Goal: Task Accomplishment & Management: Complete application form

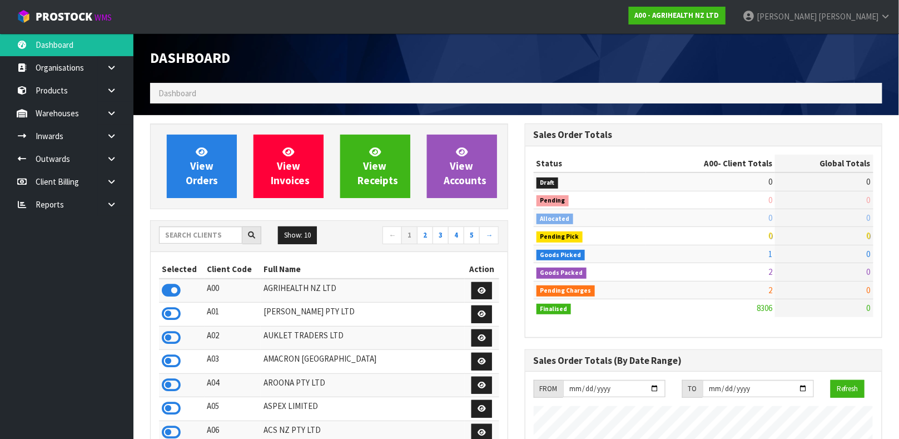
scroll to position [843, 374]
click at [208, 230] on input "text" at bounding box center [200, 234] width 83 height 17
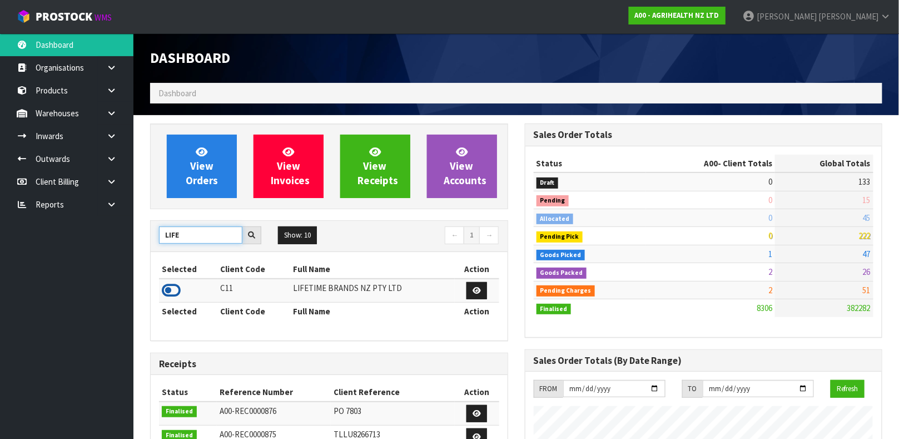
type input "LIFE"
click at [178, 297] on icon at bounding box center [171, 290] width 19 height 17
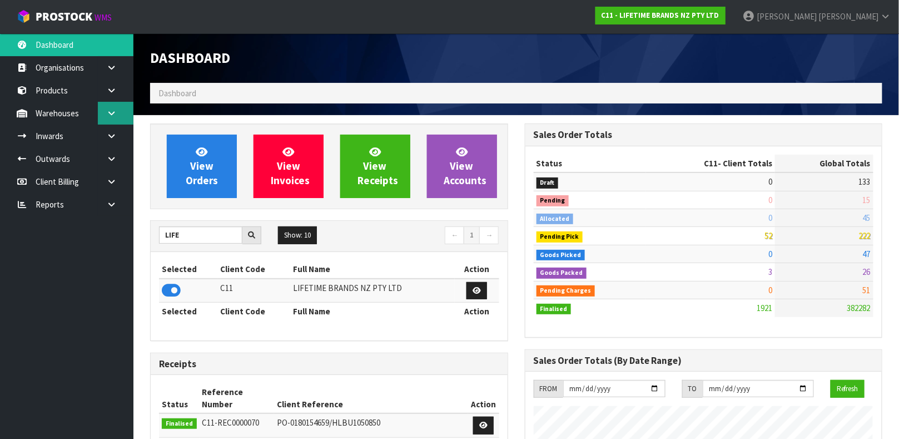
click at [107, 109] on icon at bounding box center [111, 113] width 11 height 8
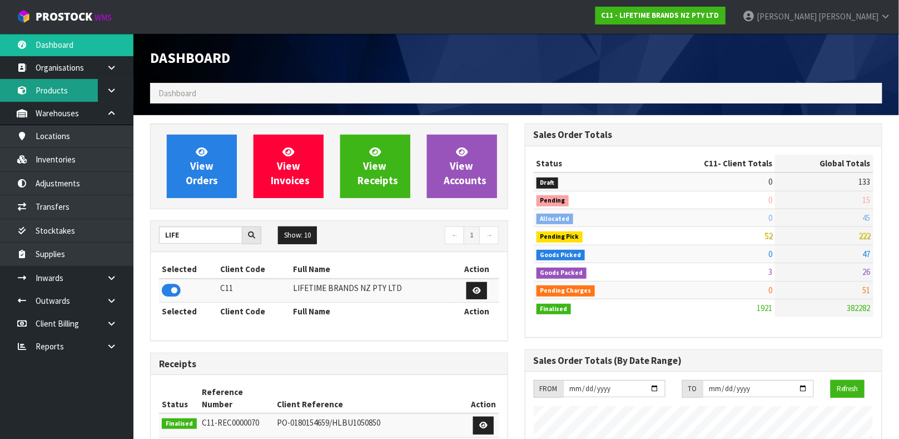
click at [56, 85] on link "Products" at bounding box center [66, 90] width 133 height 23
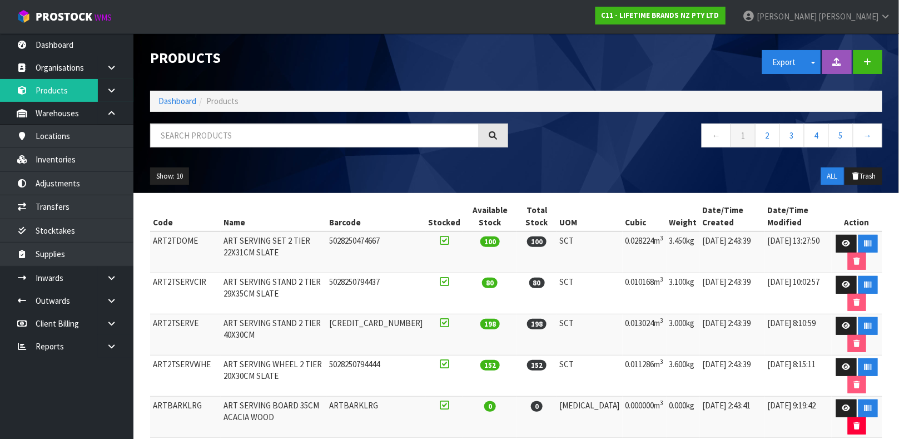
click at [229, 151] on div at bounding box center [329, 139] width 375 height 32
click at [231, 133] on input "text" at bounding box center [314, 135] width 329 height 24
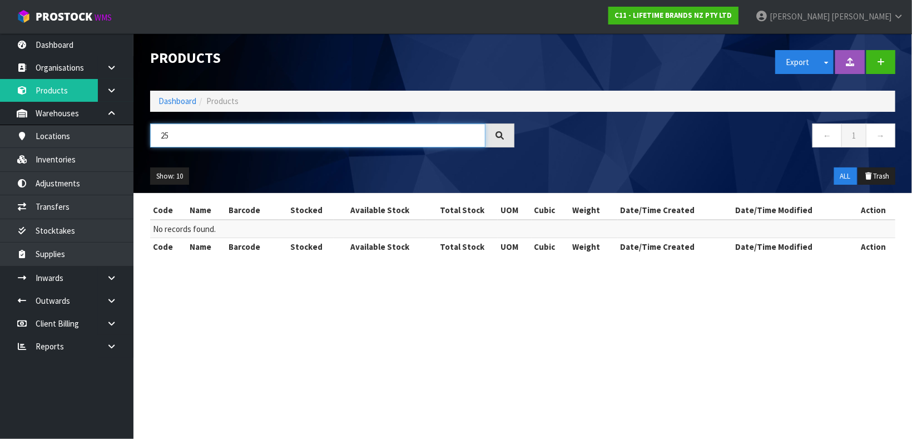
type input "2"
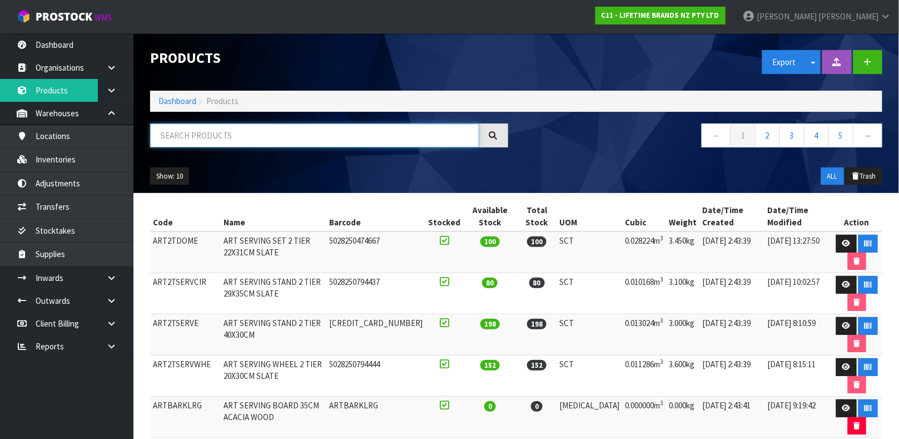
click at [315, 138] on input "text" at bounding box center [314, 135] width 329 height 24
type input "5057982116910"
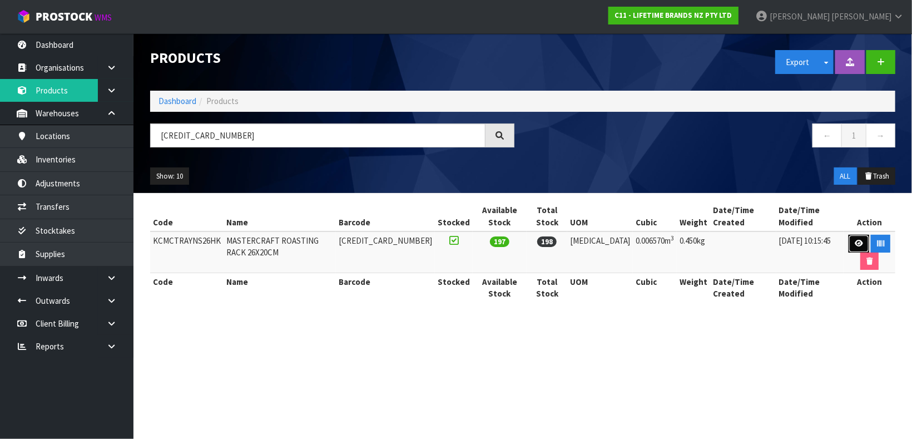
click at [848, 235] on link at bounding box center [858, 244] width 21 height 18
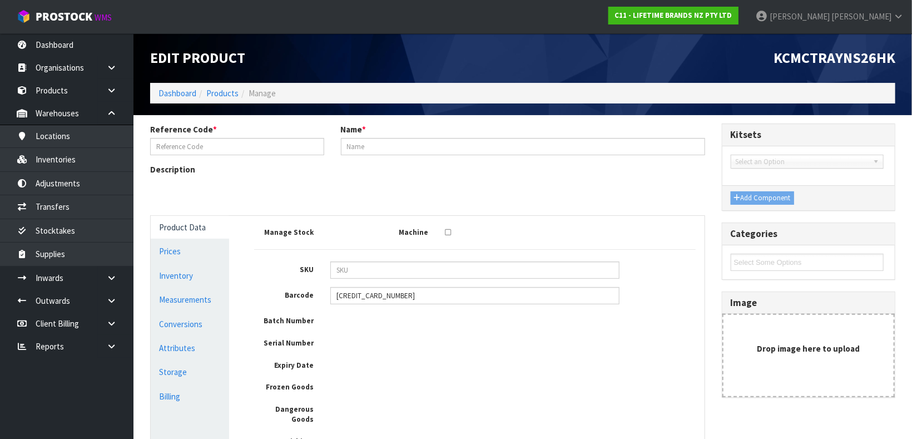
type input "KCMCTRAYNS26HK"
type input "MASTERCRAFT ROASTING RACK 26X20CM"
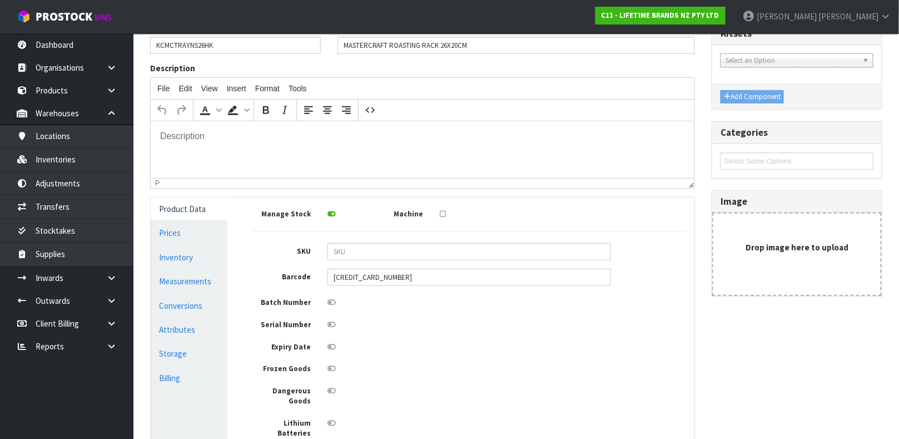
scroll to position [130, 0]
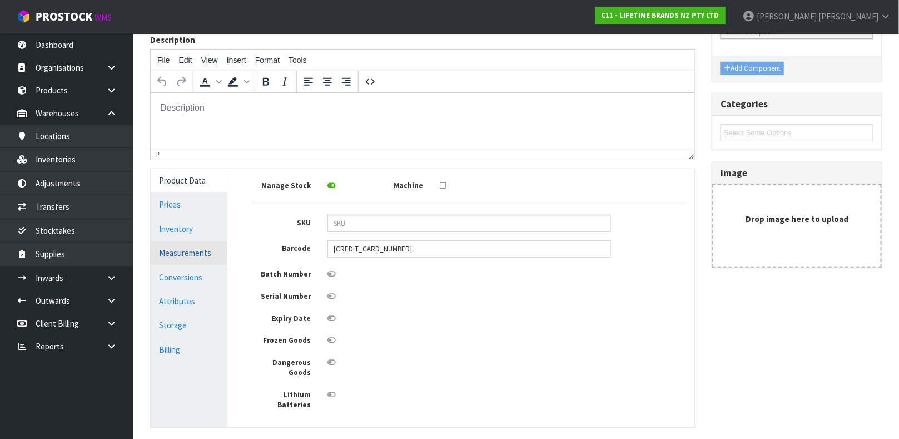
click at [207, 252] on link "Measurements" at bounding box center [189, 252] width 77 height 23
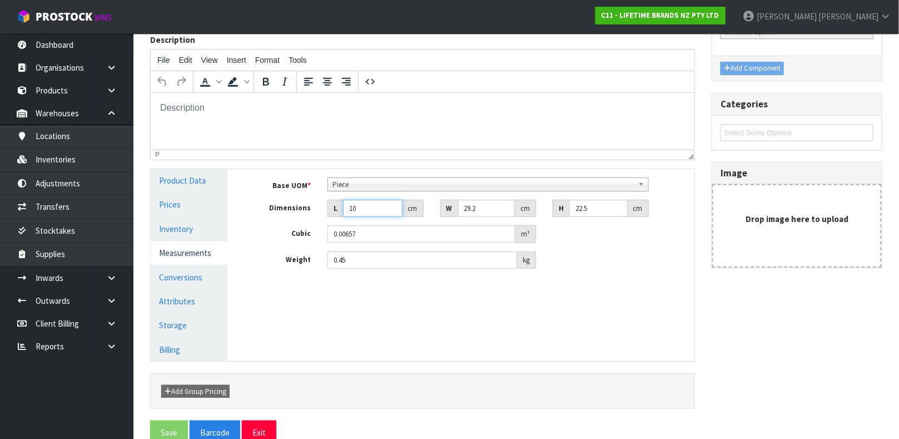
drag, startPoint x: 366, startPoint y: 206, endPoint x: 282, endPoint y: 241, distance: 90.8
click at [282, 241] on div "Base UOM * Bag Bar Basket Bin Bottle Box Bundle Cabinet Cage Carton Case Coil C…" at bounding box center [469, 223] width 434 height 92
type input "2"
type input "0.001314"
type input "26"
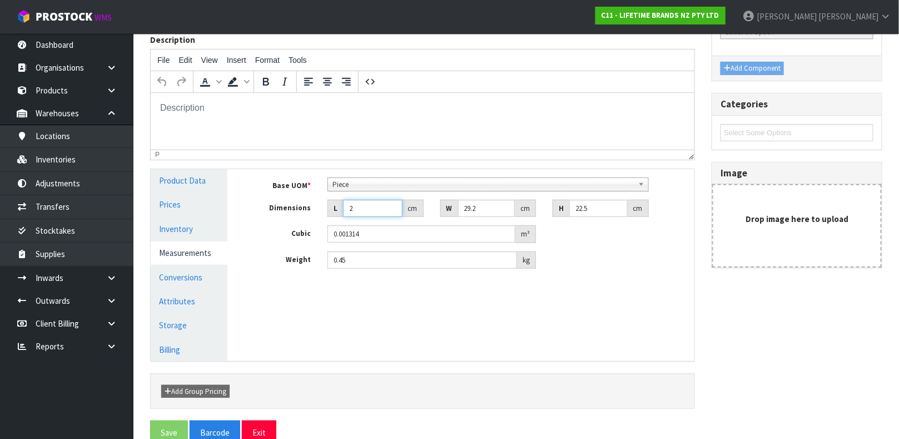
type input "0.017082"
type input "26"
type input "2"
type input "0.00117"
type input "20"
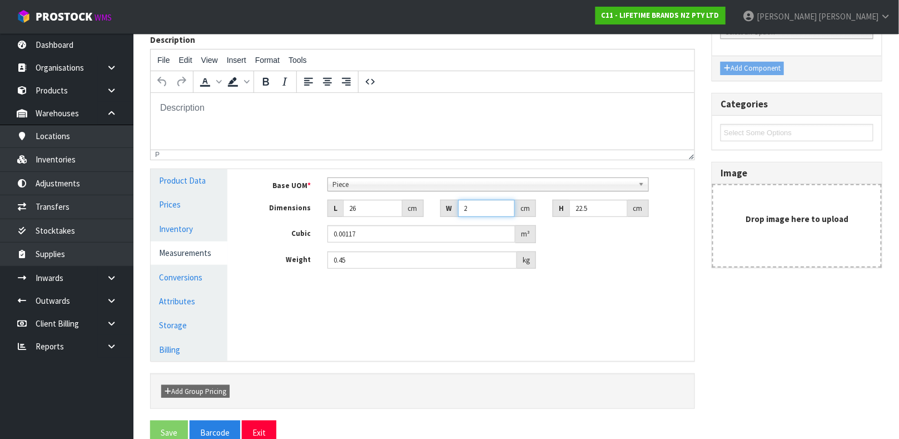
type input "0.0117"
type input "20"
type input "3"
type input "0.00156"
type input "3"
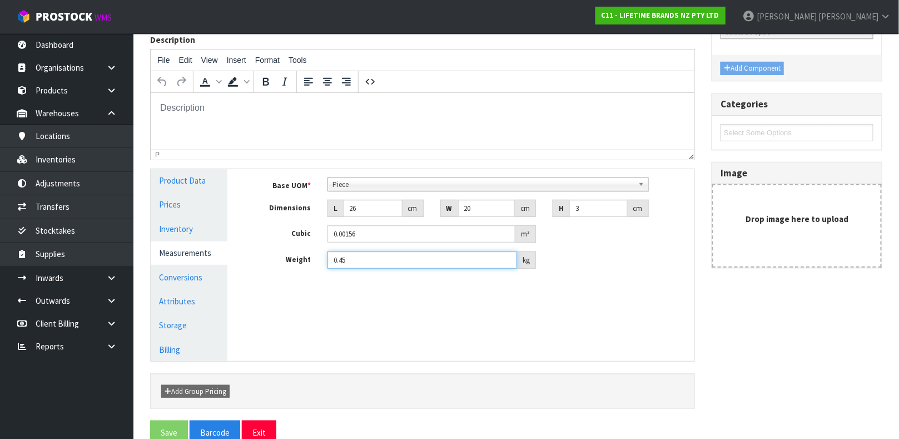
click at [371, 264] on input "0.45" at bounding box center [422, 259] width 190 height 17
type input "0"
type input "0.25"
click at [177, 282] on link "Conversions" at bounding box center [189, 277] width 77 height 23
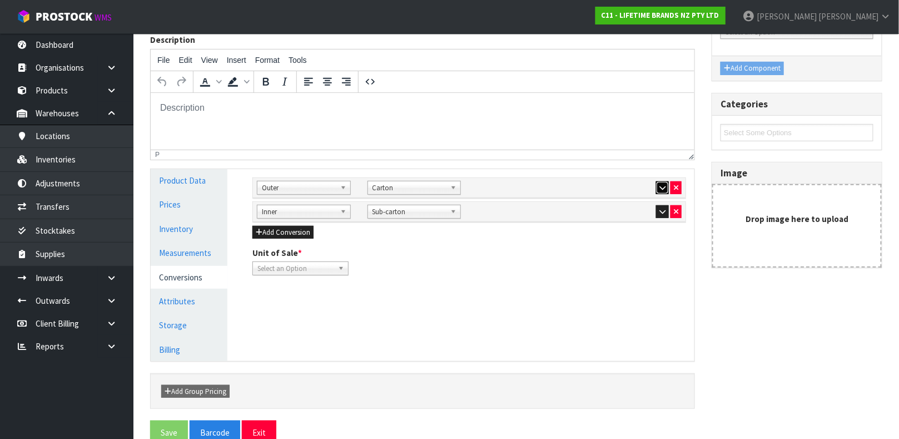
click at [657, 185] on button "button" at bounding box center [662, 187] width 13 height 13
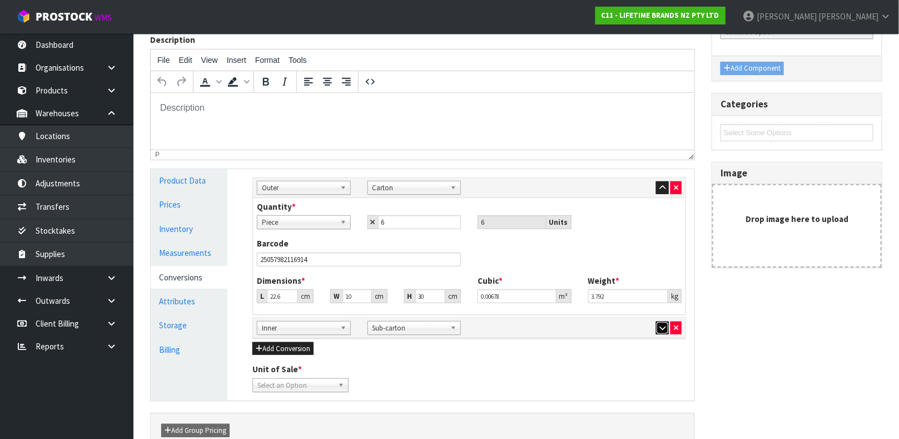
click at [664, 331] on icon "button" at bounding box center [662, 327] width 6 height 7
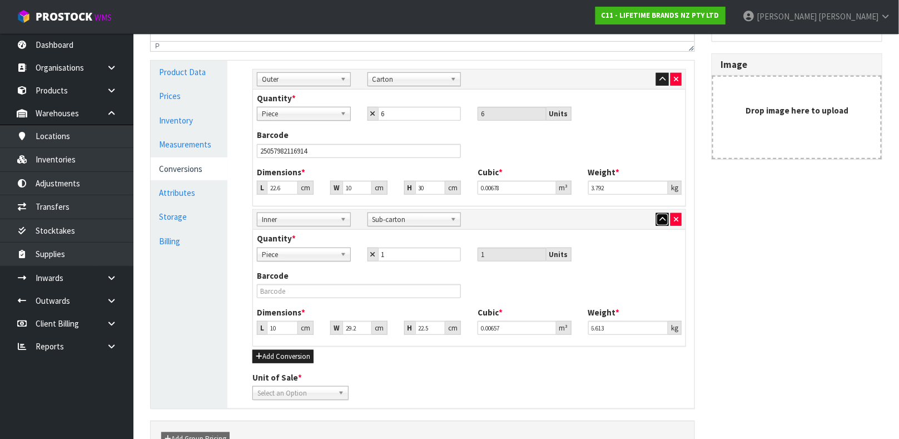
scroll to position [236, 0]
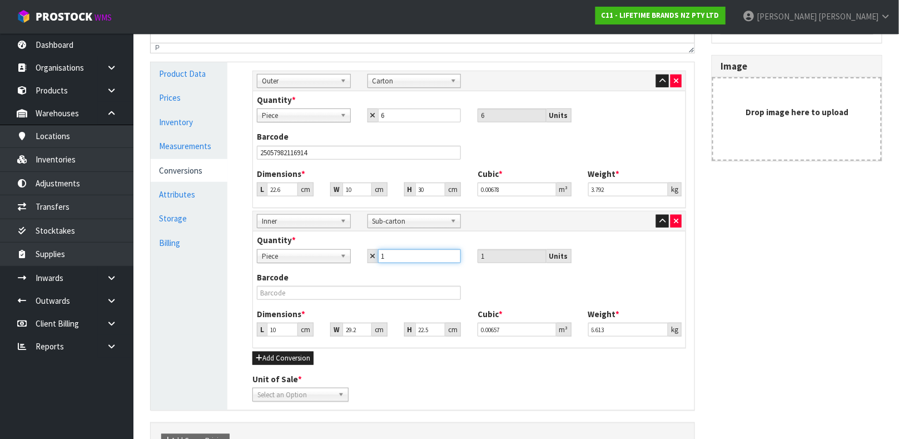
drag, startPoint x: 416, startPoint y: 257, endPoint x: 358, endPoint y: 267, distance: 59.3
click at [358, 267] on div "Quantity * Piece Carton Sub-carton Piece 1 1 Units" at bounding box center [469, 252] width 441 height 37
type input "6"
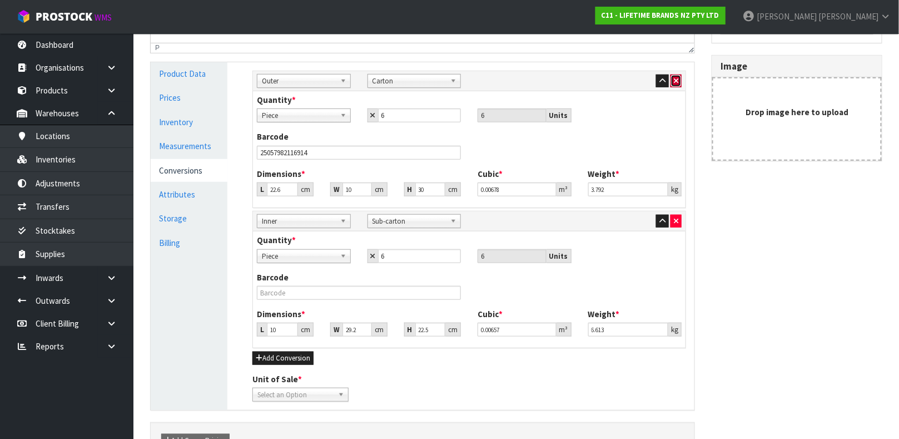
click at [680, 85] on button "button" at bounding box center [676, 81] width 11 height 13
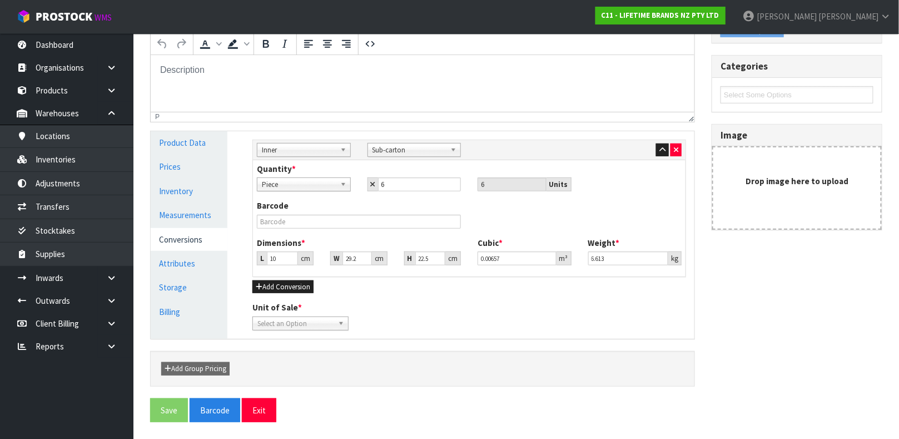
scroll to position [167, 0]
drag, startPoint x: 282, startPoint y: 255, endPoint x: 146, endPoint y: 330, distance: 155.0
click at [146, 330] on div "Product Data Prices Inventory Measurements Conversions Attributes Storage Billi…" at bounding box center [422, 234] width 560 height 207
type input "3"
type input "0.001971"
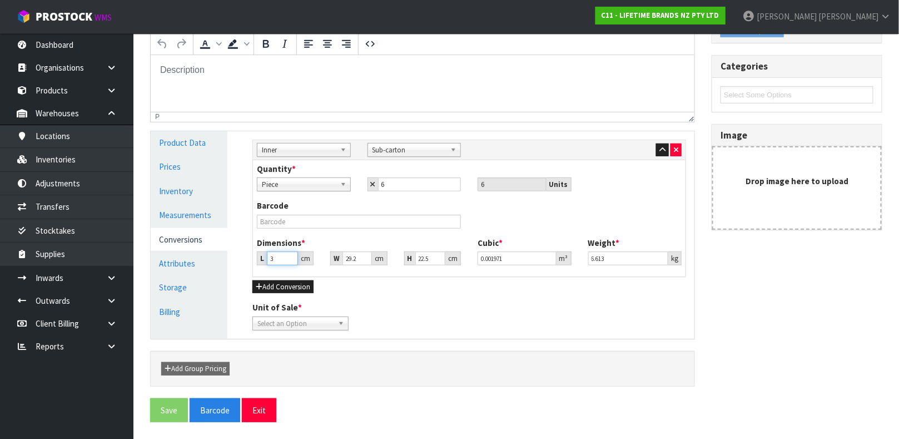
type input "31"
type input "0.020367"
type input "31"
type input "2"
type input "0.001395"
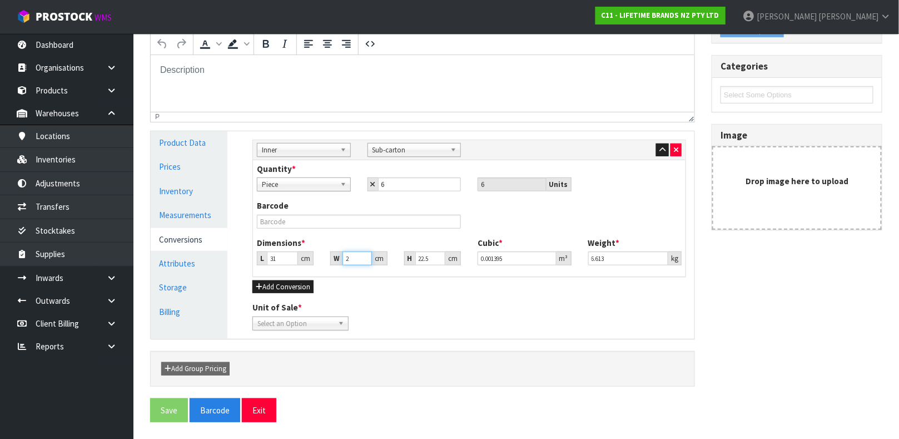
type input "22"
type input "0.015345"
type input "22"
type input "1"
type input "0.000682"
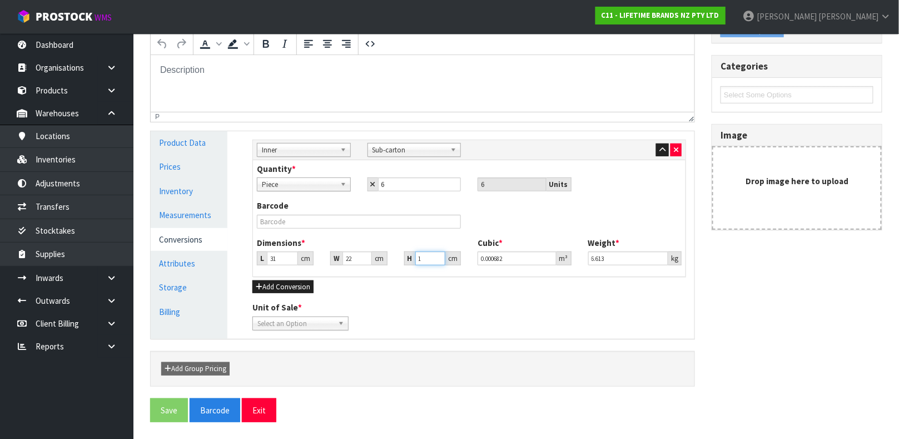
type input "11"
type input "0.007502"
type input "11"
type input "1.8"
click at [309, 221] on input "text" at bounding box center [359, 222] width 204 height 14
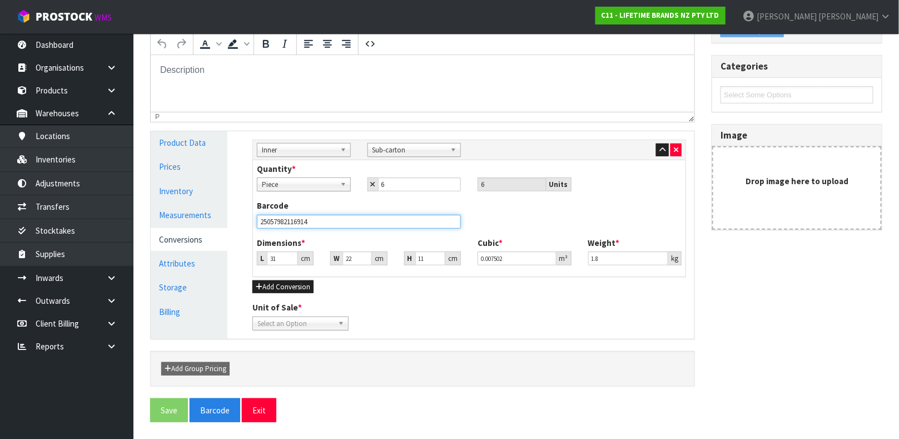
type input "25057982116914"
click at [293, 283] on button "Add Conversion" at bounding box center [282, 286] width 61 height 13
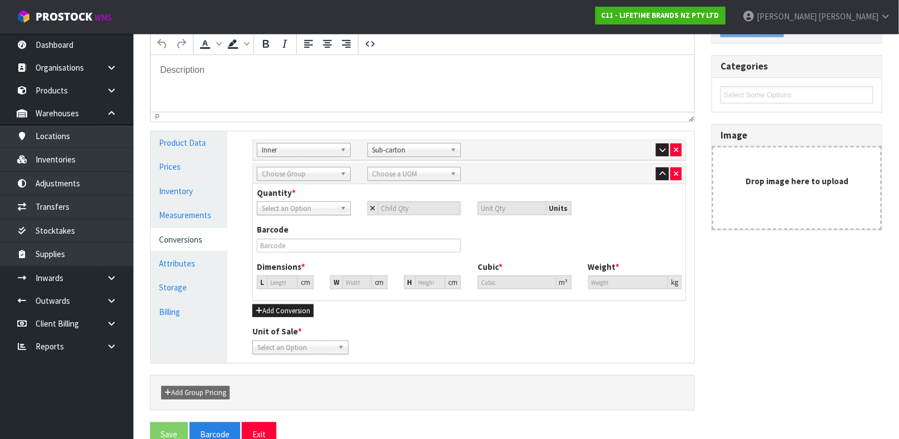
click at [305, 215] on div "Select an Option" at bounding box center [304, 208] width 94 height 14
click at [333, 176] on span "Choose Group" at bounding box center [299, 173] width 74 height 13
click at [533, 193] on div "Quantity * Piece Sub-carton Select an Option Piece Sub-carton Units" at bounding box center [469, 201] width 441 height 28
click at [674, 176] on icon "button" at bounding box center [676, 173] width 4 height 7
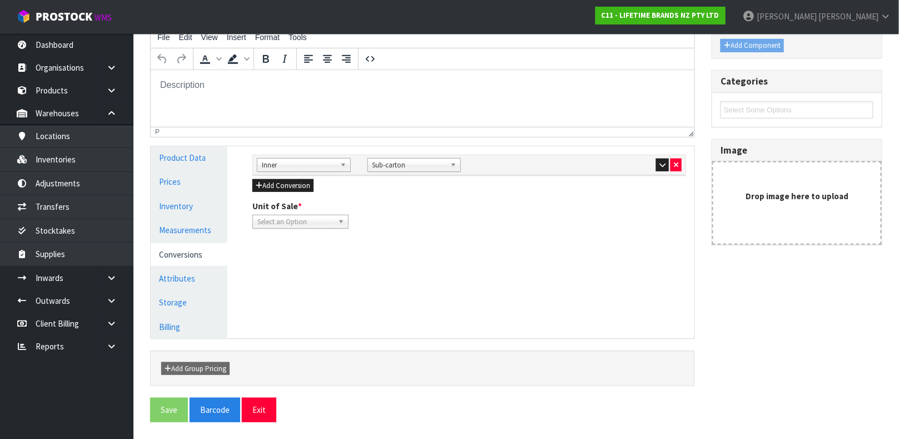
scroll to position [152, 0]
click at [667, 166] on button "button" at bounding box center [662, 165] width 13 height 13
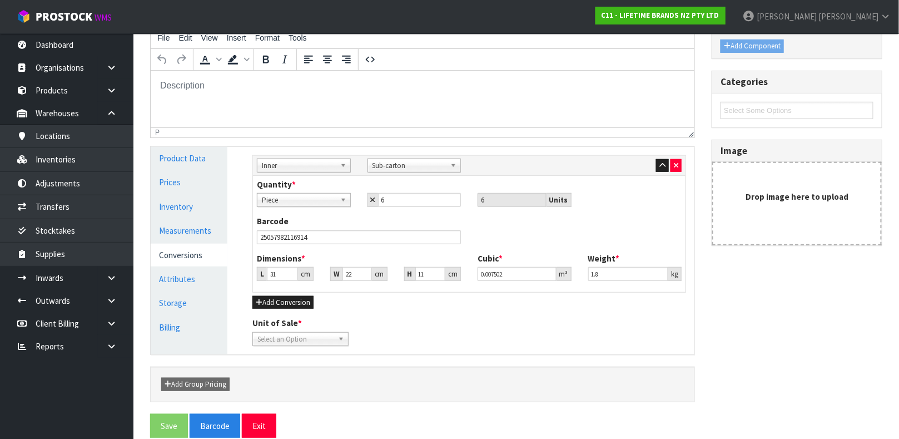
click at [285, 343] on span "Select an Option" at bounding box center [295, 338] width 76 height 13
click at [271, 368] on li "Piece" at bounding box center [300, 371] width 91 height 14
click at [286, 301] on button "Add Conversion" at bounding box center [282, 302] width 61 height 13
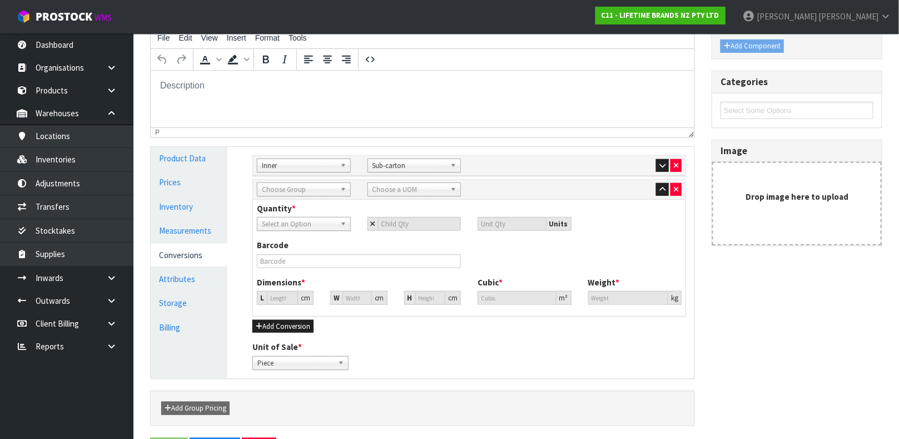
click at [306, 190] on span "Choose Group" at bounding box center [299, 189] width 74 height 13
click at [272, 250] on li "Outer" at bounding box center [304, 249] width 88 height 14
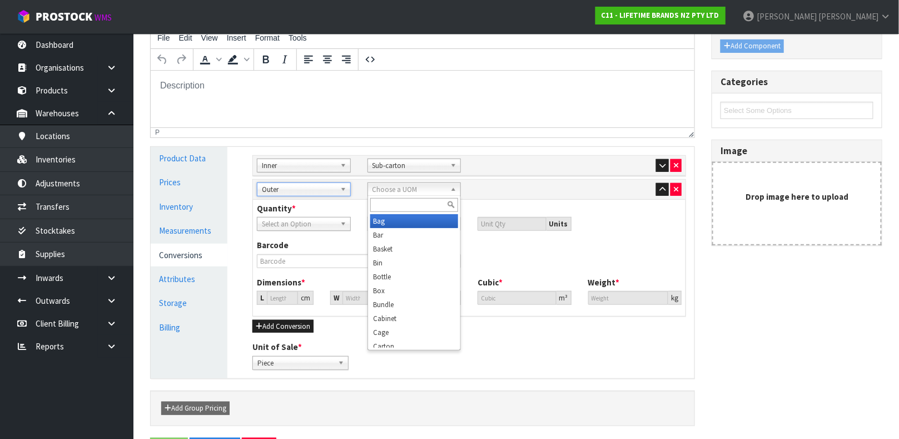
click at [411, 195] on span "Choose a UOM" at bounding box center [410, 189] width 74 height 13
click at [389, 345] on li "Carton" at bounding box center [414, 341] width 88 height 14
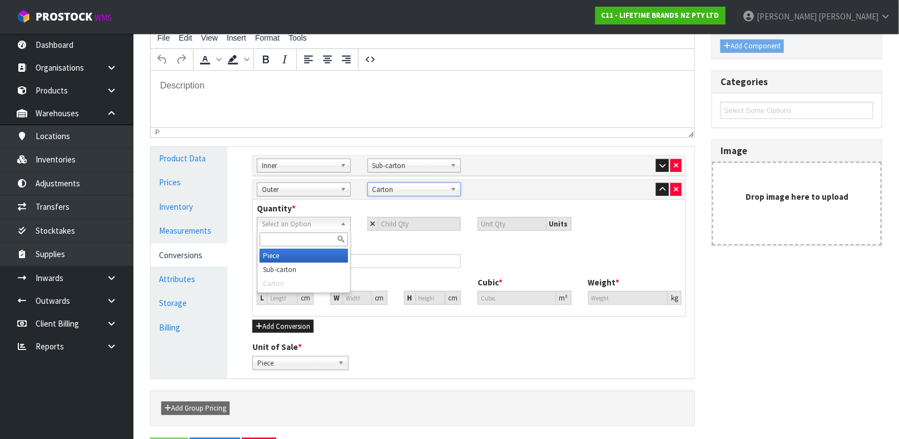
click at [299, 226] on span "Select an Option" at bounding box center [299, 223] width 74 height 13
click at [294, 271] on li "Sub-carton" at bounding box center [304, 269] width 88 height 14
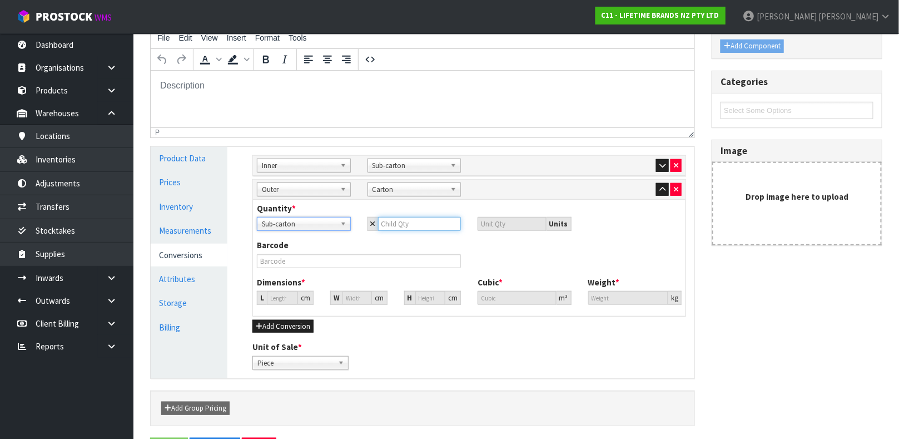
click at [424, 227] on input "number" at bounding box center [419, 224] width 83 height 14
click at [674, 191] on icon "button" at bounding box center [676, 189] width 4 height 7
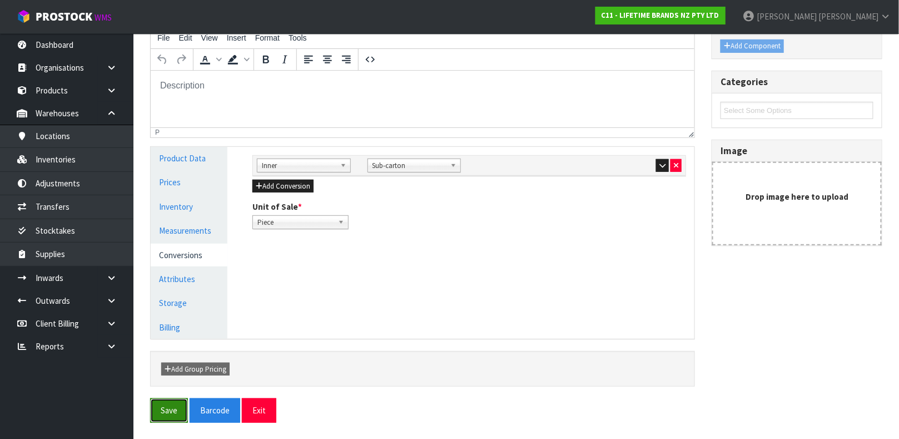
click at [171, 411] on button "Save" at bounding box center [169, 410] width 38 height 24
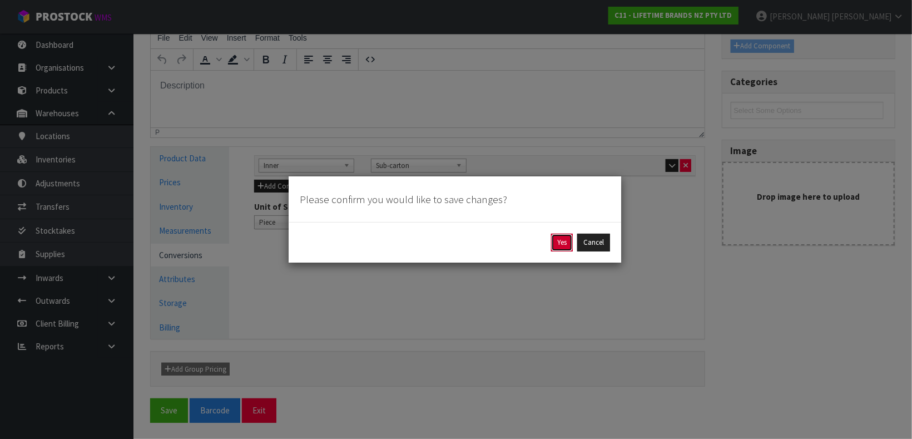
click at [558, 244] on button "Yes" at bounding box center [562, 243] width 22 height 18
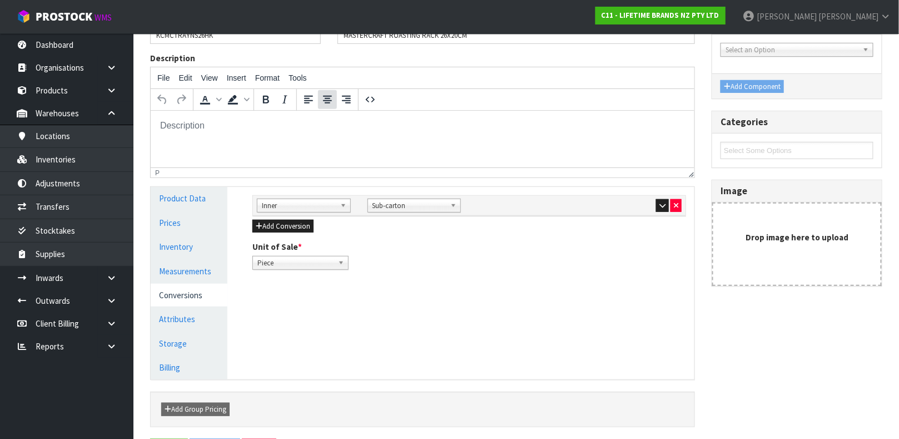
scroll to position [0, 0]
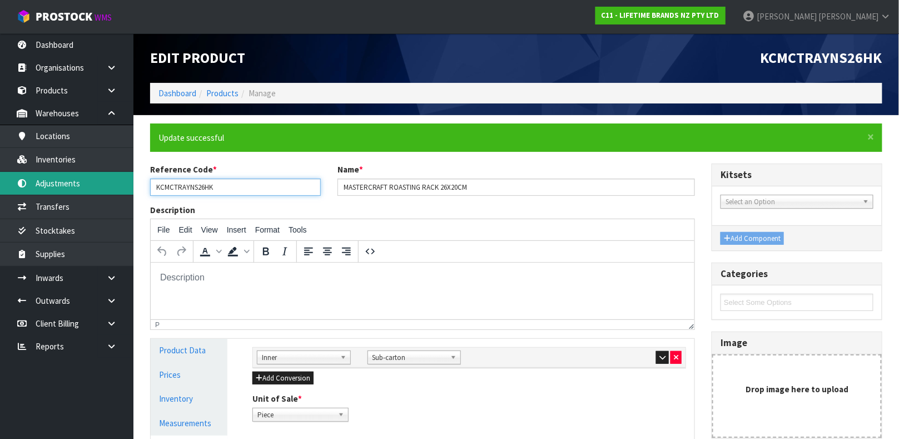
drag, startPoint x: 216, startPoint y: 185, endPoint x: 128, endPoint y: 188, distance: 87.4
click at [128, 188] on body "Toggle navigation ProStock WMS C11 - LIFETIME BRANDS NZ PTY LTD James Luff Logo…" at bounding box center [449, 219] width 899 height 439
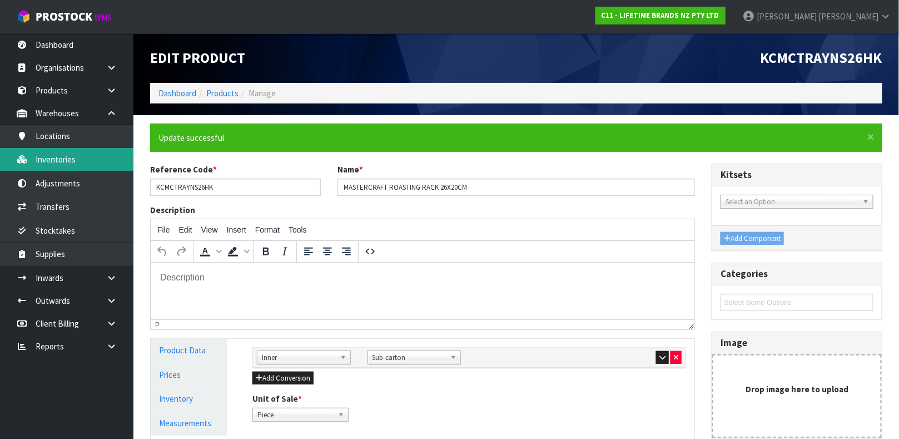
click at [71, 158] on link "Inventories" at bounding box center [66, 159] width 133 height 23
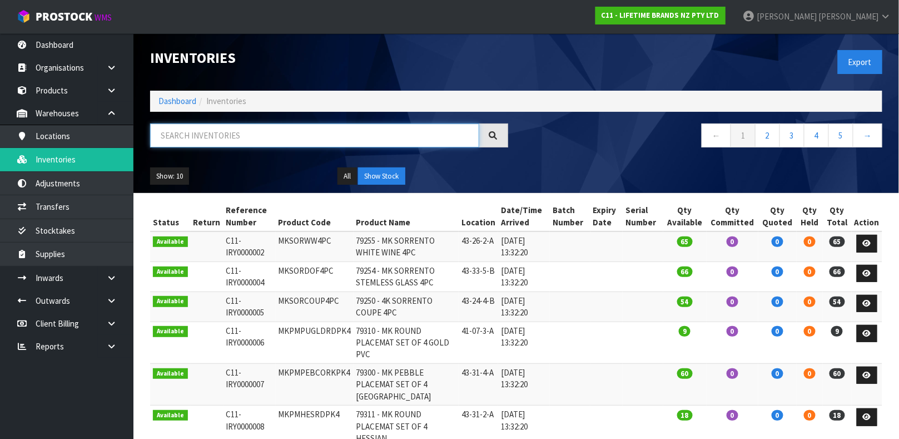
click at [283, 136] on input "text" at bounding box center [314, 135] width 329 height 24
paste input "KCMCTRAYNS26HK"
click at [283, 136] on input "KCMCTRAYNS26HK" at bounding box center [314, 135] width 329 height 24
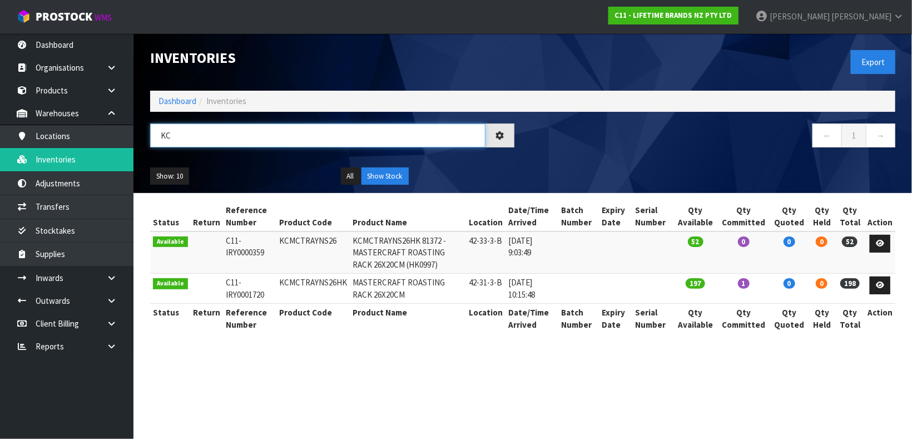
type input "K"
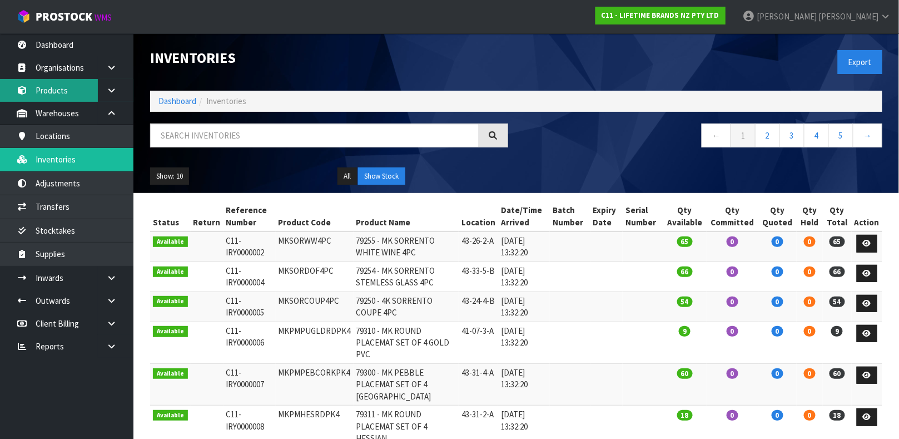
click at [54, 96] on link "Products" at bounding box center [66, 90] width 133 height 23
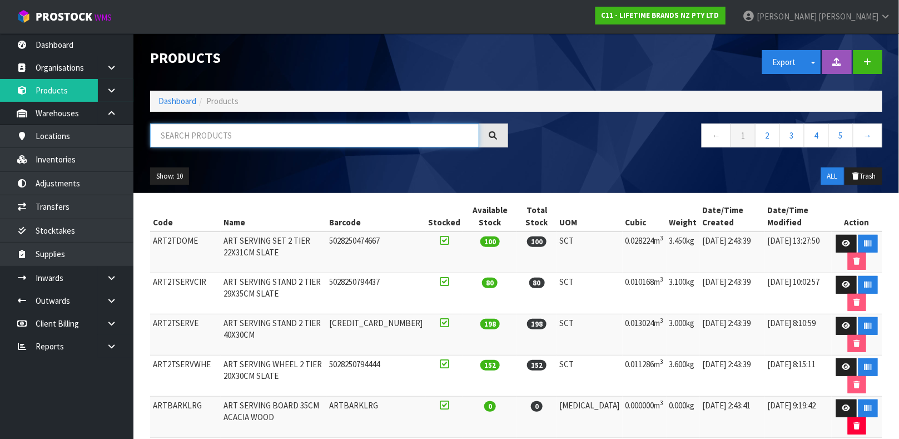
click at [212, 127] on input "text" at bounding box center [314, 135] width 329 height 24
type input "5057982065003"
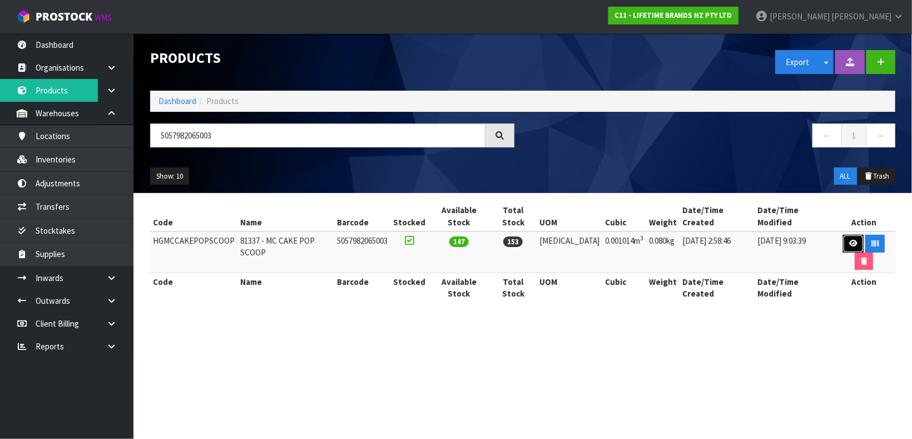
click at [849, 240] on icon at bounding box center [853, 243] width 8 height 7
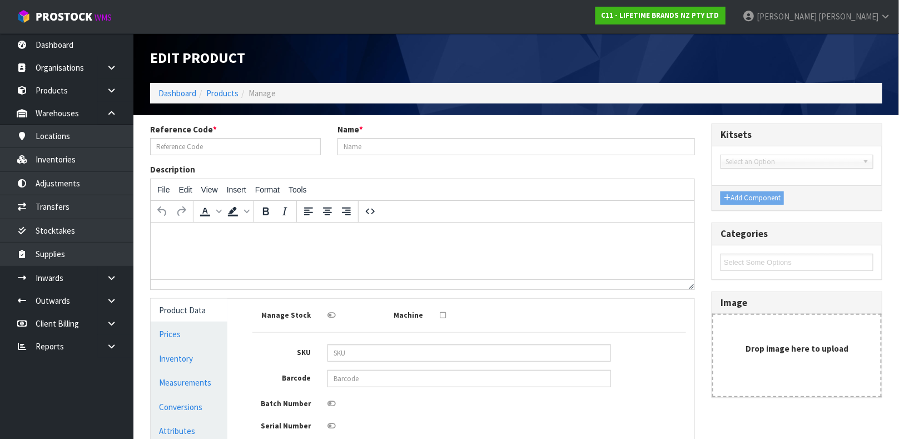
type input "HGMCCAKEPOPSCOOP"
type input "81337 - MC CAKE POP SCOOP"
type input "5057982065003"
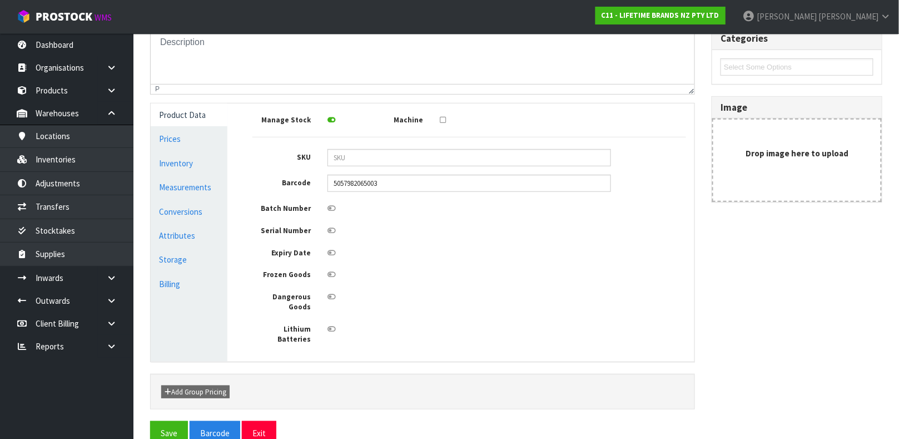
scroll to position [199, 0]
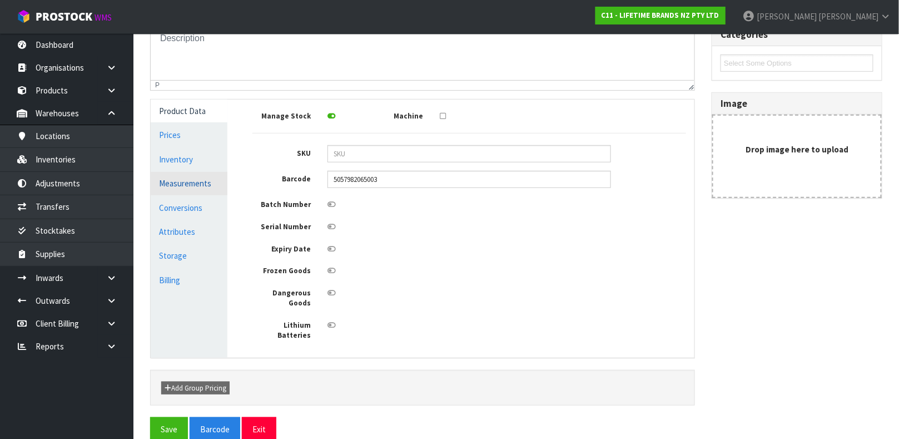
click at [181, 187] on link "Measurements" at bounding box center [189, 183] width 77 height 23
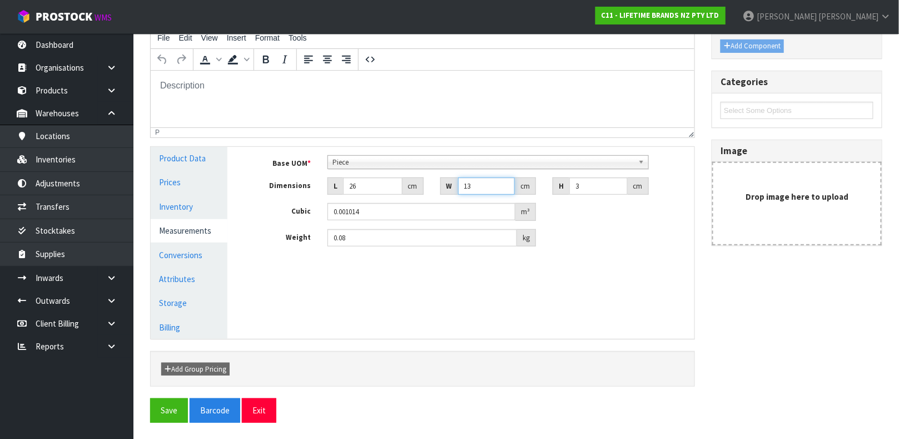
drag, startPoint x: 478, startPoint y: 183, endPoint x: 438, endPoint y: 198, distance: 42.6
click at [438, 198] on div "Base UOM * Bag Bar Basket Bin Bottle Box Bundle Cabinet Cage Carton Case Coil C…" at bounding box center [469, 201] width 434 height 92
type input "7"
type input "0.000546"
type input "7"
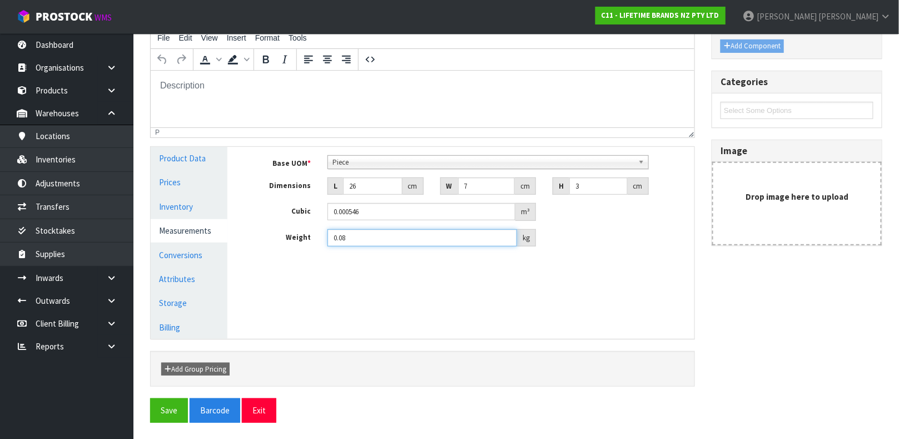
drag, startPoint x: 363, startPoint y: 234, endPoint x: 241, endPoint y: 221, distance: 123.0
click at [241, 221] on div "Manage Stock Machine SKU Barcode 5057982065003 Batch Number Serial Number Expir…" at bounding box center [469, 243] width 467 height 192
type input "0.1"
click at [182, 254] on link "Conversions" at bounding box center [189, 255] width 77 height 23
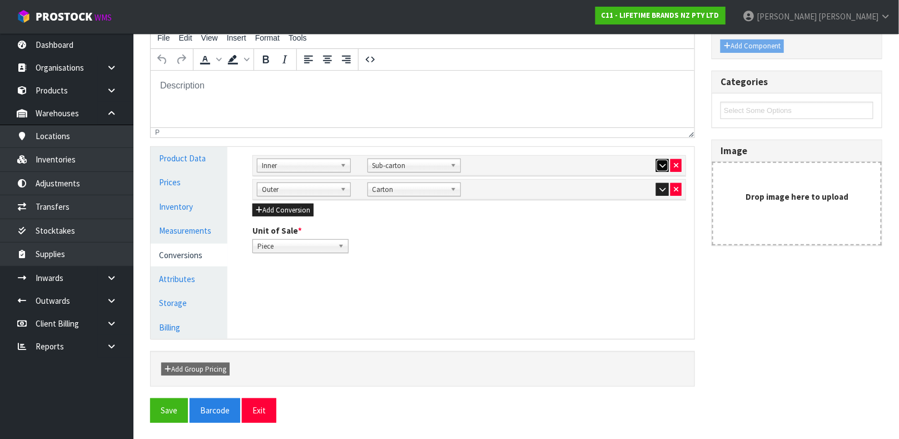
click at [662, 164] on icon "button" at bounding box center [662, 165] width 6 height 7
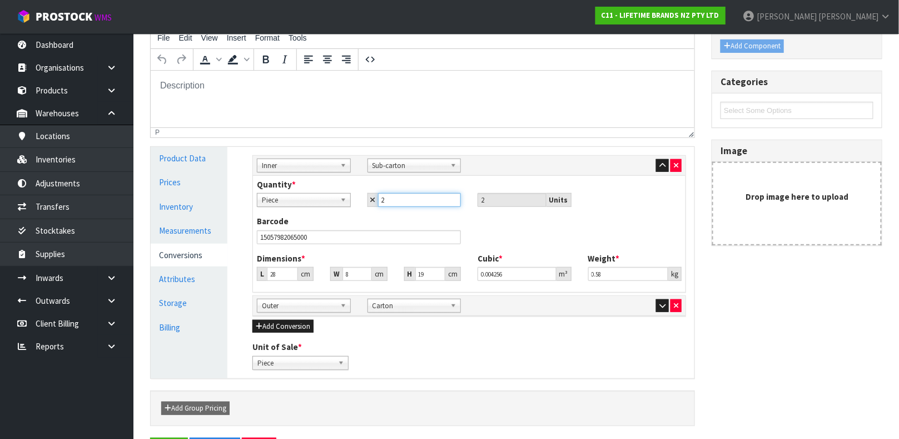
drag, startPoint x: 409, startPoint y: 196, endPoint x: 332, endPoint y: 204, distance: 76.6
click at [332, 204] on div "Piece Sub-carton Carton Piece 2 2 Units" at bounding box center [469, 200] width 441 height 14
type input "6"
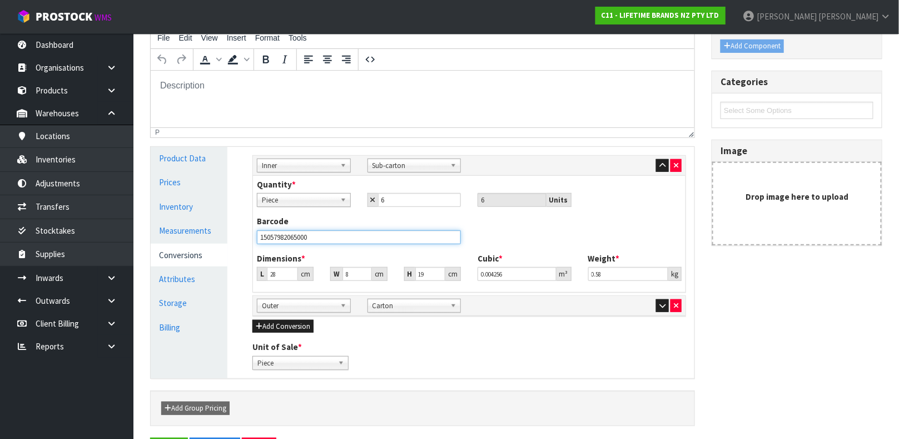
drag, startPoint x: 322, startPoint y: 239, endPoint x: 224, endPoint y: 264, distance: 101.0
click at [224, 264] on div "Product Data Prices Inventory Measurements Conversions Attributes Storage Billi…" at bounding box center [422, 262] width 560 height 231
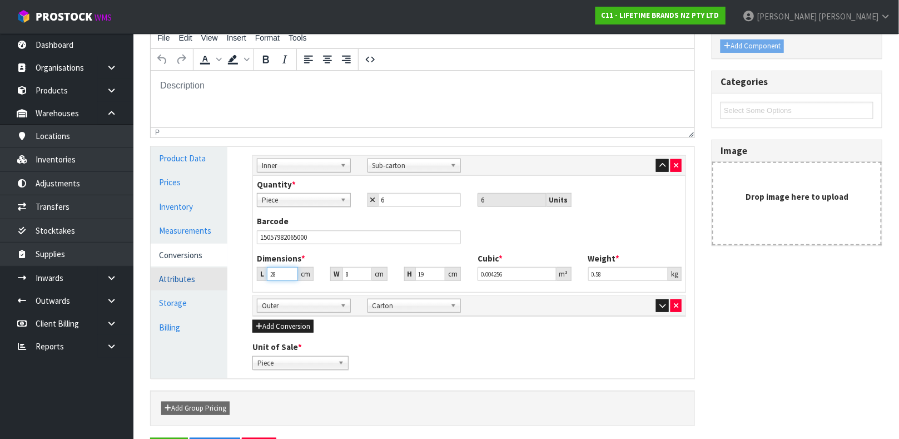
drag, startPoint x: 281, startPoint y: 271, endPoint x: 195, endPoint y: 271, distance: 85.6
click at [195, 271] on div "Product Data Prices Inventory Measurements Conversions Attributes Storage Billi…" at bounding box center [422, 262] width 560 height 231
type input "1"
type input "0.000152"
type input "10"
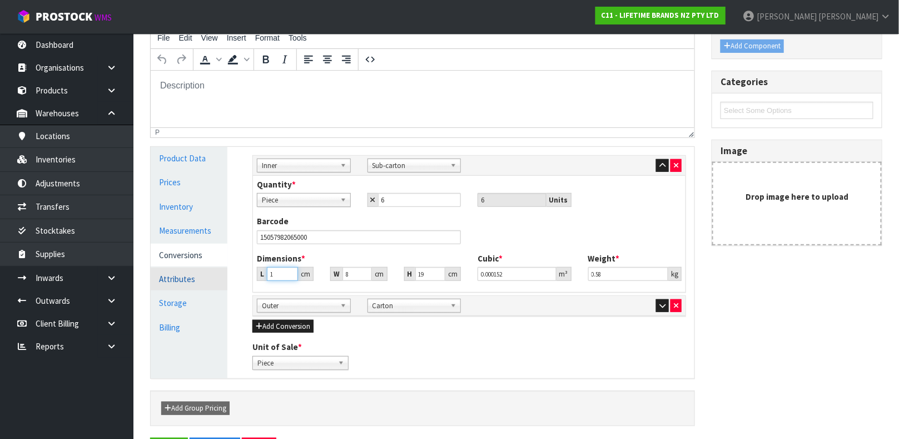
type input "0.00152"
type input "10"
type input "1"
type input "0.00019"
type input "11"
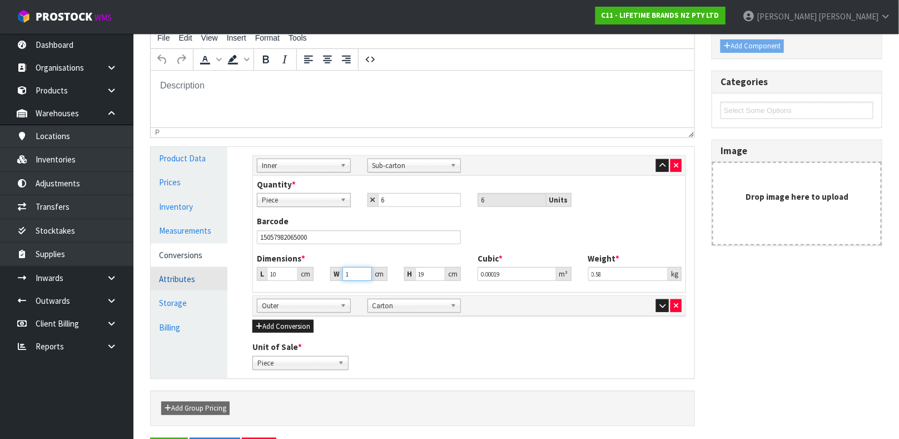
type input "0.00209"
type input "11"
type input "1"
type input "0.00011"
type input "19"
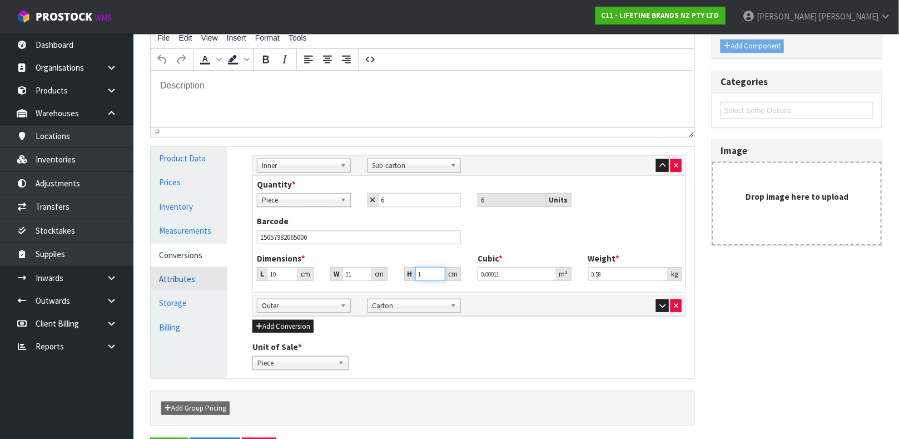
type input "0.00209"
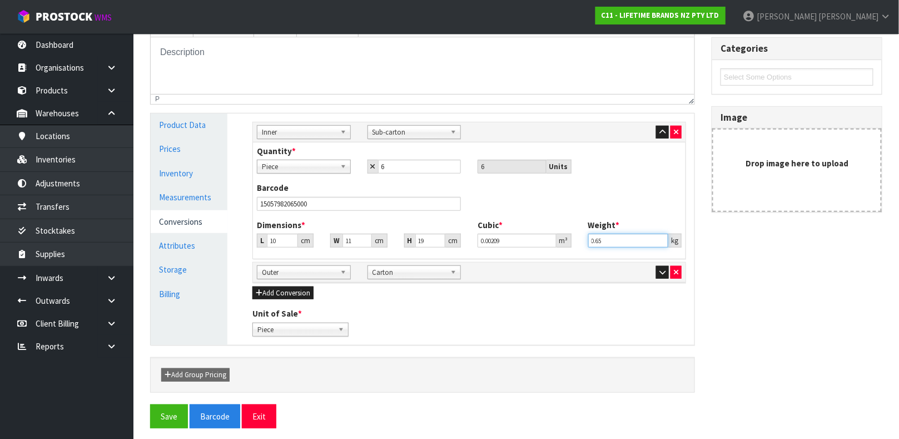
scroll to position [192, 0]
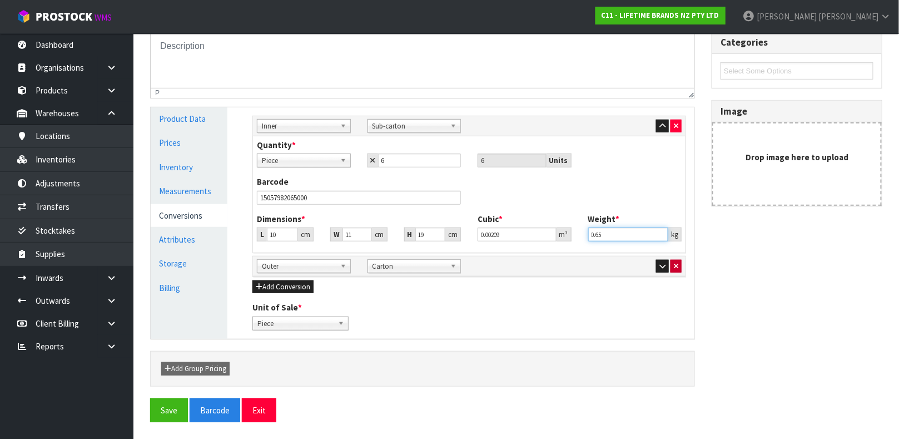
type input "0.65"
click at [675, 263] on icon "button" at bounding box center [676, 265] width 4 height 7
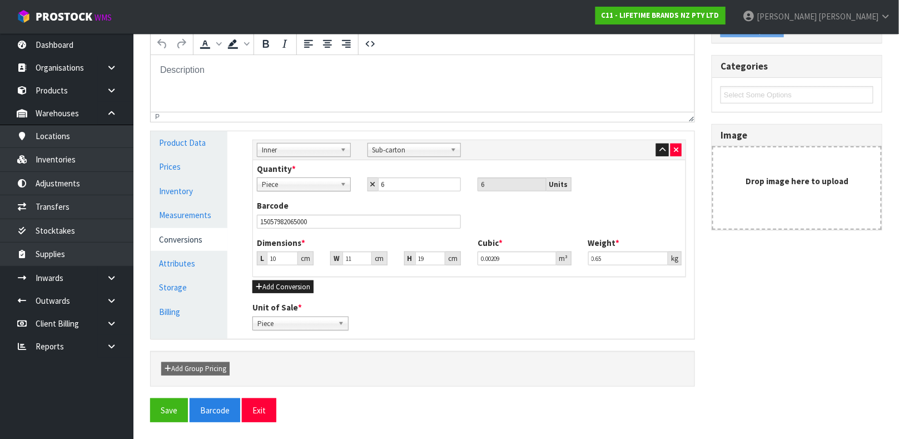
scroll to position [167, 0]
click at [289, 285] on button "Add Conversion" at bounding box center [282, 286] width 61 height 13
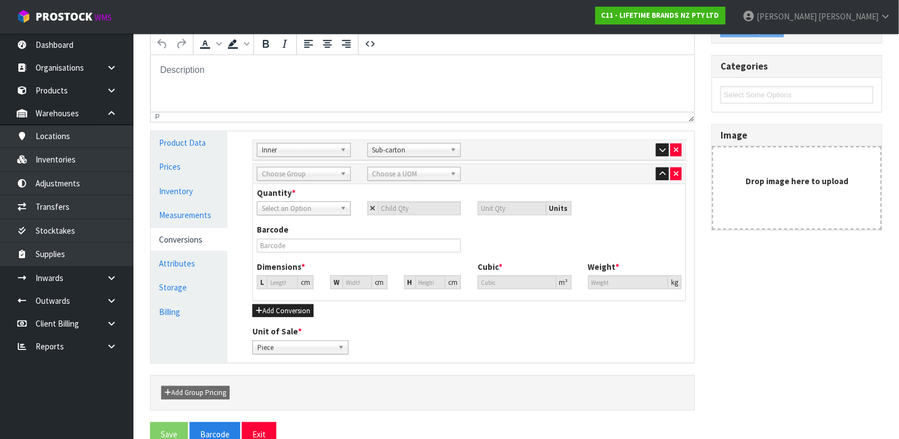
click at [513, 248] on div "Barcode" at bounding box center [469, 242] width 441 height 37
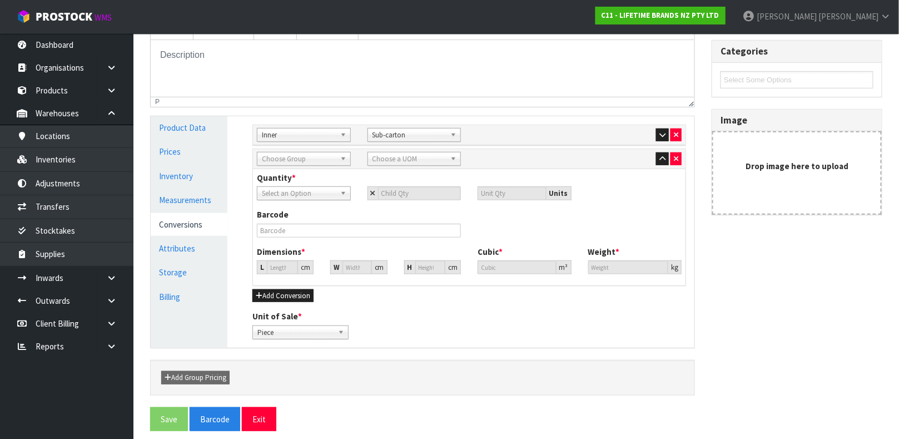
scroll to position [192, 0]
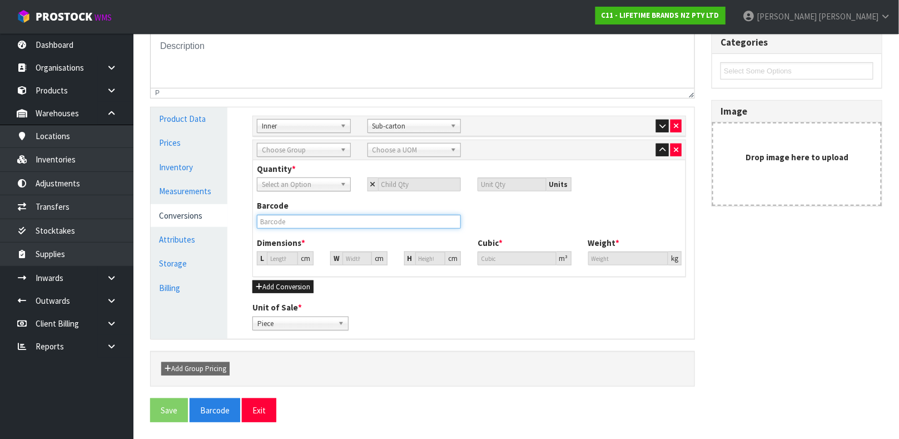
click at [359, 222] on input "text" at bounding box center [359, 222] width 204 height 14
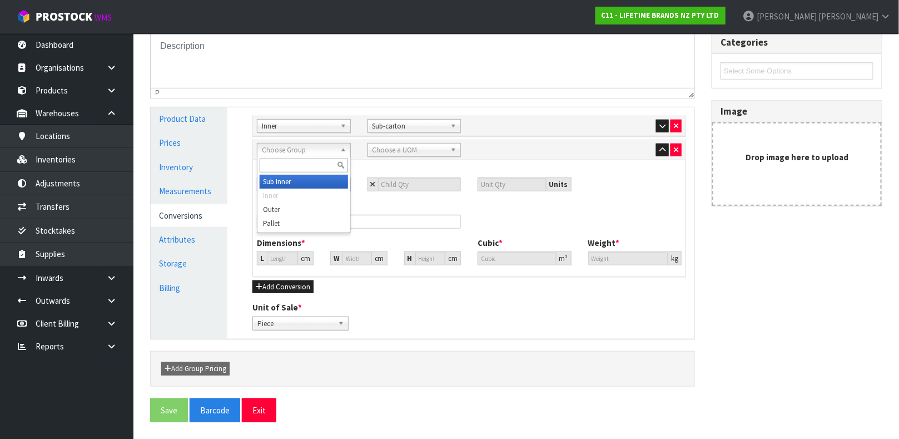
click at [317, 151] on span "Choose Group" at bounding box center [299, 149] width 74 height 13
click at [285, 205] on li "Outer" at bounding box center [304, 209] width 88 height 14
click at [401, 150] on span "Choose a UOM" at bounding box center [410, 149] width 74 height 13
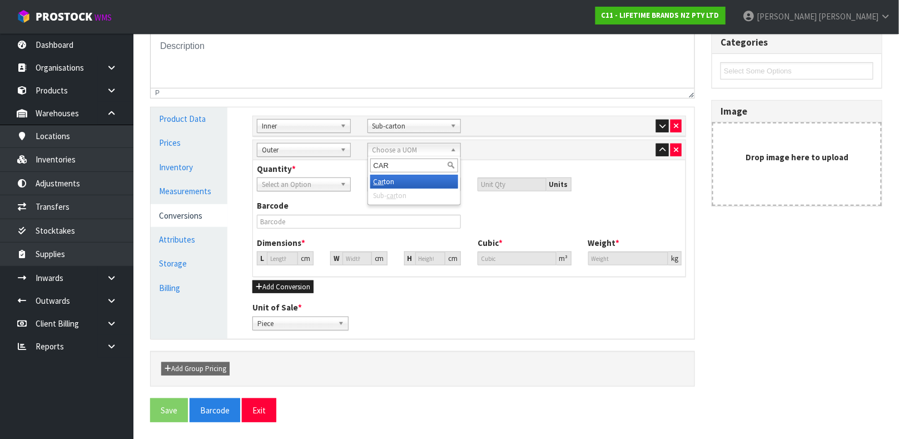
type input "CART"
click at [326, 181] on span "Select an Option" at bounding box center [299, 184] width 74 height 13
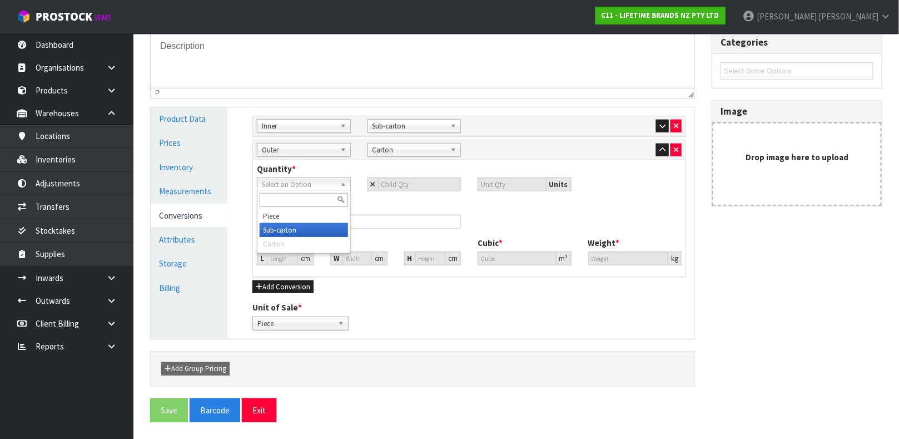
click at [282, 231] on li "Sub-carton" at bounding box center [304, 230] width 88 height 14
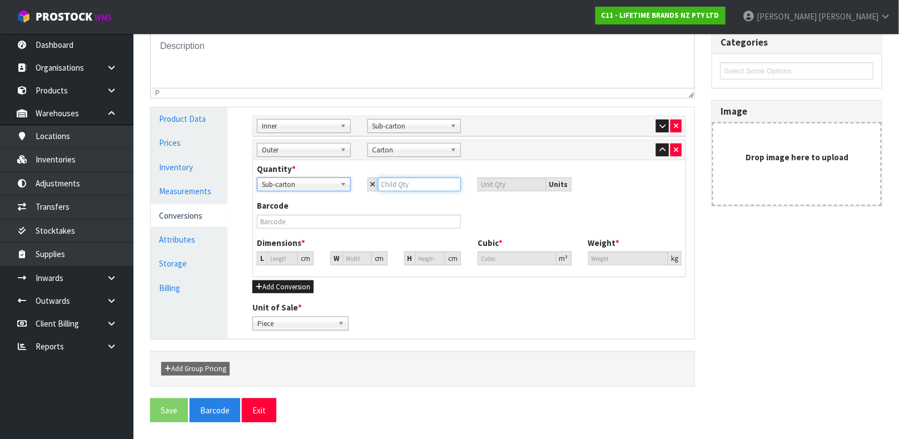
click at [414, 180] on input "number" at bounding box center [419, 184] width 83 height 14
type input "1"
type input "6"
type input "12"
type input "72"
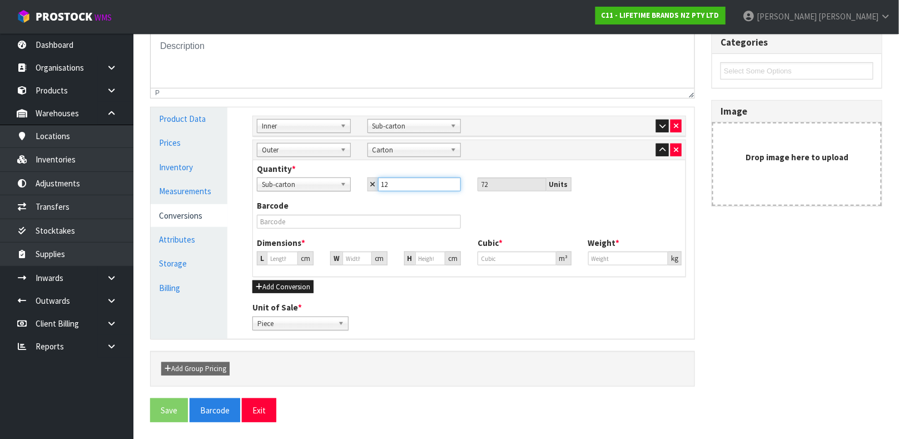
type input "12"
type input "34.002"
type input "0.039312"
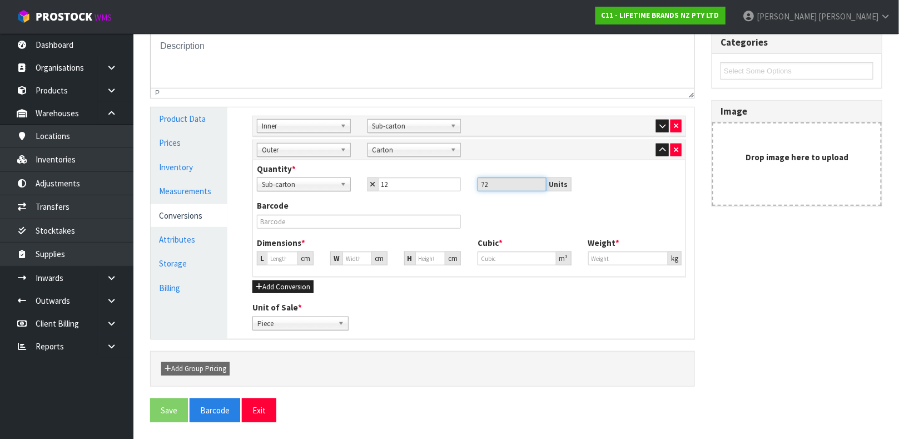
type input "7.2"
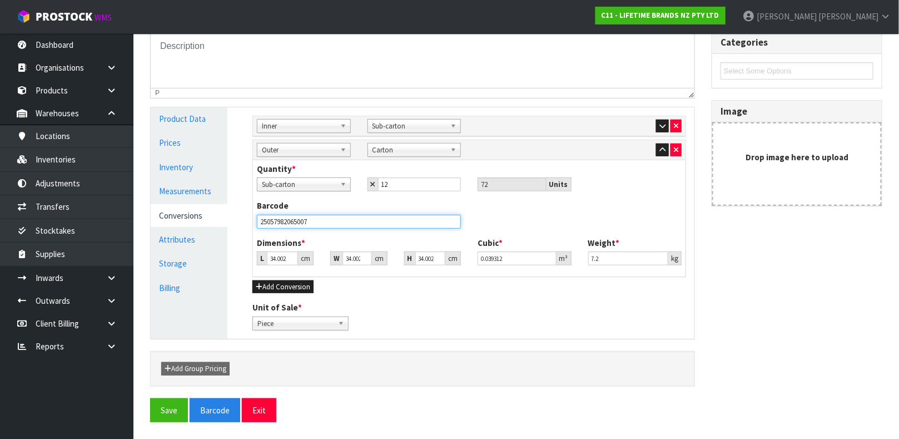
type input "25057982065007"
click at [150, 398] on button "Save" at bounding box center [169, 410] width 38 height 24
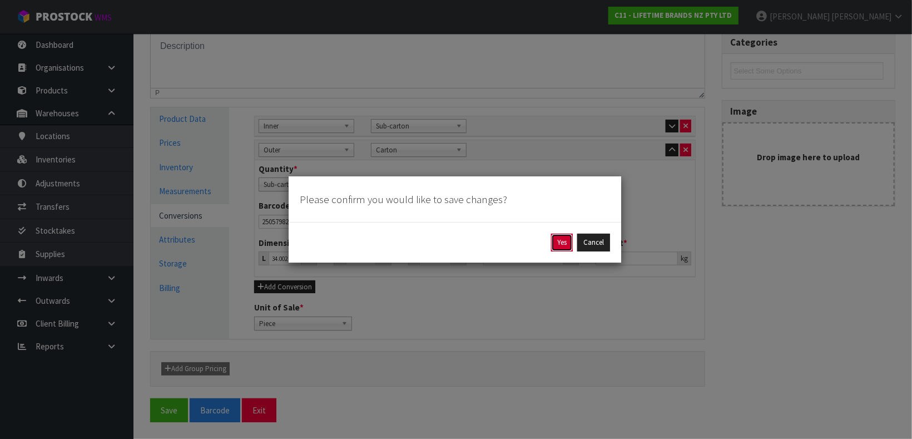
click at [567, 244] on button "Yes" at bounding box center [562, 243] width 22 height 18
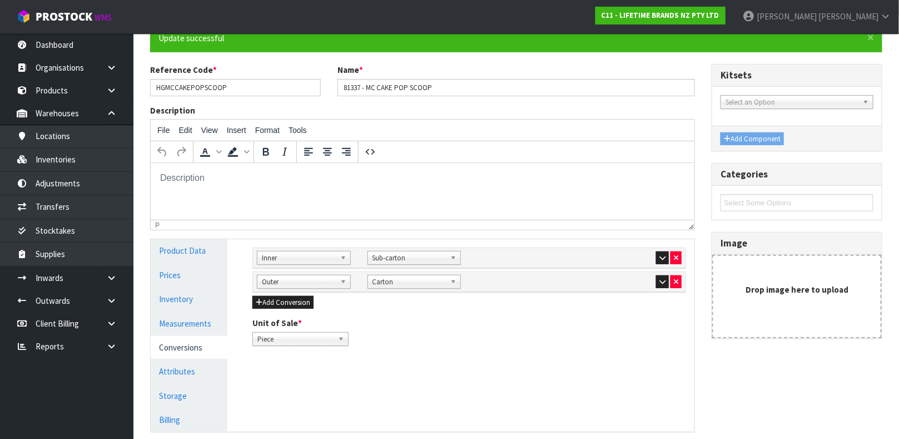
scroll to position [101, 0]
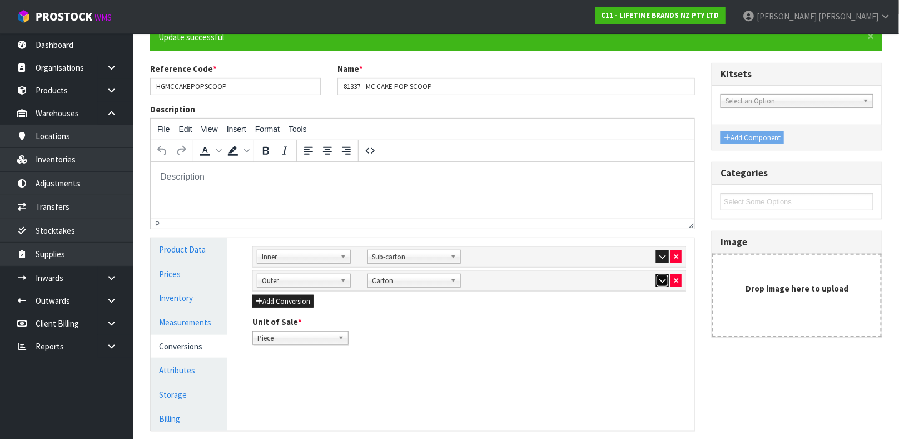
click at [659, 281] on icon "button" at bounding box center [662, 280] width 6 height 7
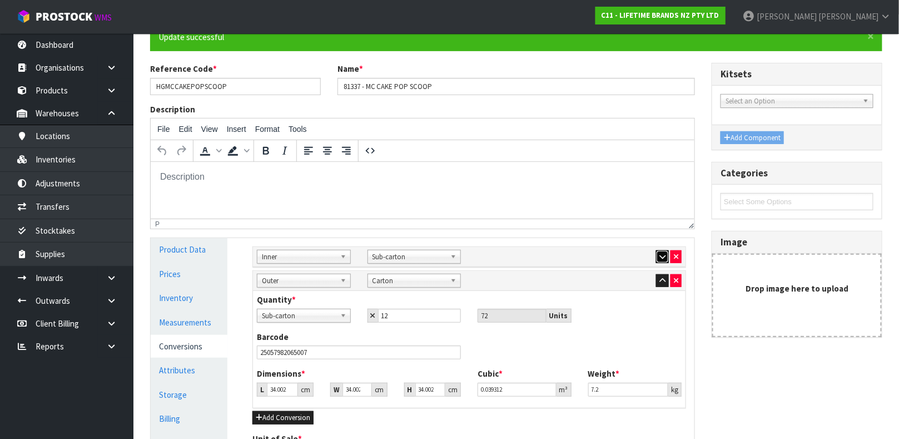
click at [662, 254] on icon "button" at bounding box center [662, 256] width 6 height 7
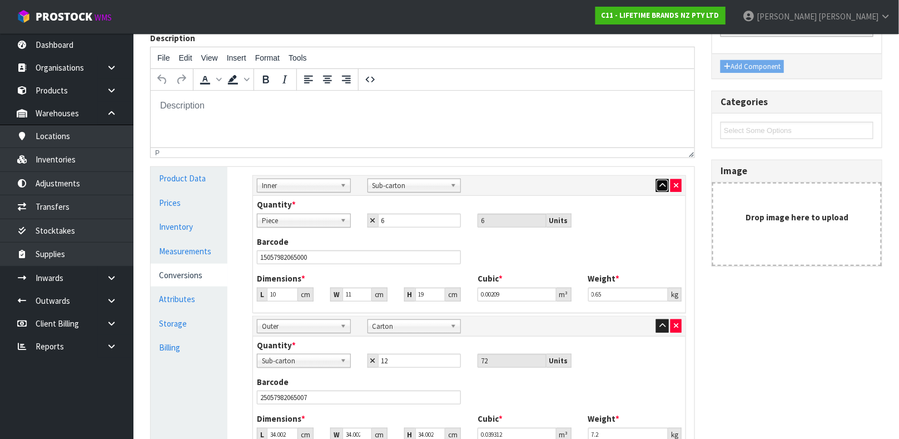
scroll to position [312, 0]
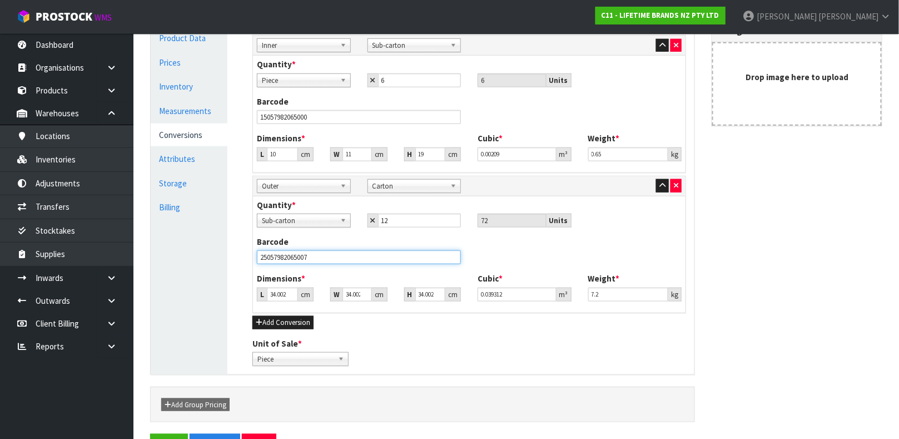
click at [373, 257] on input "25057982065007" at bounding box center [359, 257] width 204 height 14
type input "5"
type input "0.005781"
type input "50"
type input "0.057807"
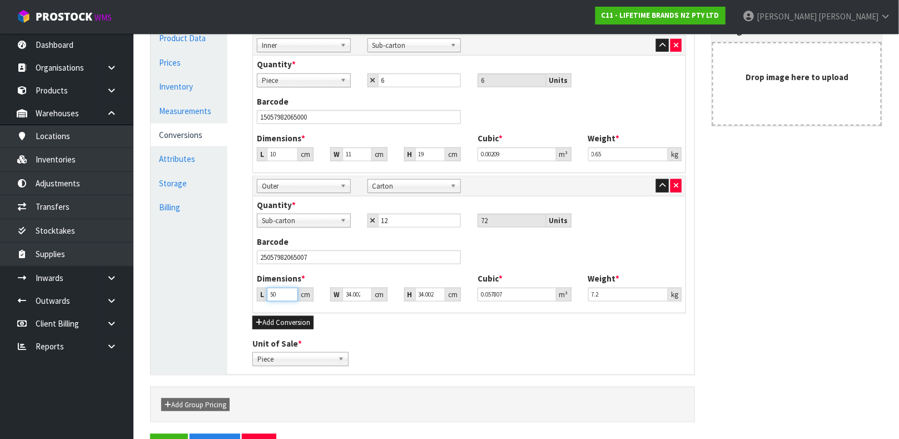
type input "50"
type input "3"
type input "0.0051"
type input "30"
type input "0.051003"
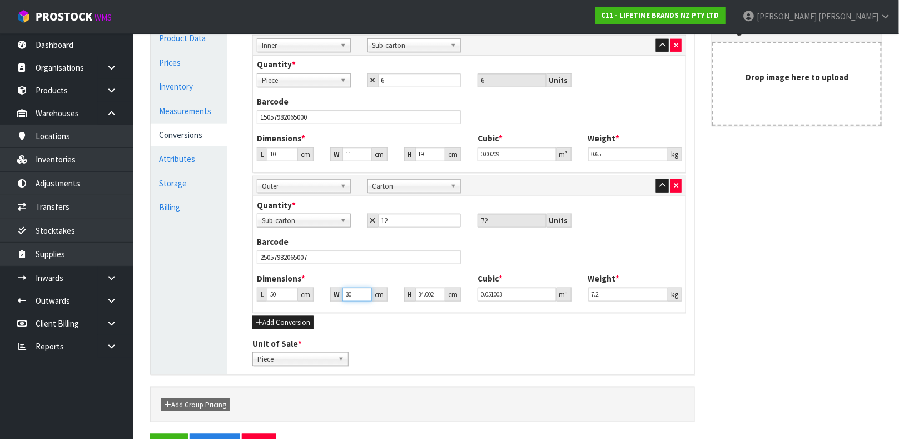
type input "30"
type input "4"
type input "0.006"
type input "40"
type input "0.06"
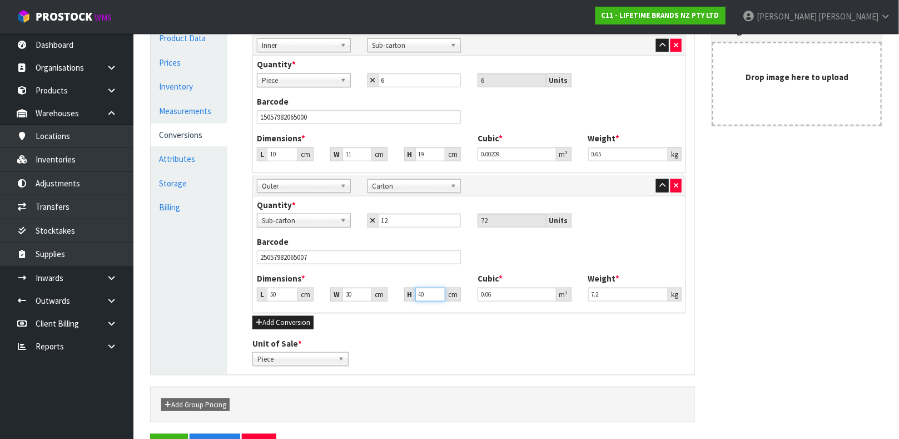
type input "40"
type input "7"
type input "8.5"
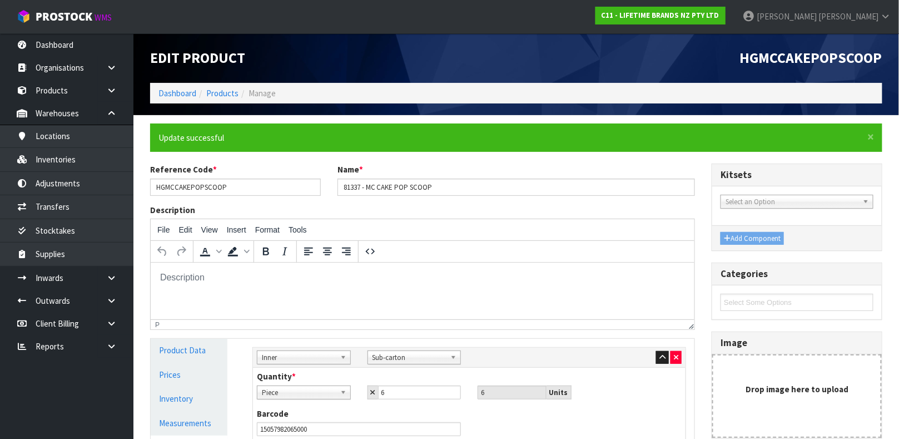
scroll to position [1, 0]
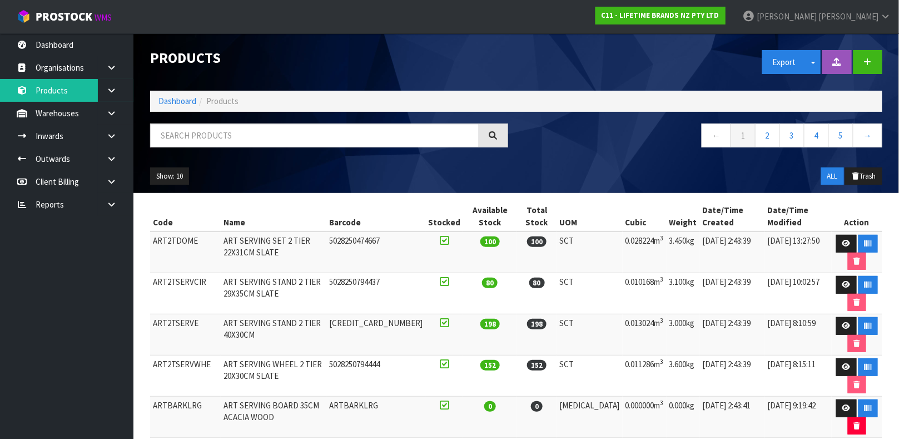
click at [295, 120] on div "Products Export Split button! SOH Summary Measurements Dangerous Goods Import P…" at bounding box center [516, 113] width 749 height 160
click at [279, 128] on input "text" at bounding box center [314, 135] width 329 height 24
click at [719, 18] on strong "C11 - LIFETIME BRANDS NZ PTY LTD" at bounding box center [661, 15] width 118 height 9
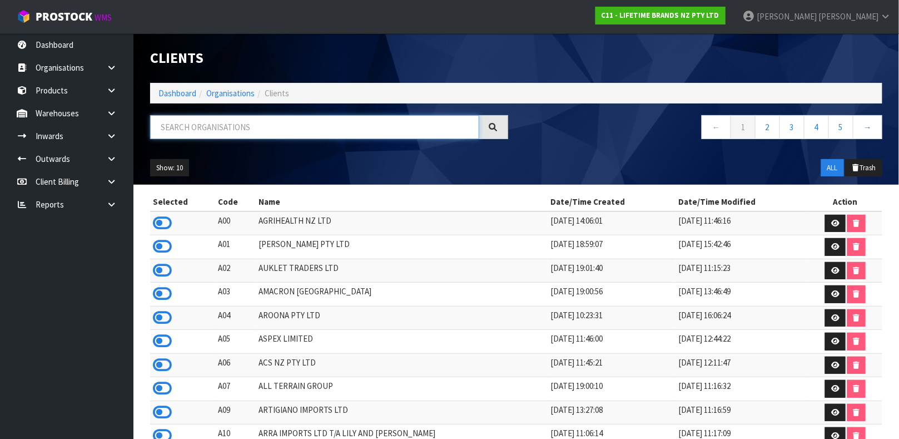
click at [305, 133] on input "text" at bounding box center [314, 127] width 329 height 24
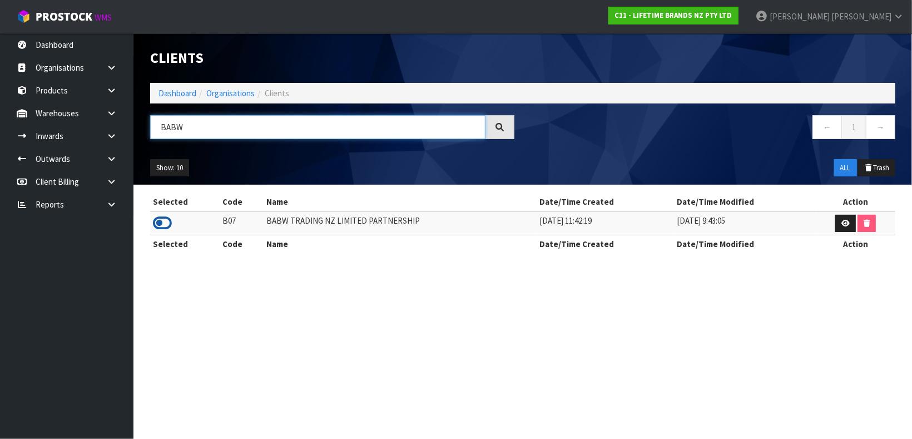
type input "BABW"
click at [156, 225] on icon at bounding box center [162, 223] width 19 height 17
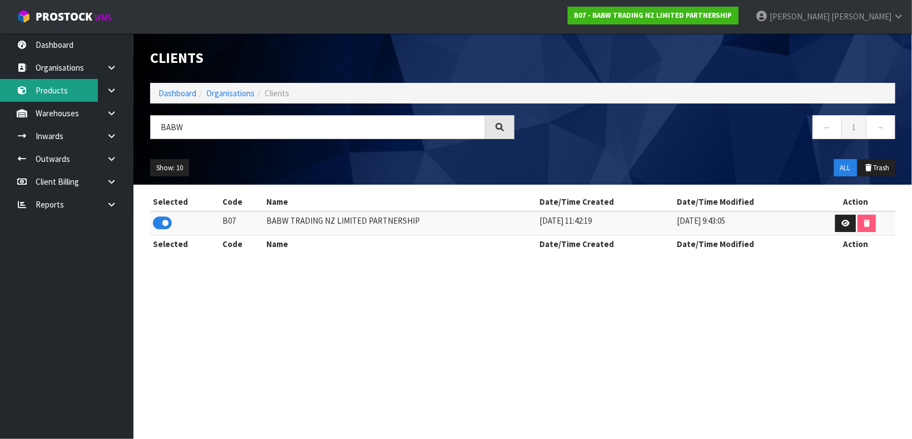
click at [68, 88] on link "Products" at bounding box center [66, 90] width 133 height 23
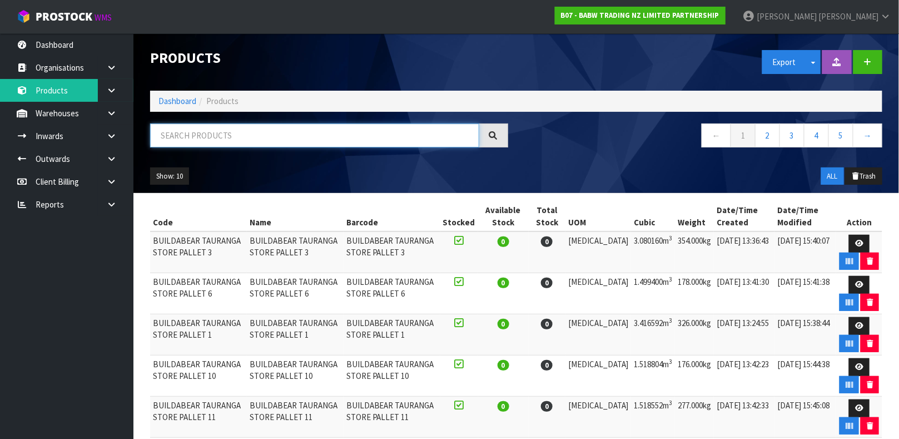
click at [235, 128] on input "text" at bounding box center [314, 135] width 329 height 24
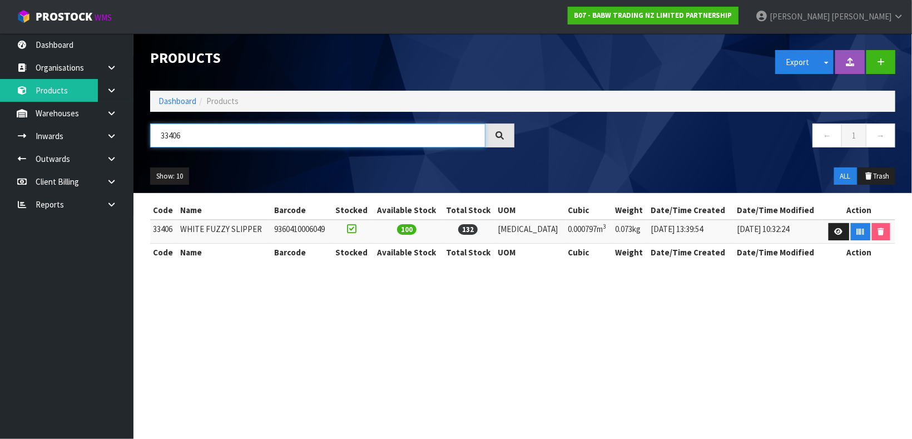
type input "33406"
click at [193, 122] on div "Products Export Split button! SOH Summary Measurements Dangerous Goods Import P…" at bounding box center [523, 113] width 762 height 160
drag, startPoint x: 188, startPoint y: 138, endPoint x: 139, endPoint y: 148, distance: 49.9
click at [139, 148] on header "Products Export Split button! SOH Summary Measurements Dangerous Goods Import P…" at bounding box center [522, 113] width 778 height 160
click at [109, 138] on icon at bounding box center [111, 136] width 11 height 8
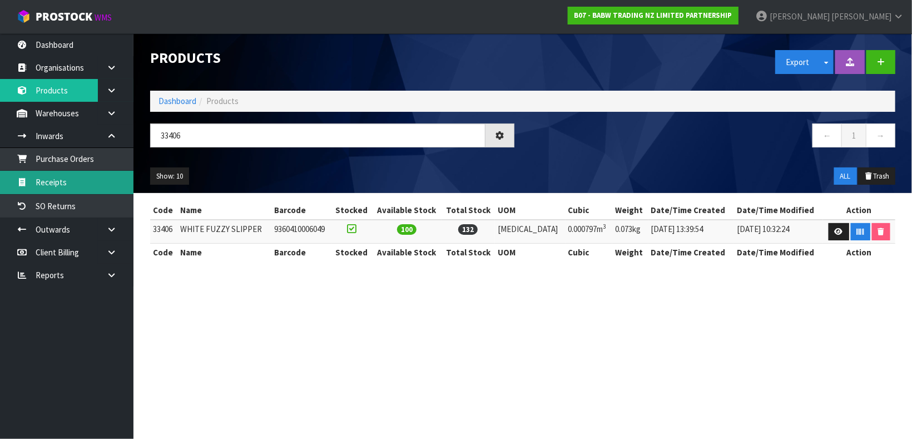
click at [78, 178] on link "Receipts" at bounding box center [66, 182] width 133 height 23
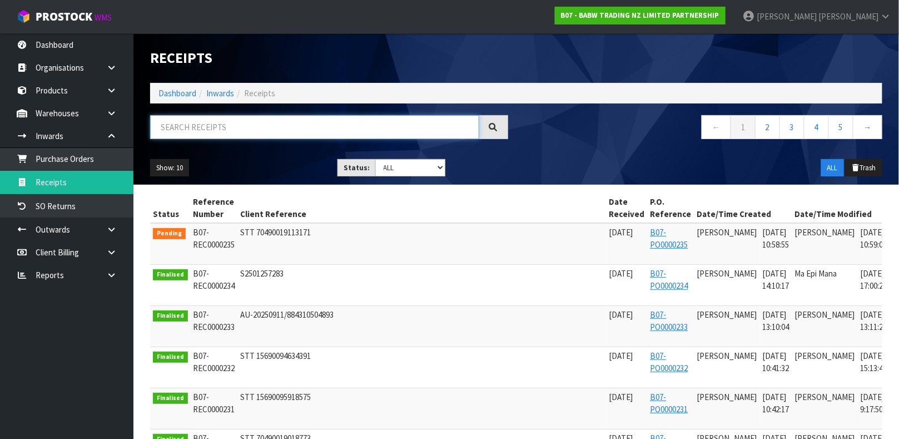
click at [196, 123] on input "text" at bounding box center [314, 127] width 329 height 24
paste input "33406"
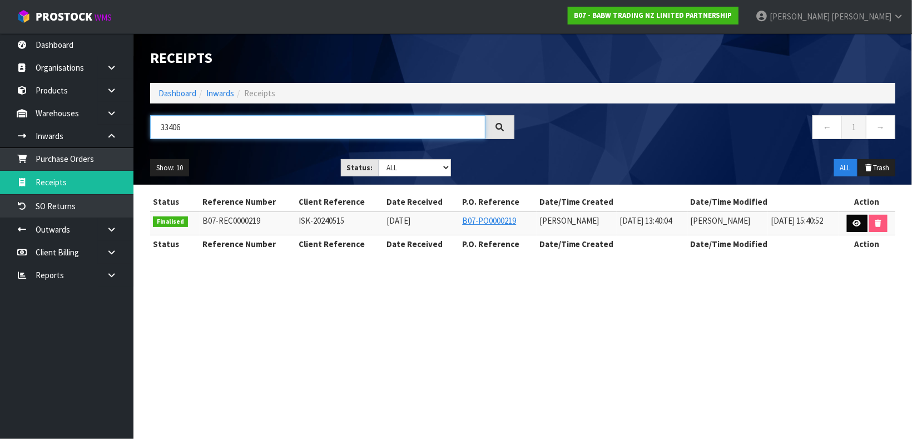
type input "33406"
click at [861, 224] on link at bounding box center [857, 224] width 21 height 18
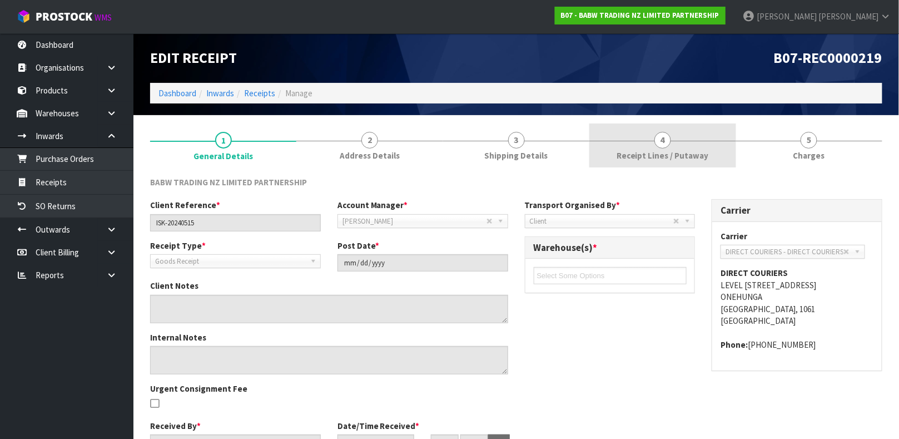
click at [644, 133] on link "4 Receipt Lines / Putaway" at bounding box center [662, 145] width 146 height 44
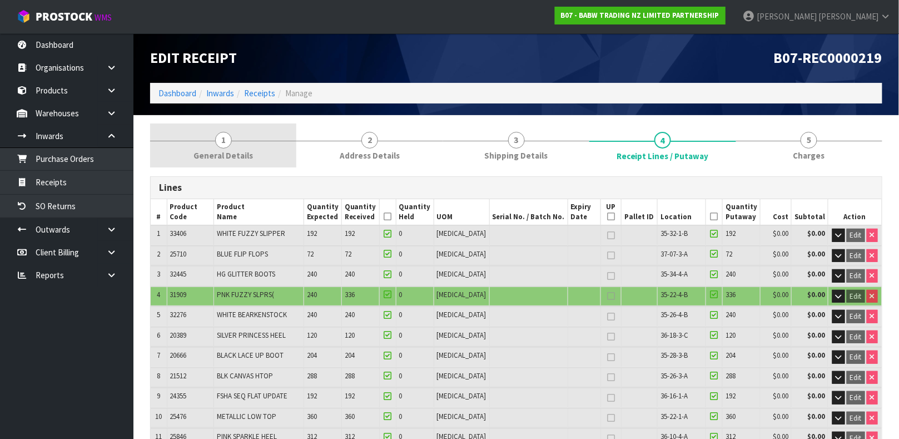
click at [248, 130] on link "1 General Details" at bounding box center [223, 145] width 146 height 44
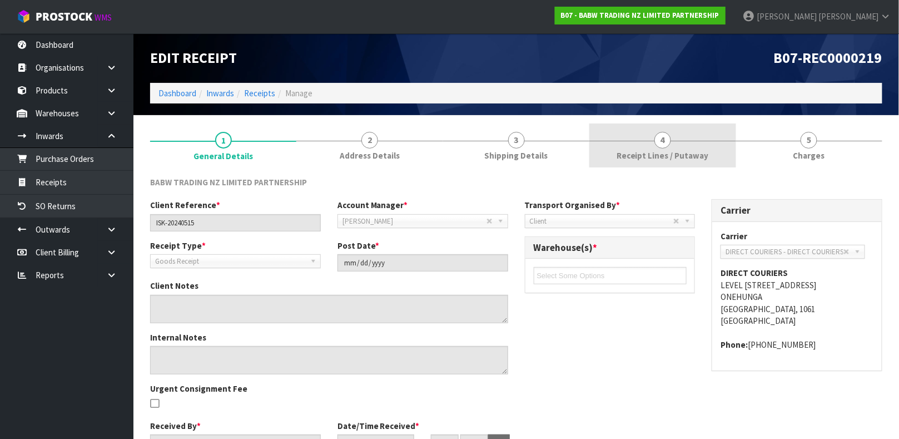
click at [683, 163] on link "4 Receipt Lines / Putaway" at bounding box center [662, 145] width 146 height 44
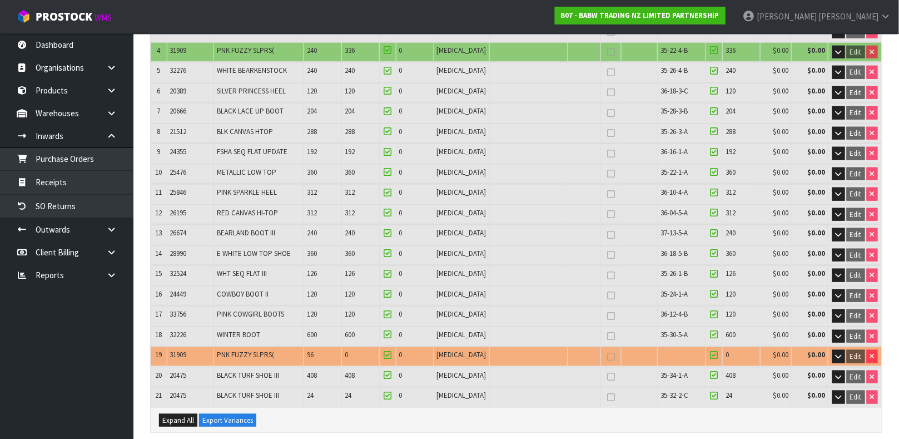
scroll to position [229, 0]
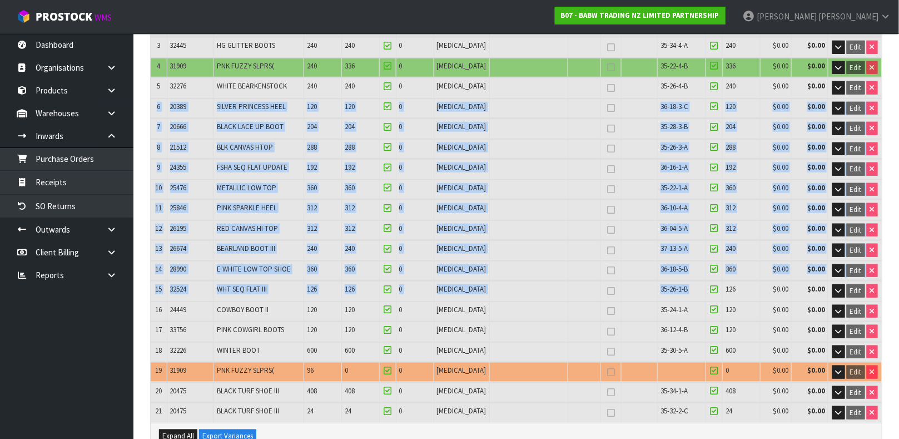
click at [872, 87] on table "# Product Code Product Name Quantity Expected Quantity Received Quantity Held U…" at bounding box center [516, 197] width 731 height 452
click at [508, 203] on td at bounding box center [528, 209] width 78 height 19
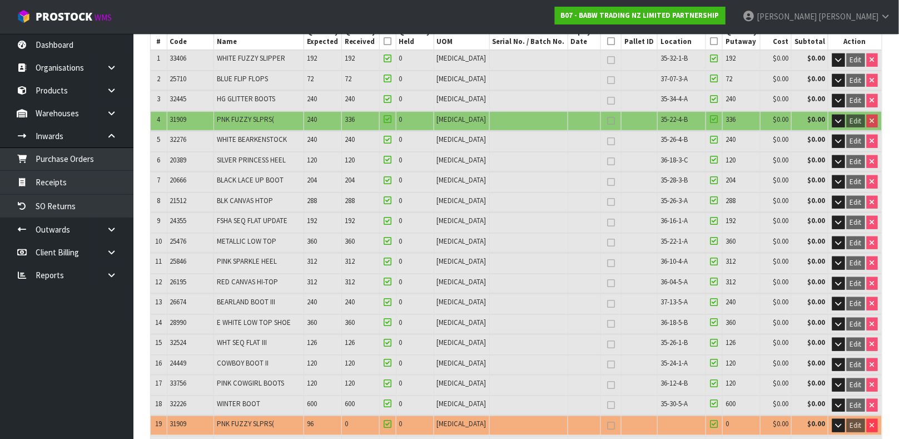
scroll to position [167, 0]
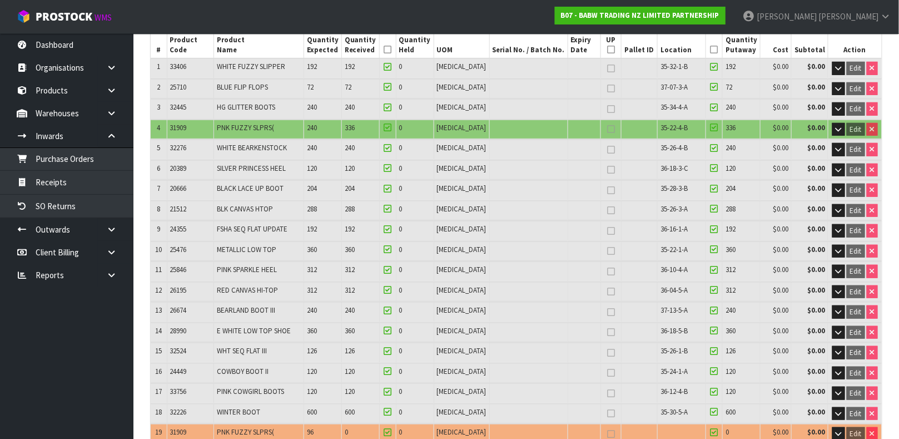
click at [182, 65] on span "33406" at bounding box center [178, 66] width 17 height 9
copy span "33406"
click at [59, 180] on link "Receipts" at bounding box center [66, 182] width 133 height 23
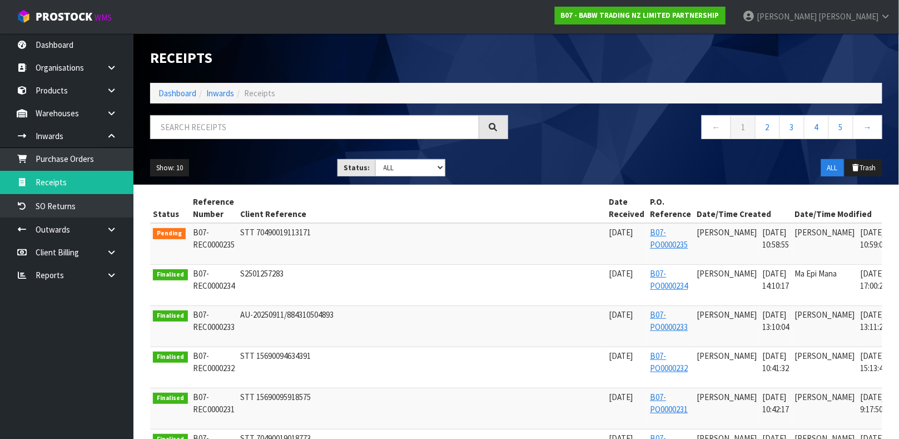
drag, startPoint x: 309, startPoint y: 143, endPoint x: 309, endPoint y: 133, distance: 10.0
click at [309, 137] on div at bounding box center [329, 131] width 375 height 32
click at [311, 127] on input "text" at bounding box center [314, 127] width 329 height 24
paste input "33406"
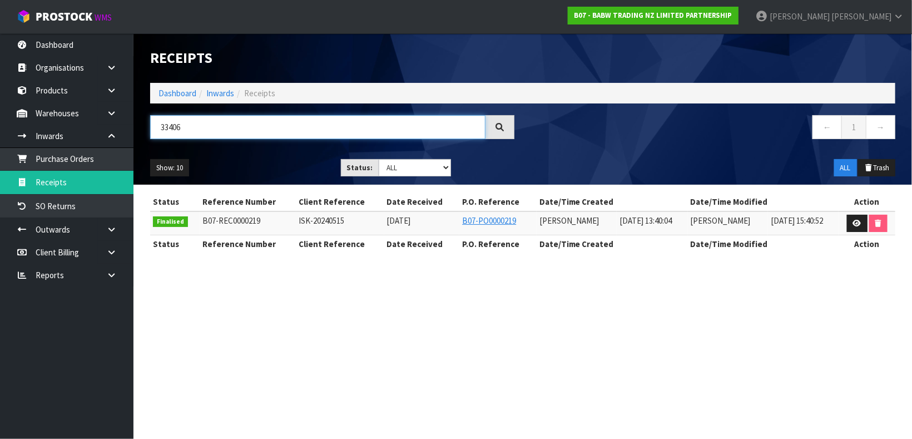
type input "33406"
drag, startPoint x: 376, startPoint y: 220, endPoint x: 562, endPoint y: 270, distance: 192.7
click at [562, 270] on section "Status Reference Number Client Reference Date Received P.O. Reference Date/Time…" at bounding box center [522, 229] width 778 height 88
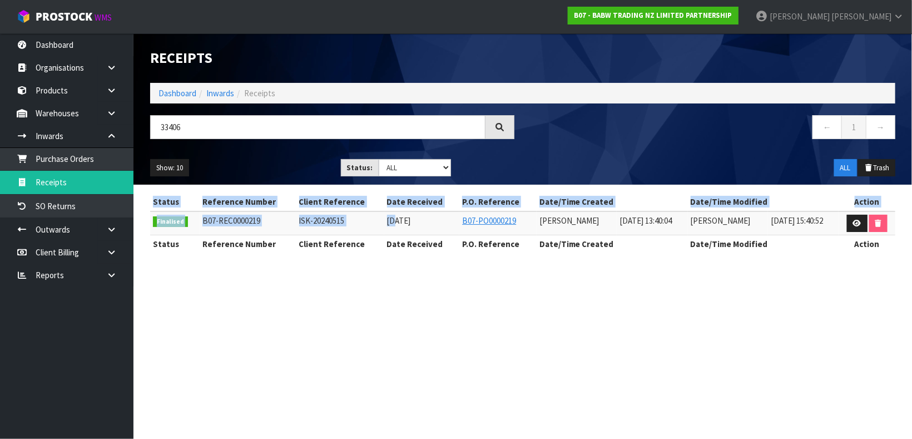
click at [728, 323] on section "Receipts Import Receipts Drop file here to import csv template Dashboard Inward…" at bounding box center [456, 219] width 912 height 439
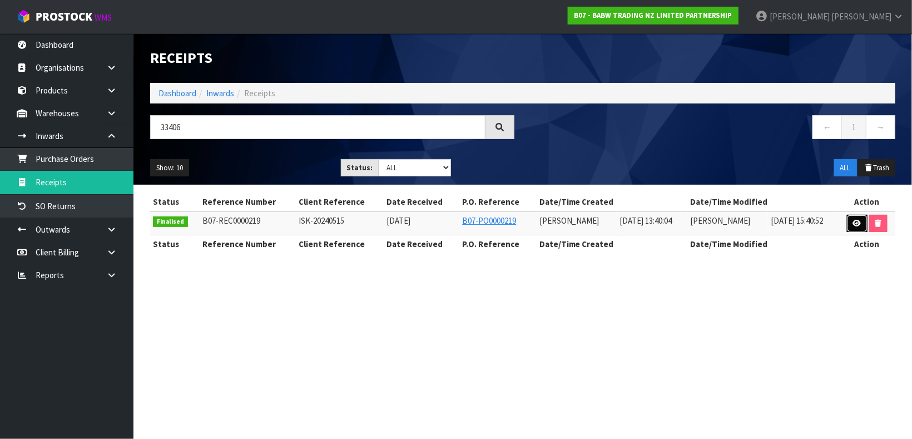
click at [865, 220] on link at bounding box center [857, 224] width 21 height 18
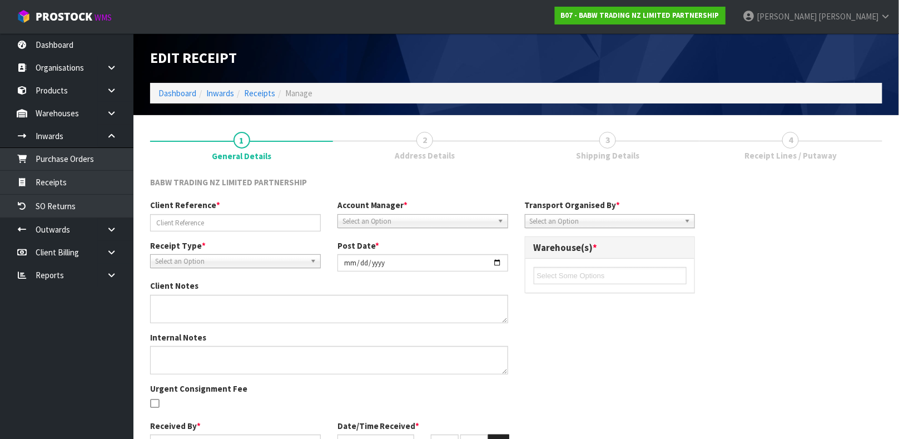
type input "ISK-20240515"
type input "[DATE]"
type input "[PERSON_NAME]"
type input "[DATE]"
type input "01"
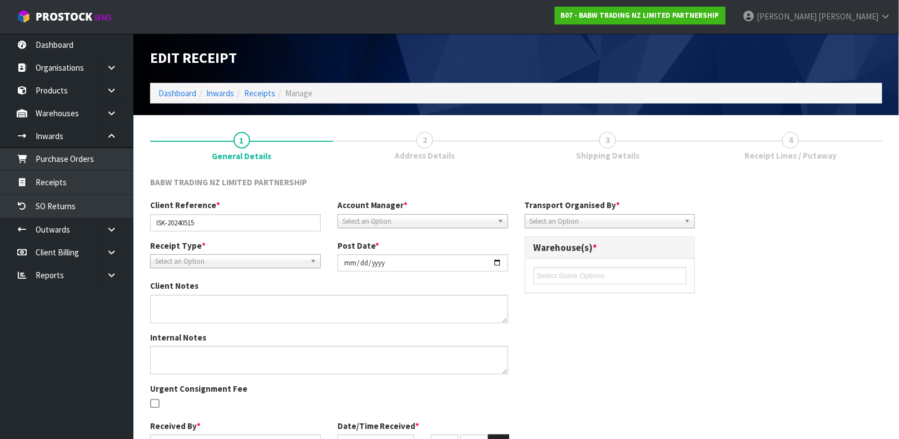
type input "40"
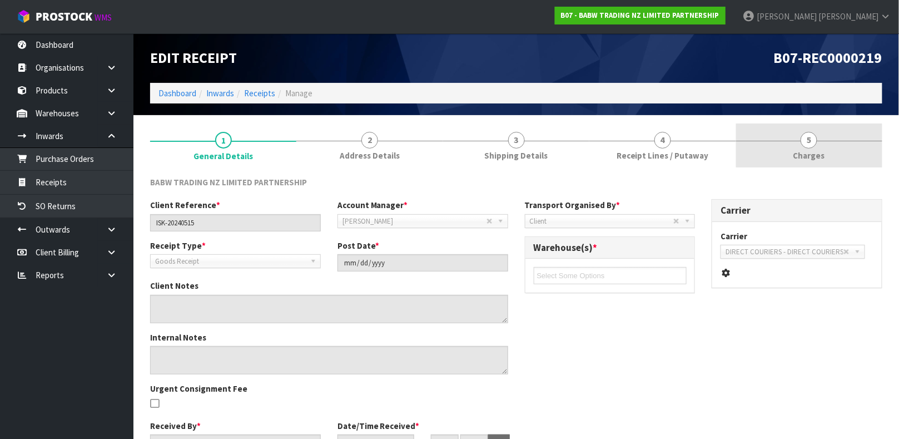
click at [781, 151] on link "5 [GEOGRAPHIC_DATA]" at bounding box center [809, 145] width 146 height 44
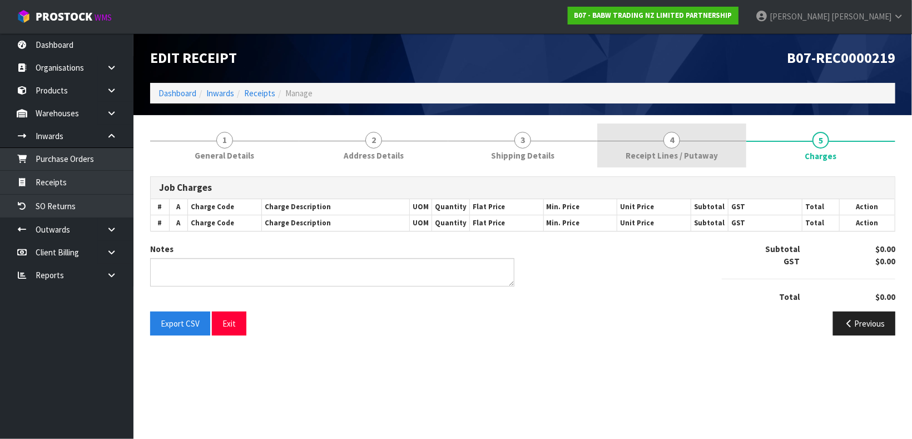
click at [678, 158] on span "Receipt Lines / Putaway" at bounding box center [672, 156] width 92 height 12
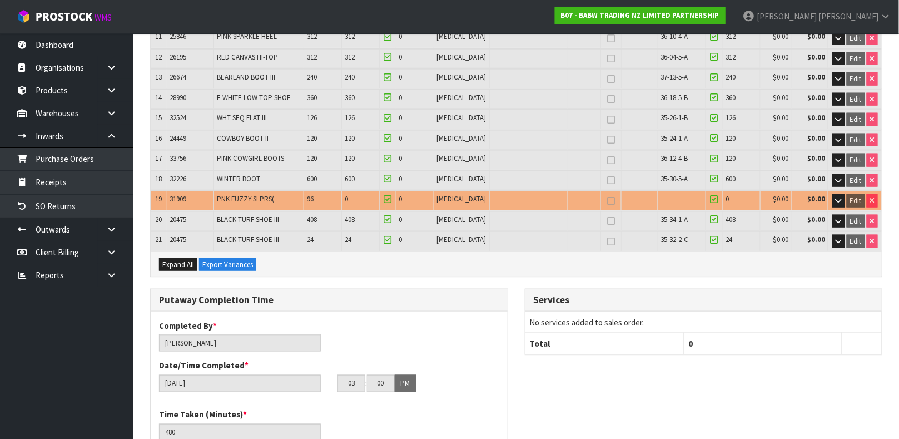
scroll to position [401, 0]
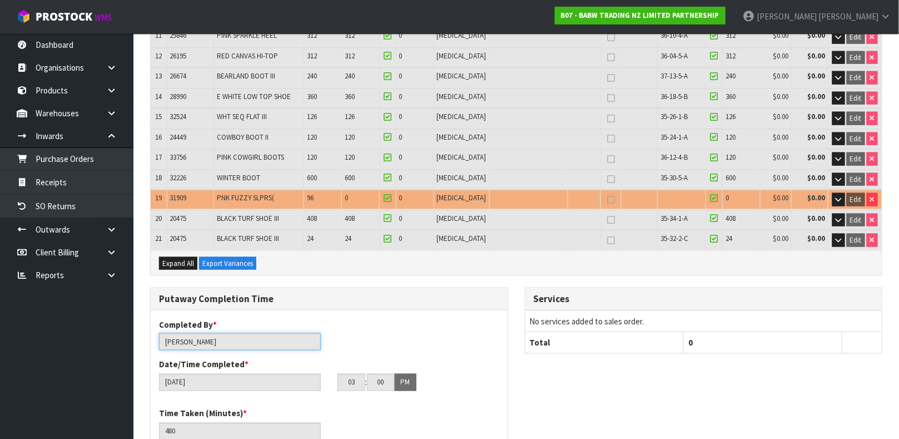
drag, startPoint x: 234, startPoint y: 337, endPoint x: 150, endPoint y: 343, distance: 84.7
click at [150, 343] on div "Putaway Completion Time Completed By * [PERSON_NAME] Date/Time Completed * [DAT…" at bounding box center [329, 375] width 358 height 177
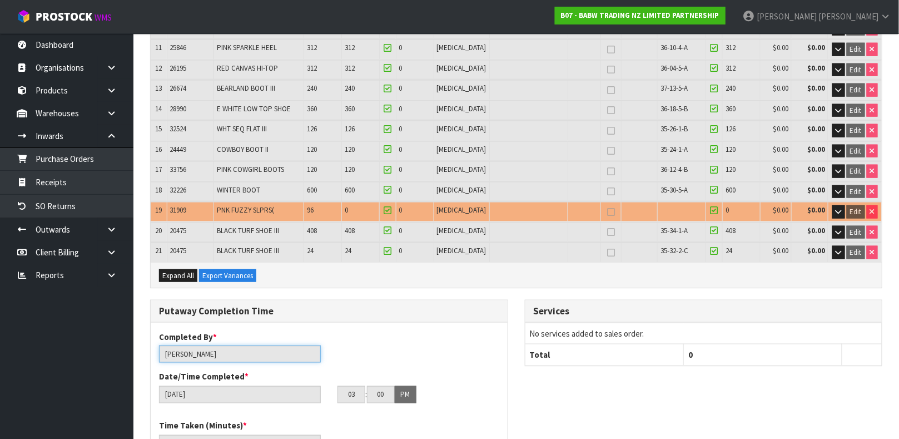
scroll to position [393, 0]
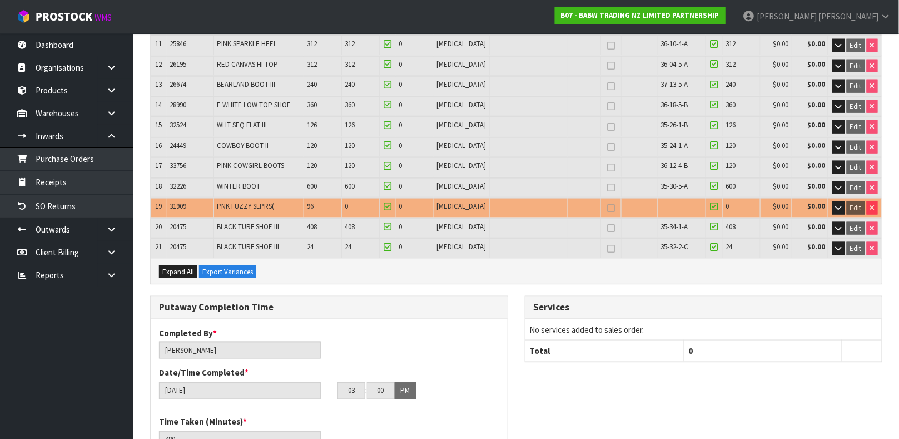
click at [408, 340] on div "Completed By * [PERSON_NAME] Date/Time Completed * [DATE] 03 : 00 : 00 PM" at bounding box center [329, 367] width 357 height 81
drag, startPoint x: 211, startPoint y: 350, endPoint x: 177, endPoint y: 357, distance: 34.1
click at [177, 357] on div "Completed By * [PERSON_NAME] Date/Time Completed * [DATE] 03 : 00 : 00 PM" at bounding box center [329, 367] width 357 height 81
click at [166, 358] on div "Completed By * [PERSON_NAME] Date/Time Completed * [DATE] 03 : 00 : 00 PM" at bounding box center [329, 367] width 357 height 81
click at [378, 198] on td "0" at bounding box center [360, 207] width 38 height 19
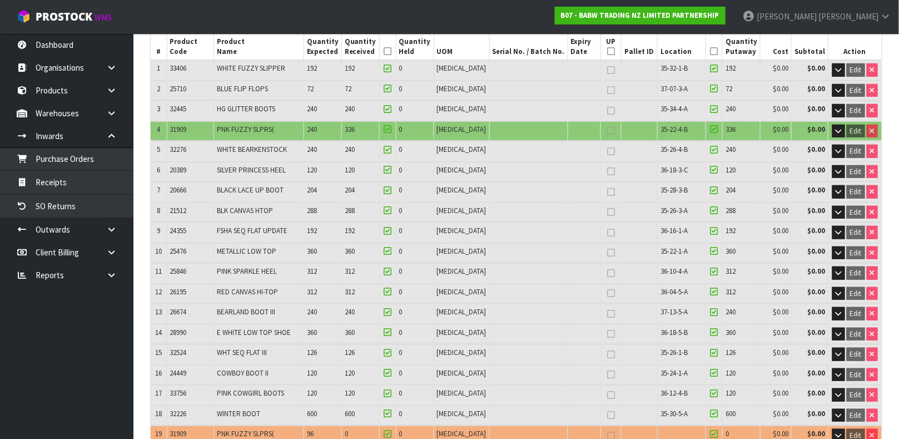
scroll to position [166, 0]
click at [368, 148] on td "240" at bounding box center [360, 150] width 38 height 19
click at [317, 151] on span "240" at bounding box center [312, 148] width 10 height 9
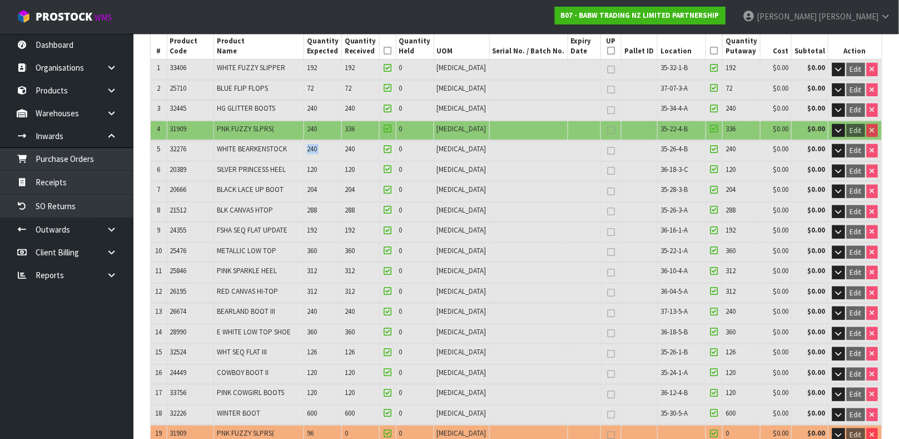
click at [317, 151] on span "240" at bounding box center [312, 148] width 10 height 9
click at [341, 222] on td "192" at bounding box center [323, 231] width 38 height 19
click at [178, 67] on span "33406" at bounding box center [178, 67] width 17 height 9
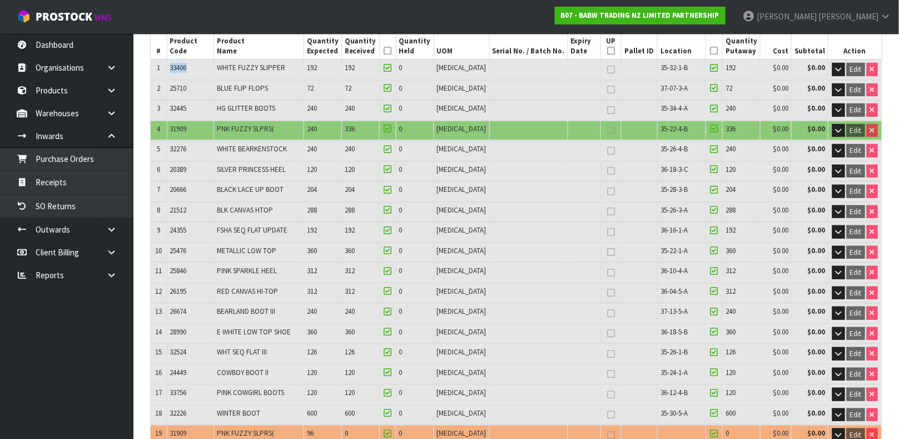
copy span "33406"
click at [58, 97] on link "Products" at bounding box center [66, 90] width 133 height 23
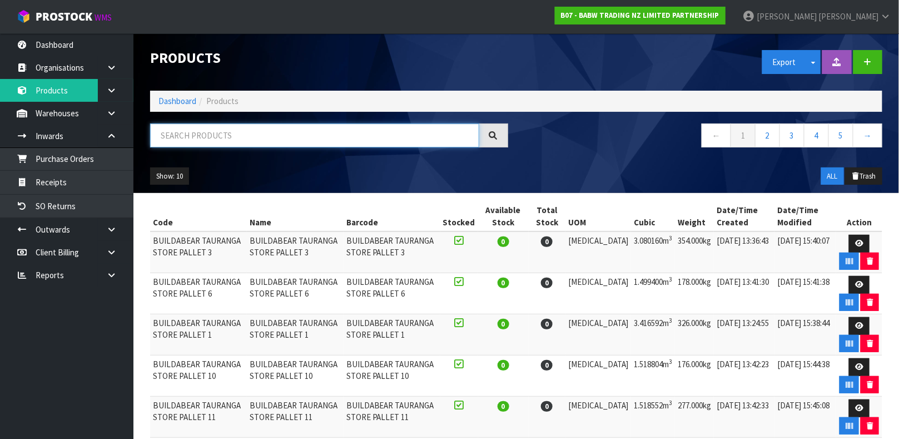
click at [238, 140] on input "text" at bounding box center [314, 135] width 329 height 24
paste input "33406"
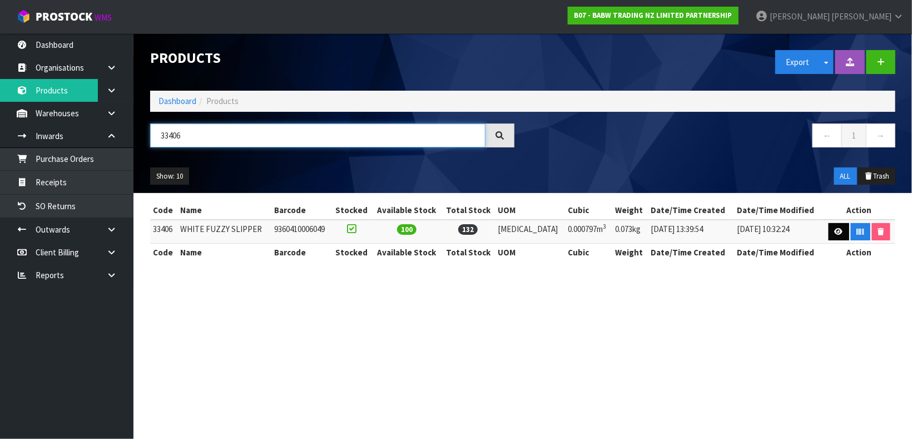
type input "33406"
click at [828, 232] on link at bounding box center [838, 232] width 21 height 18
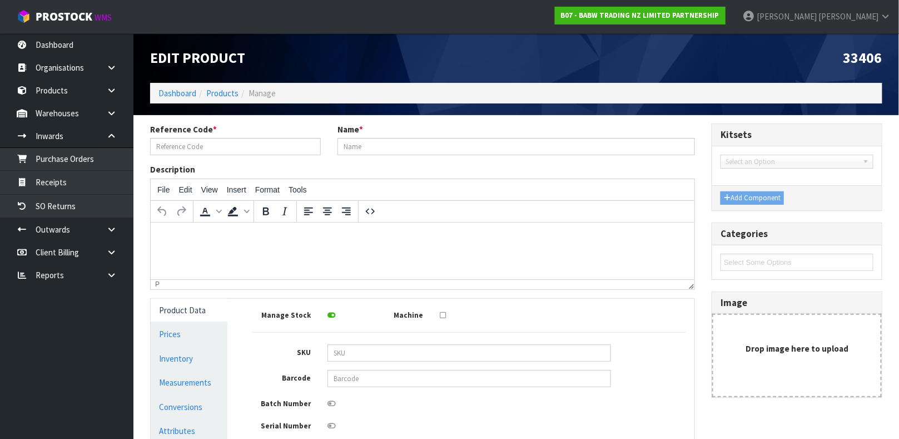
type input "33406"
type input "WHITE FUZZY SLIPPER"
type input "9360410006049"
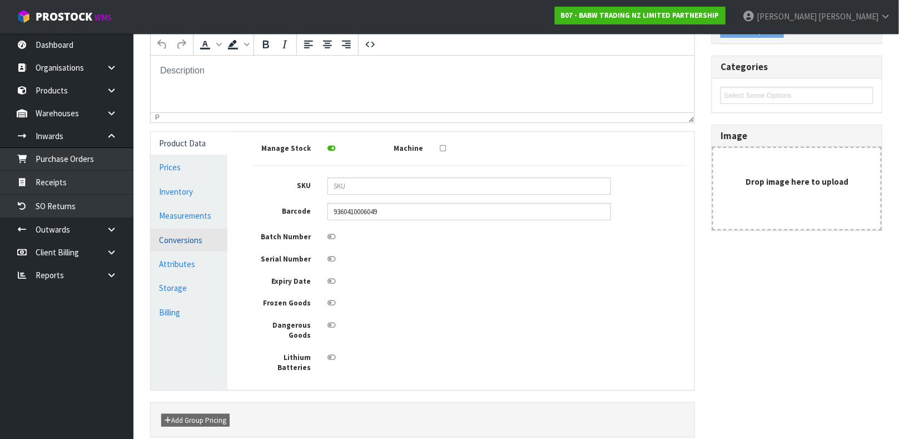
click at [197, 234] on link "Conversions" at bounding box center [189, 240] width 77 height 23
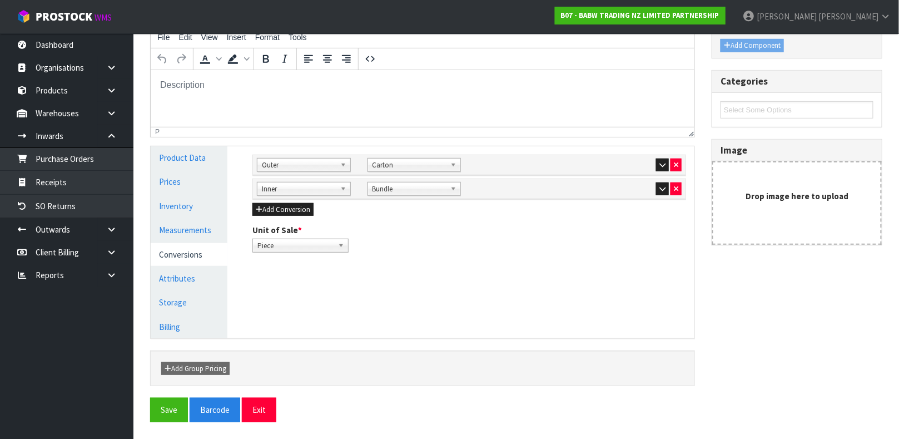
scroll to position [152, 0]
click at [660, 191] on icon "button" at bounding box center [662, 189] width 6 height 7
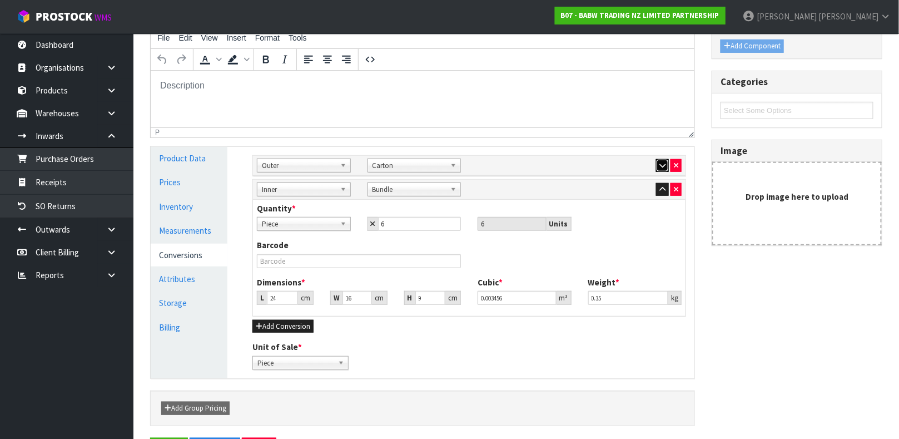
click at [662, 165] on icon "button" at bounding box center [662, 165] width 6 height 7
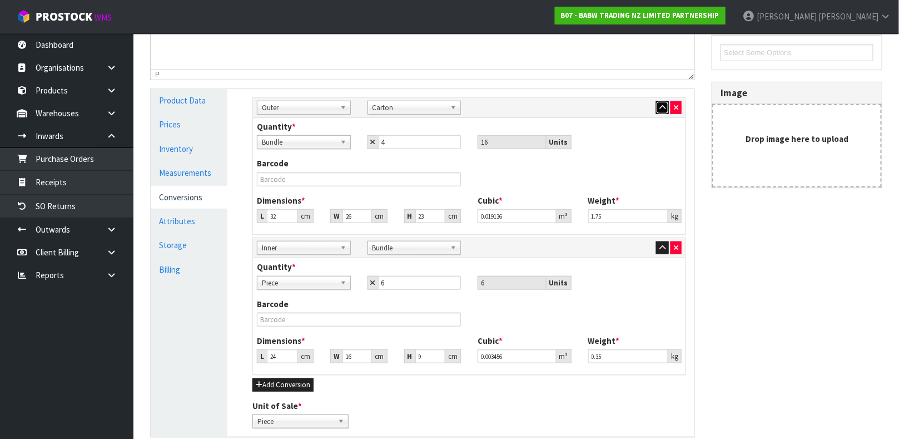
scroll to position [209, 0]
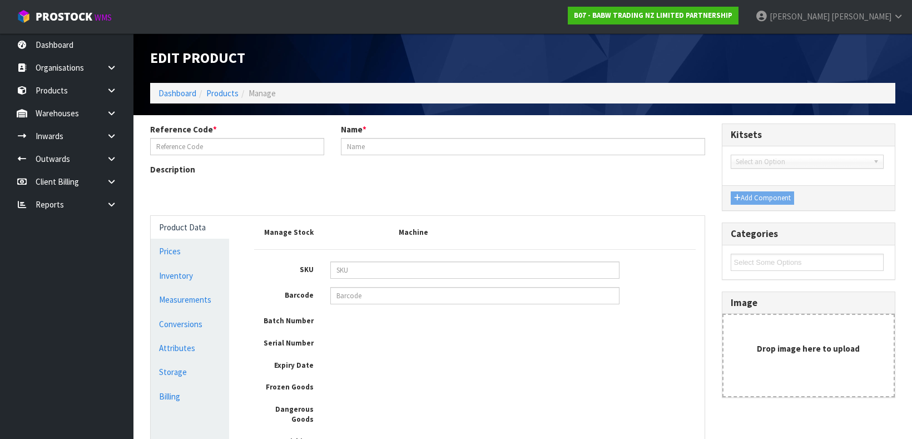
type input "33406"
type input "WHITE FUZZY SLIPPER"
type input "9360410006049"
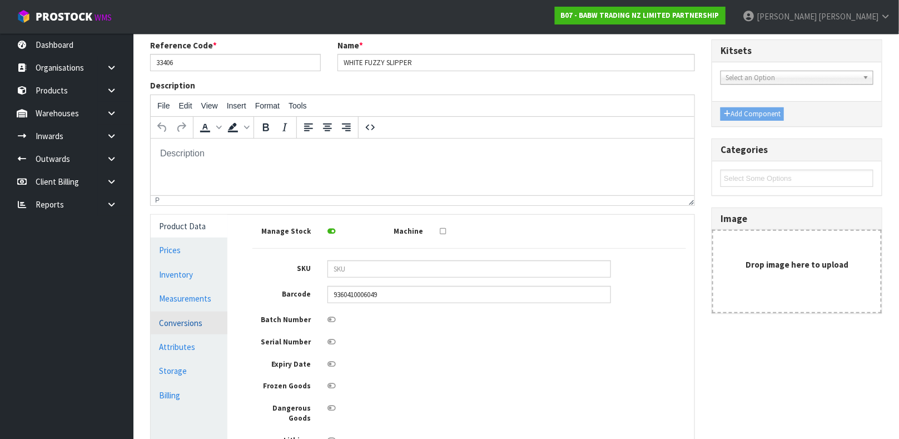
click at [166, 321] on link "Conversions" at bounding box center [189, 322] width 77 height 23
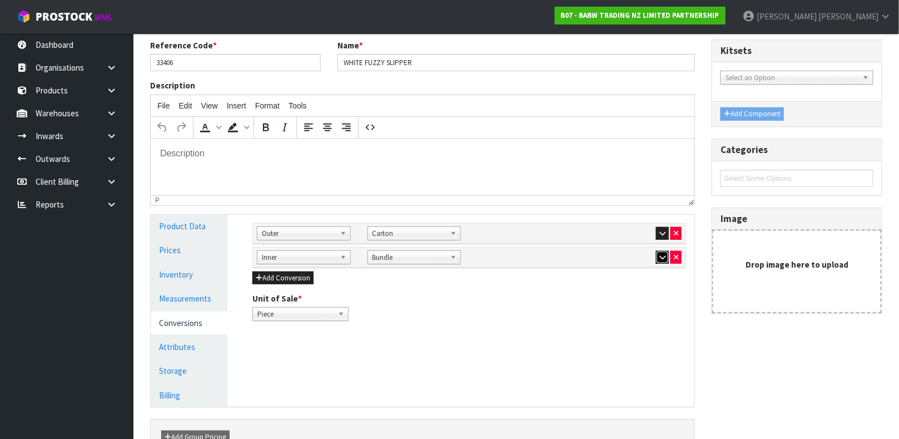
click at [662, 254] on icon "button" at bounding box center [662, 257] width 6 height 7
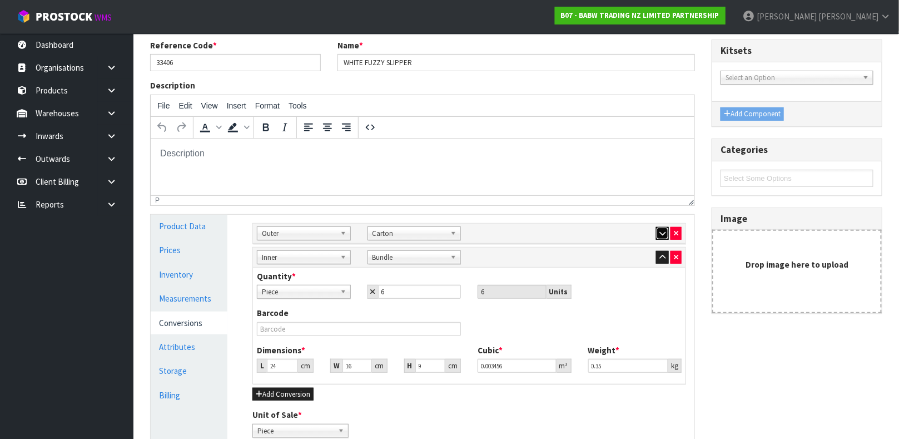
click at [662, 232] on icon "button" at bounding box center [662, 233] width 6 height 7
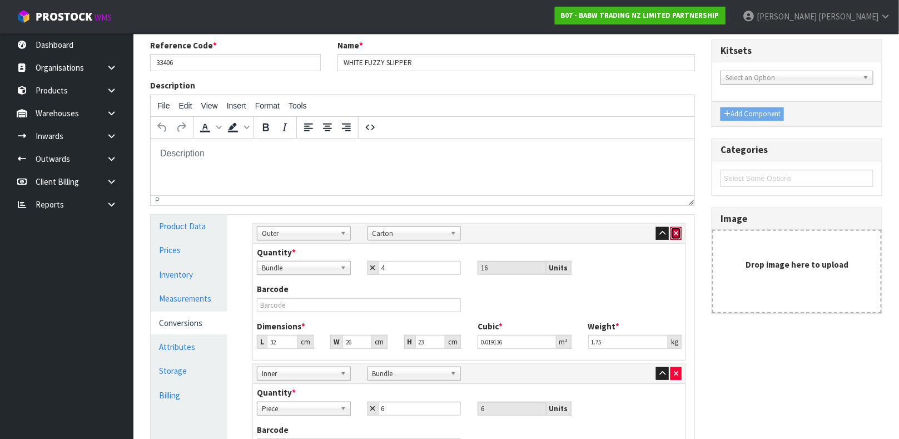
click at [676, 234] on icon "button" at bounding box center [676, 233] width 4 height 7
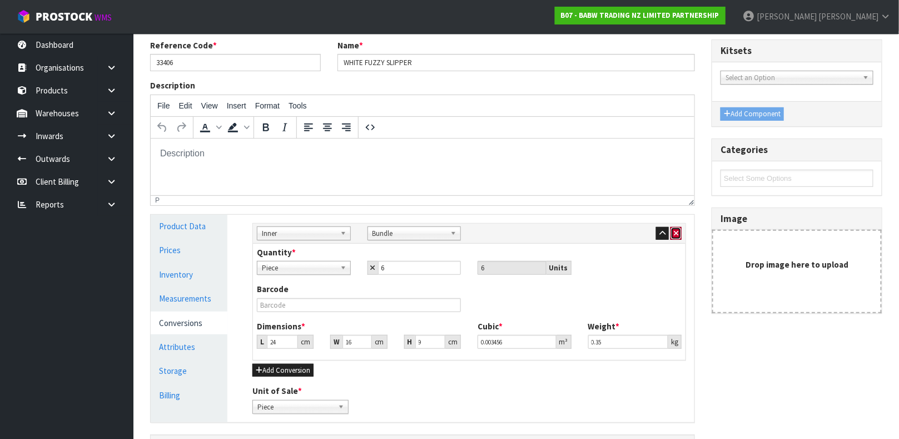
click at [676, 234] on icon "button" at bounding box center [676, 233] width 4 height 7
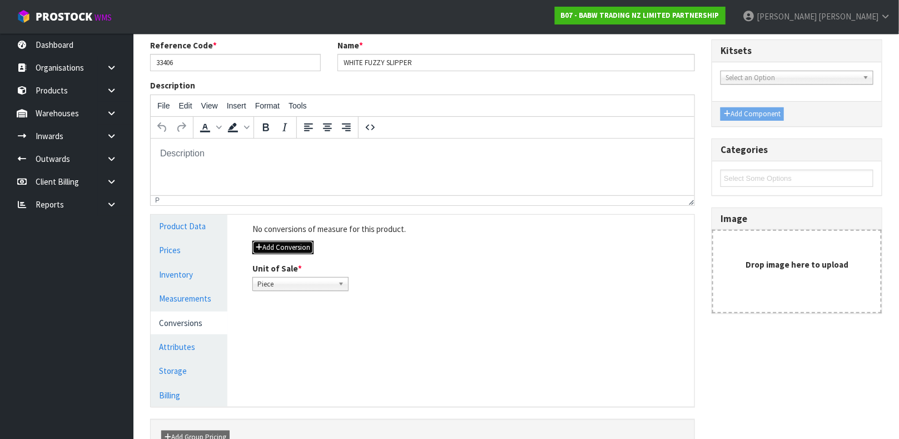
click at [272, 245] on button "Add Conversion" at bounding box center [282, 247] width 61 height 13
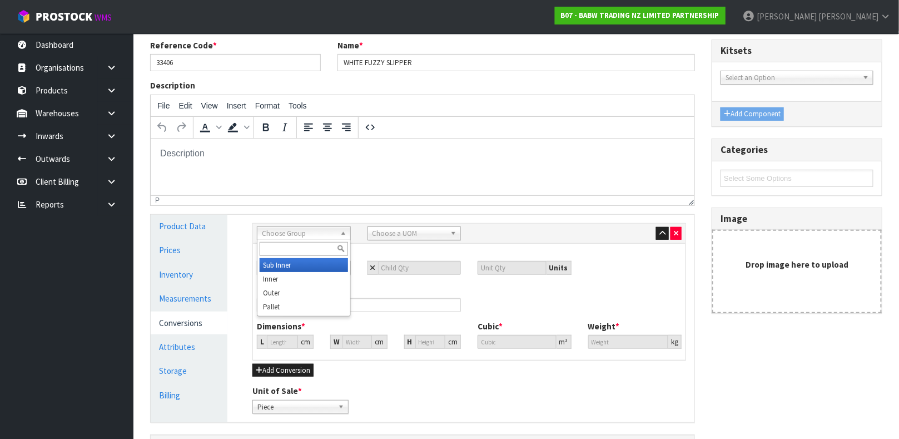
click at [283, 228] on span "Choose Group" at bounding box center [299, 233] width 74 height 13
type input "IN"
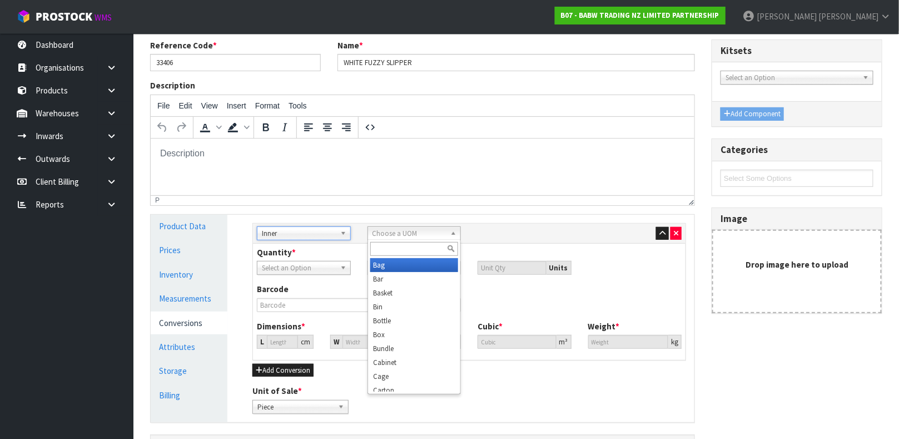
click at [386, 230] on span "Choose a UOM" at bounding box center [410, 233] width 74 height 13
click at [386, 347] on li "Bundle" at bounding box center [414, 348] width 88 height 14
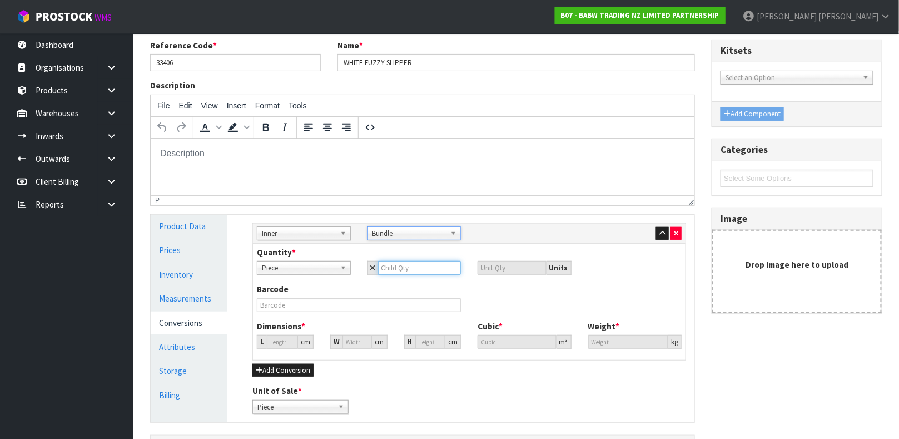
click at [402, 264] on input "number" at bounding box center [419, 268] width 83 height 14
type input "6"
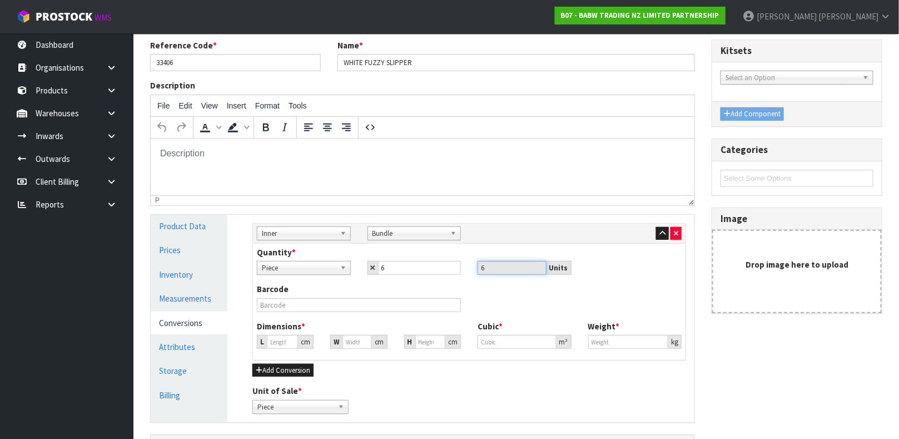
type input "16.848"
type input "0.004782"
type input "0.438"
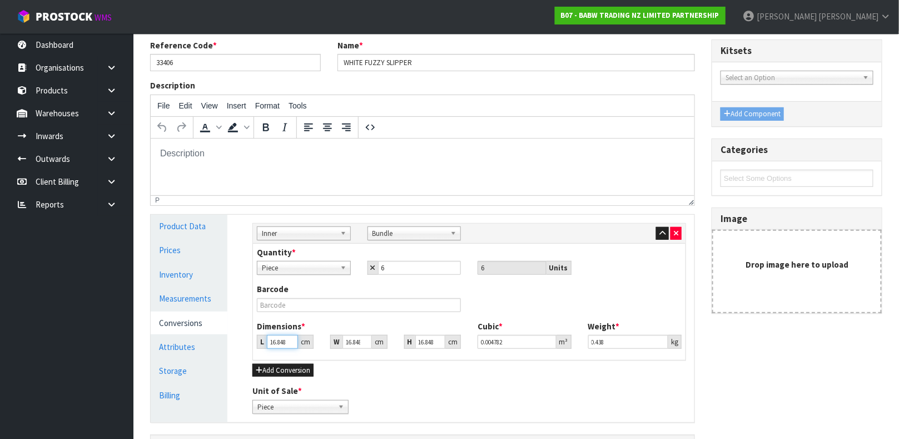
type input "2"
type input "0.000568"
type input "24"
type input "0.006813"
type input "24"
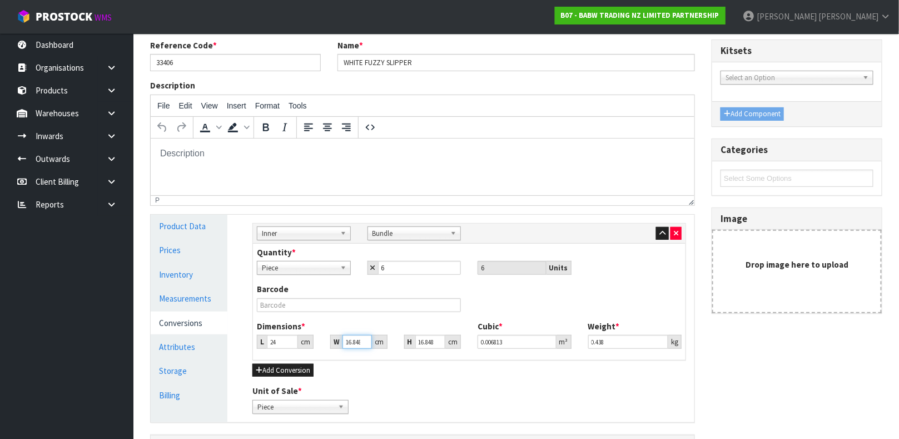
type input "1"
type input "0.000404"
type input "16"
type input "0.00647"
type input "16"
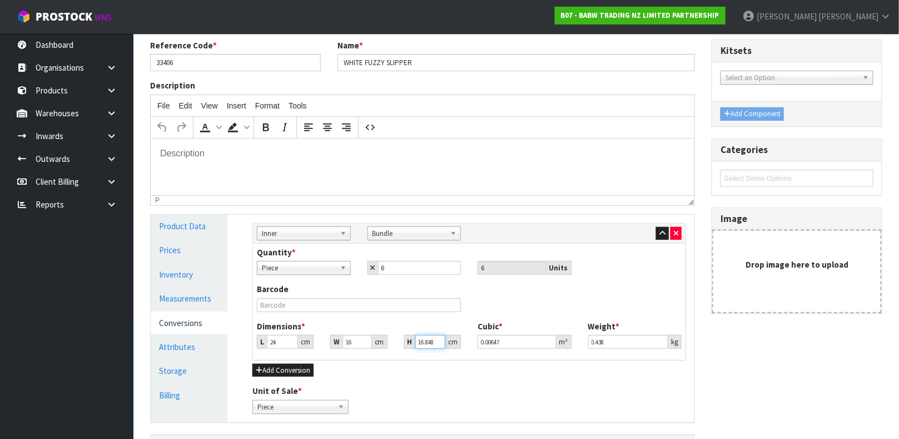
type input "9"
type input "0.003456"
type input "9"
type input "0.35"
drag, startPoint x: 315, startPoint y: 341, endPoint x: 285, endPoint y: 340, distance: 30.0
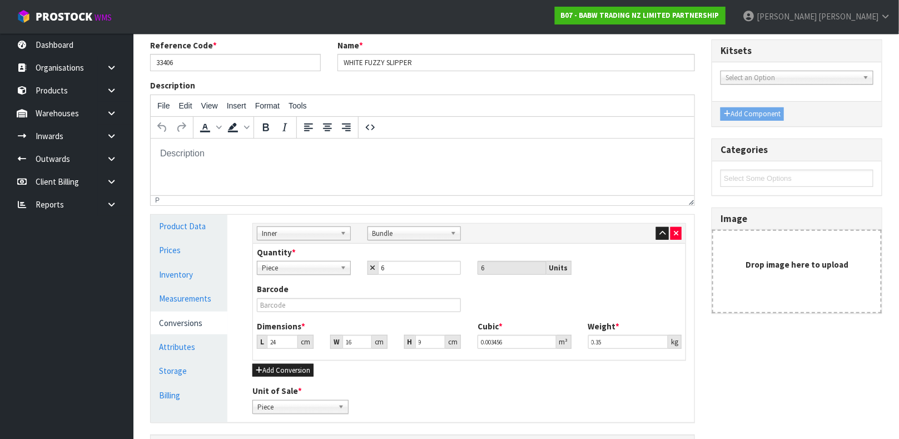
click at [285, 340] on div "L 24 cm" at bounding box center [285, 342] width 73 height 14
drag, startPoint x: 285, startPoint y: 340, endPoint x: 255, endPoint y: 345, distance: 30.5
click at [255, 345] on div "L 24 cm" at bounding box center [285, 342] width 73 height 14
type input "3"
type input "0.000432"
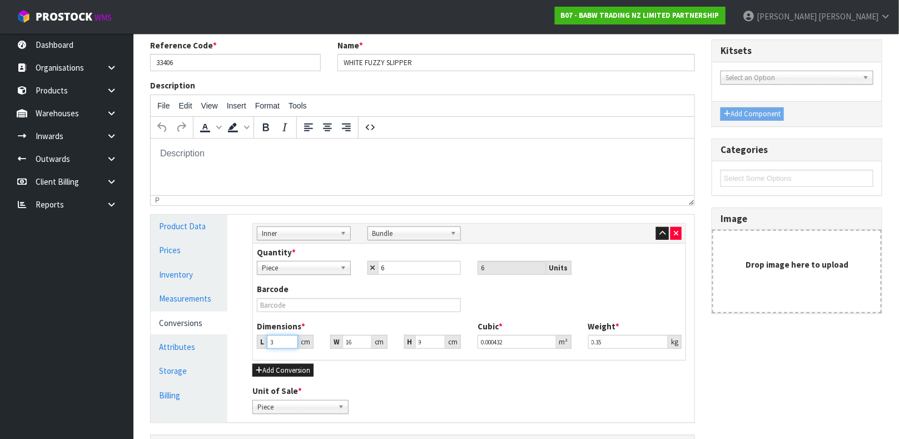
type input "30"
type input "0.00432"
type input "30"
type input "2"
type input "0.00054"
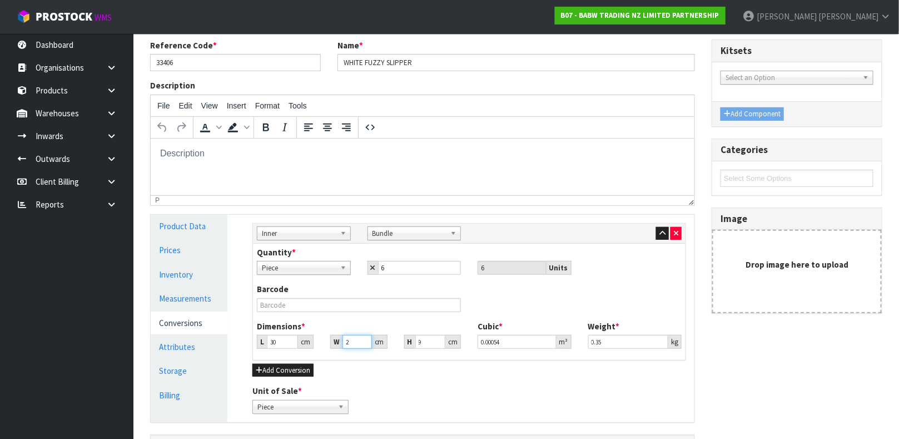
type input "25"
type input "0.00675"
type input "25"
type input "1"
type input "0.00075"
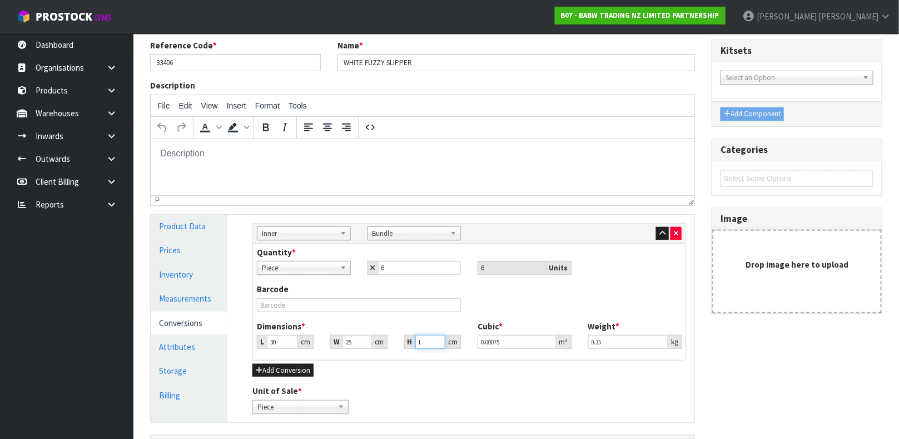
type input "14"
type input "0.0105"
type input "14"
click at [304, 371] on button "Add Conversion" at bounding box center [282, 370] width 61 height 13
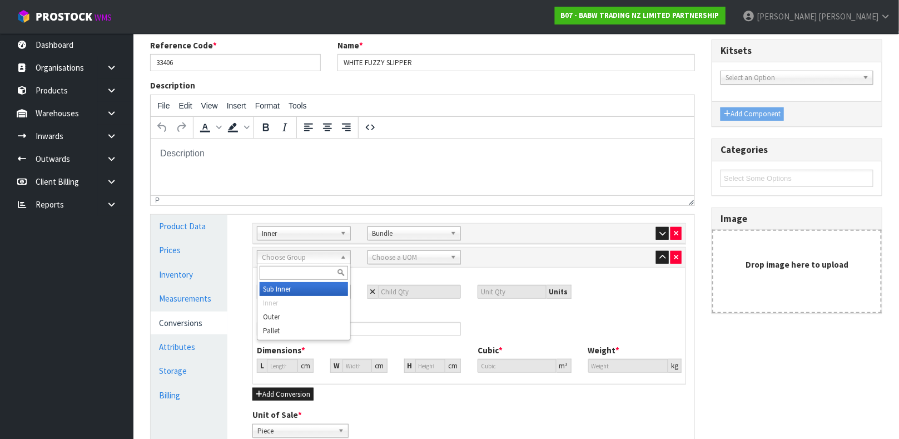
click at [306, 255] on span "Choose Group" at bounding box center [299, 257] width 74 height 13
click at [286, 312] on li "Outer" at bounding box center [304, 317] width 88 height 14
click at [394, 260] on span "Choose a UOM" at bounding box center [410, 257] width 74 height 13
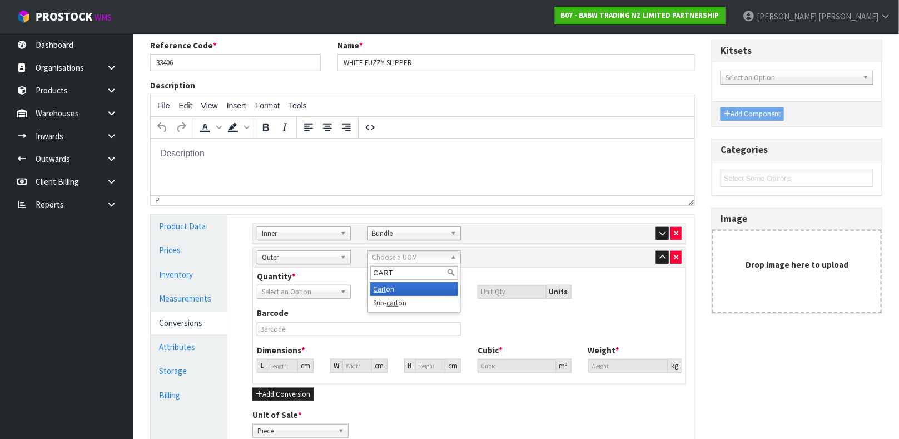
type input "CART"
click at [386, 290] on li "Cart on" at bounding box center [414, 289] width 88 height 14
click at [329, 289] on span "Select an Option" at bounding box center [299, 291] width 74 height 13
type input "4"
type input "24"
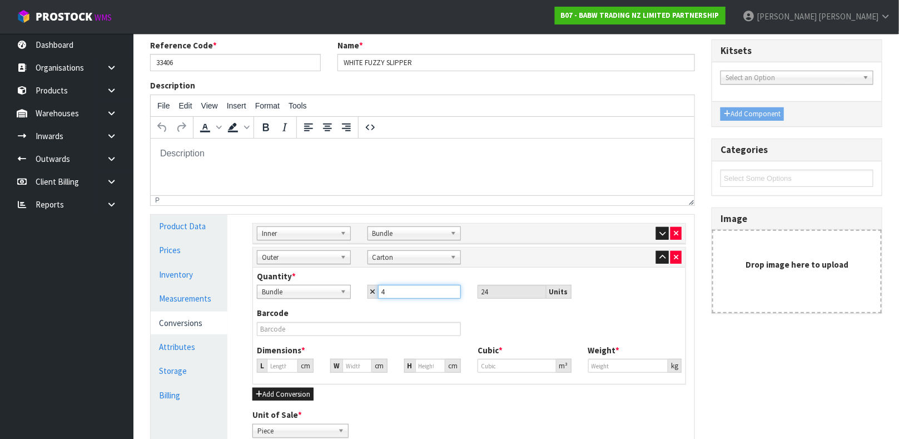
type input "4"
type input "26.744"
type input "0.019128"
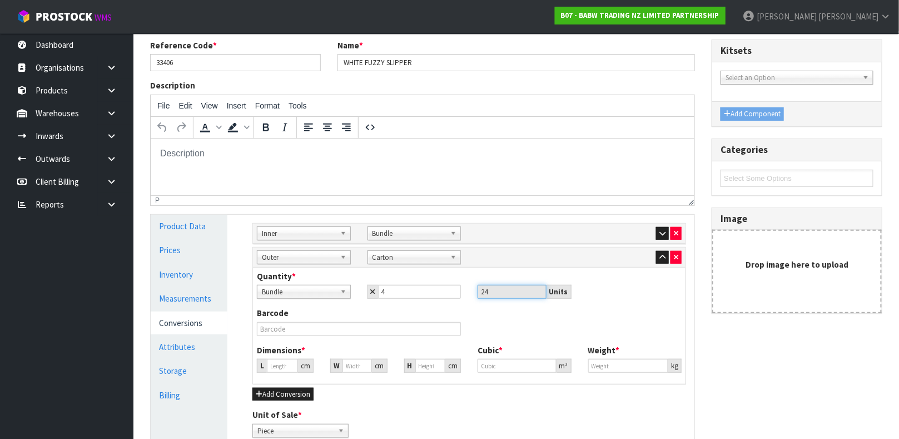
type input "1.752"
type input "3"
type input "0.002146"
type input "32"
type input "0.022888"
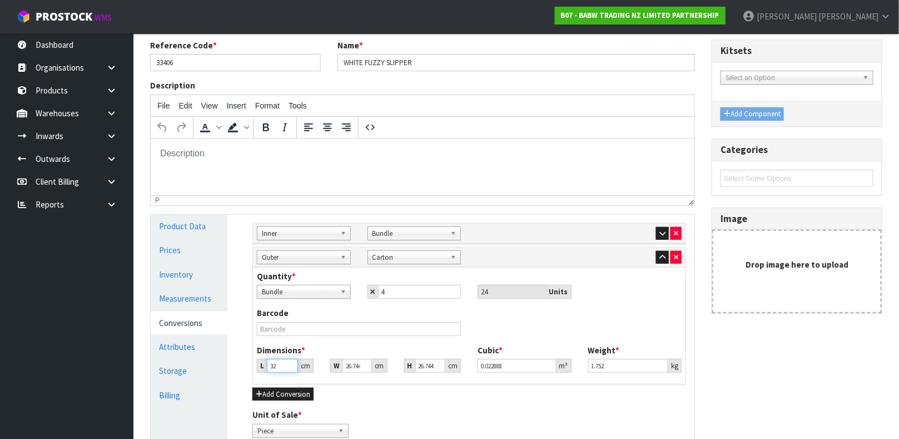
type input "32"
type input "2"
type input "0.001712"
type input "26"
type input "0.022251"
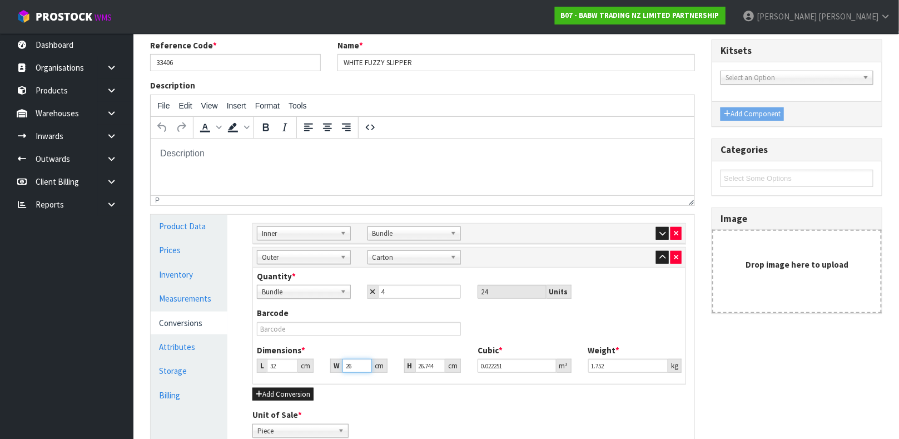
type input "26"
type input "2"
type input "0.001664"
type input "23"
type input "0.019136"
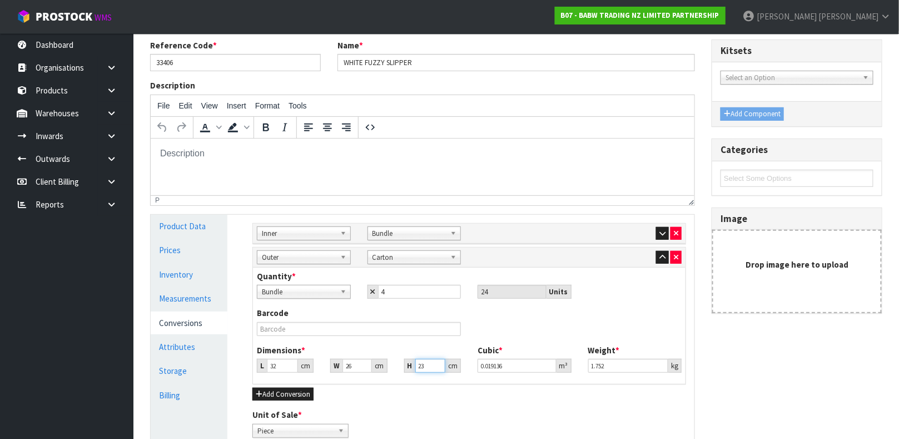
type input "23"
click at [621, 364] on input "1.752" at bounding box center [628, 366] width 81 height 14
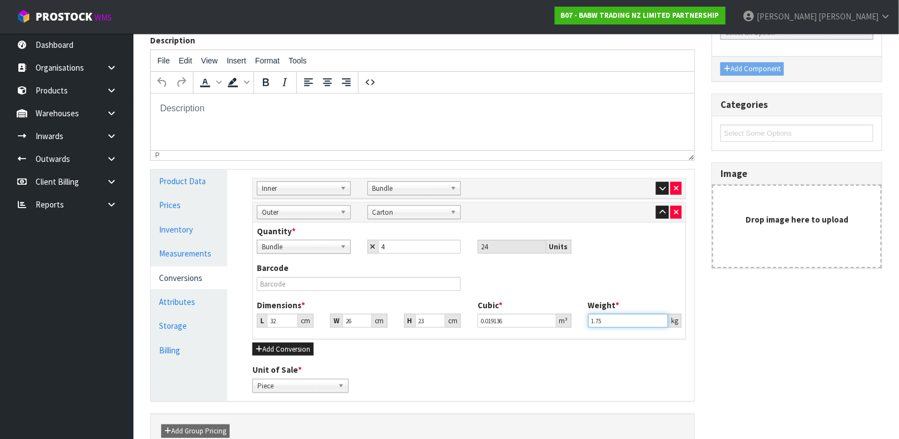
scroll to position [188, 0]
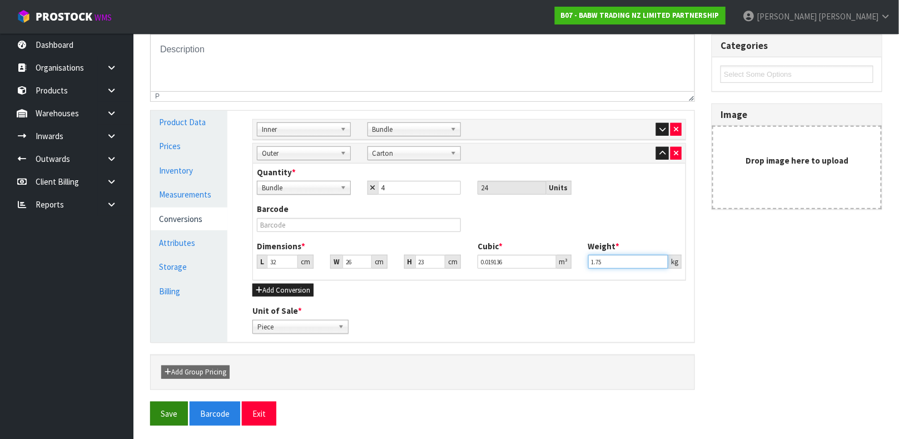
type input "1.75"
click at [158, 409] on button "Save" at bounding box center [169, 413] width 38 height 24
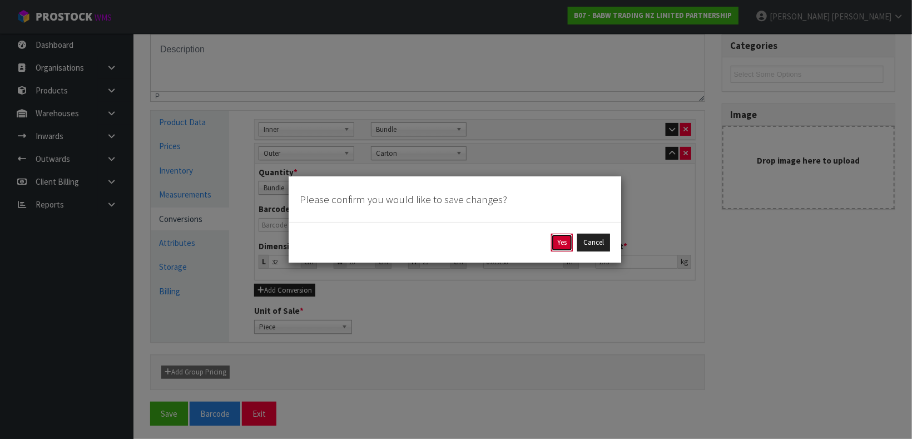
click at [560, 245] on button "Yes" at bounding box center [562, 243] width 22 height 18
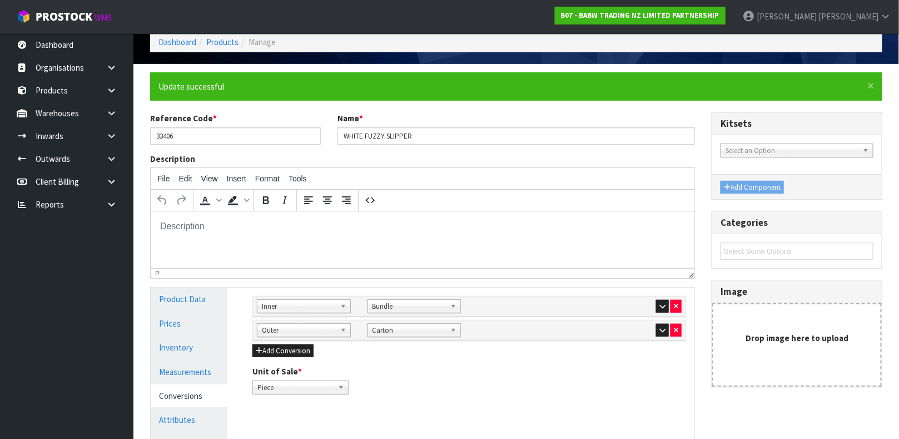
scroll to position [167, 0]
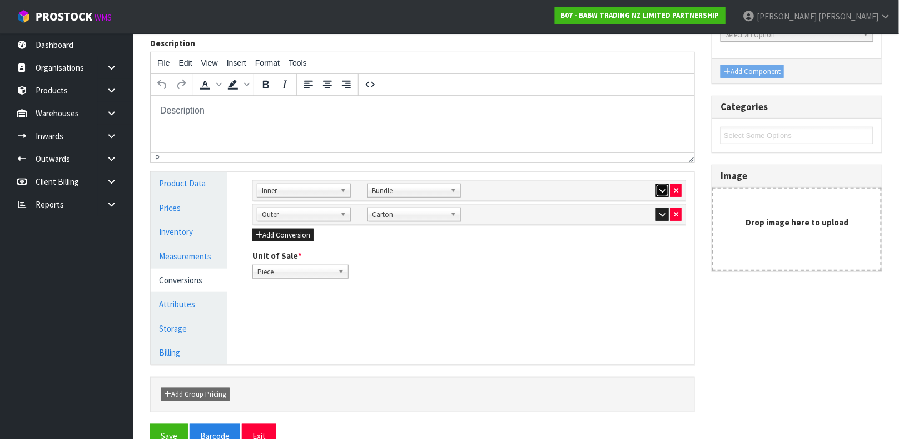
click at [662, 194] on button "button" at bounding box center [662, 190] width 13 height 13
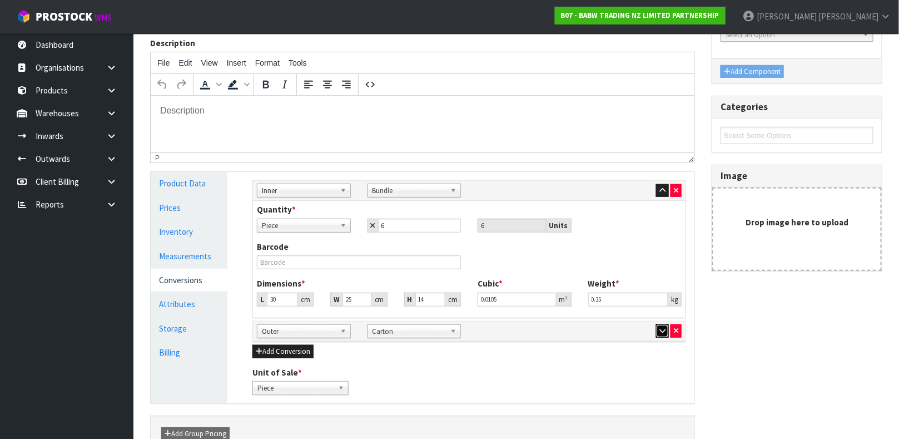
click at [659, 335] on button "button" at bounding box center [662, 330] width 13 height 13
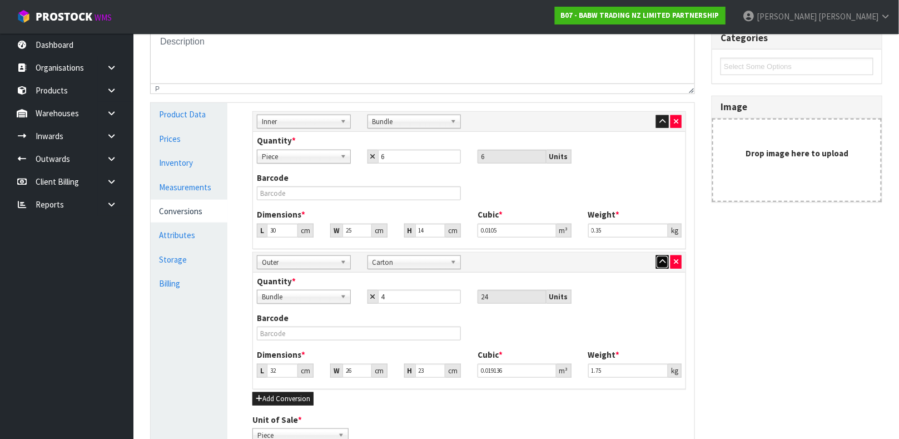
scroll to position [255, 0]
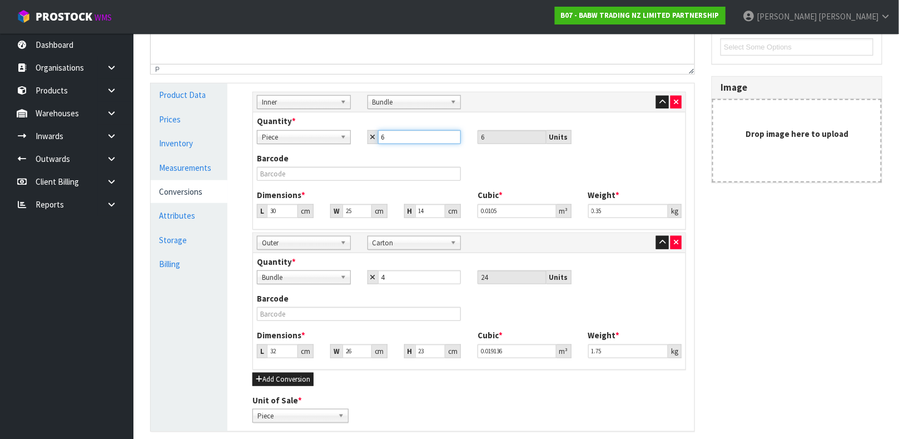
drag, startPoint x: 396, startPoint y: 140, endPoint x: 378, endPoint y: 141, distance: 17.8
click at [378, 141] on input "6" at bounding box center [419, 137] width 83 height 14
type input "4"
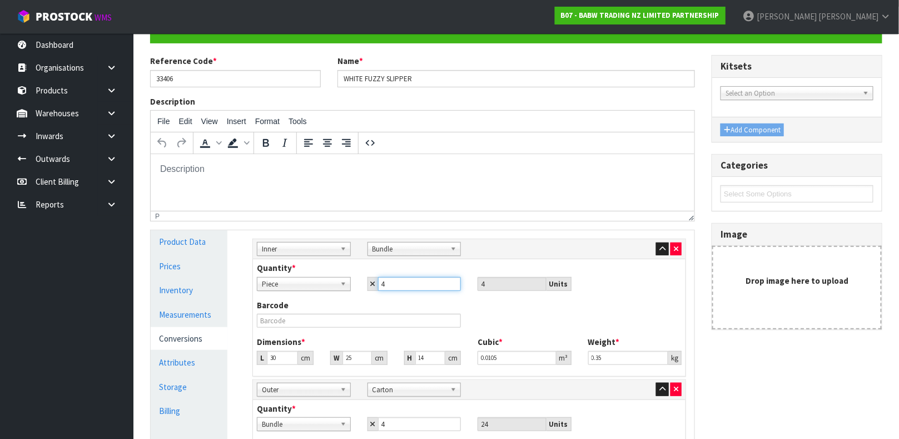
scroll to position [108, 0]
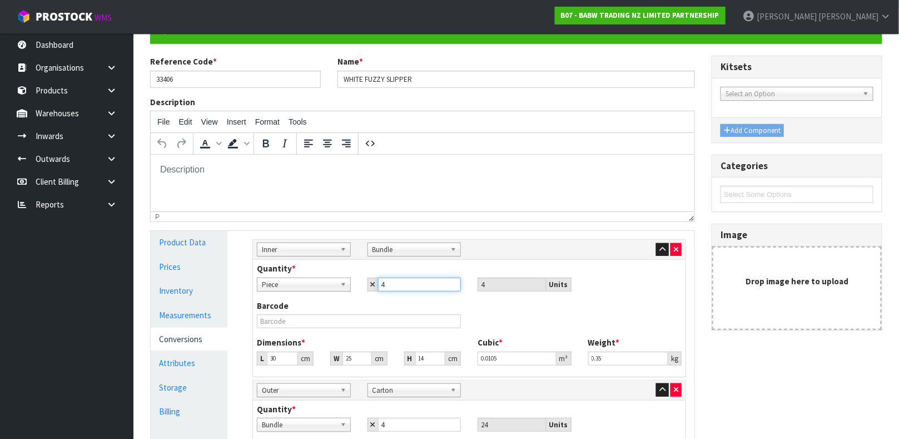
type input "4"
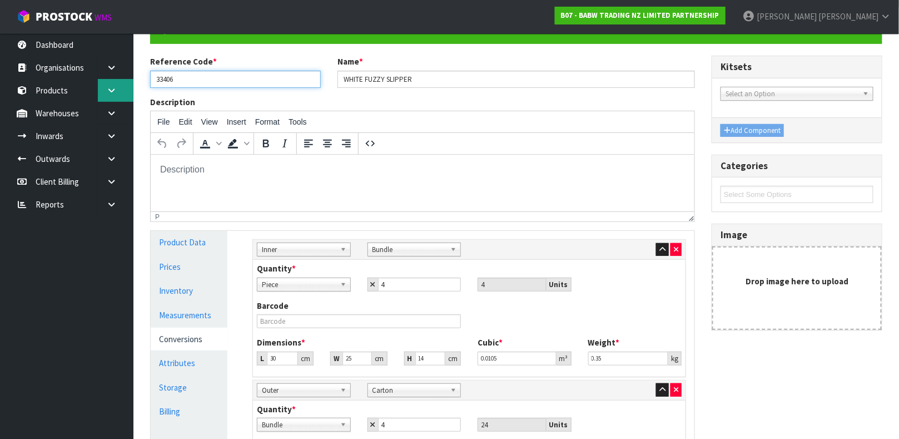
drag, startPoint x: 181, startPoint y: 81, endPoint x: 131, endPoint y: 90, distance: 50.4
click at [131, 90] on body "Toggle navigation ProStock WMS B07 - BABW TRADING NZ LIMITED PARTNERSHIP James …" at bounding box center [449, 111] width 899 height 439
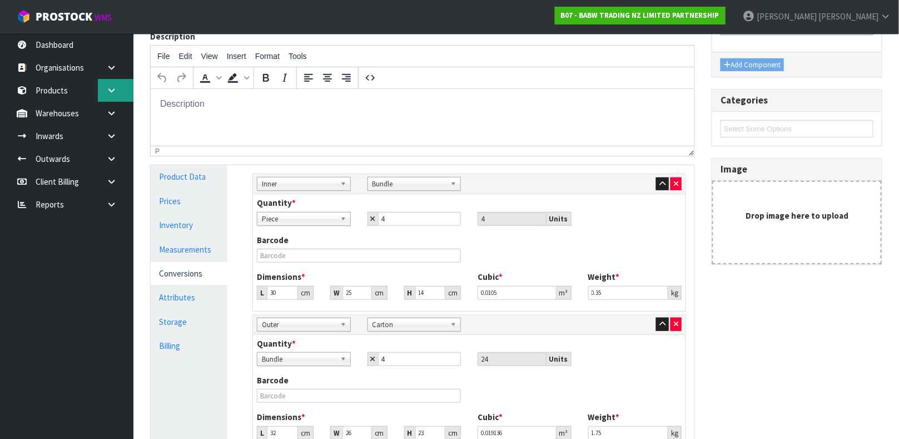
scroll to position [348, 0]
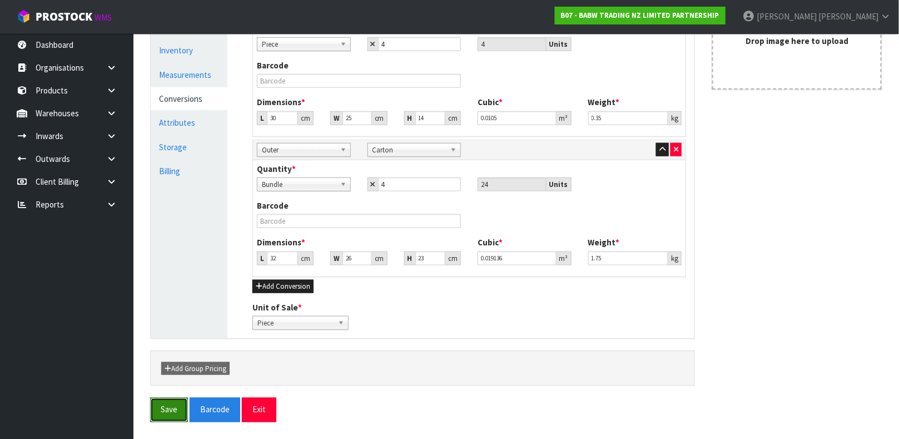
click at [165, 403] on button "Save" at bounding box center [169, 410] width 38 height 24
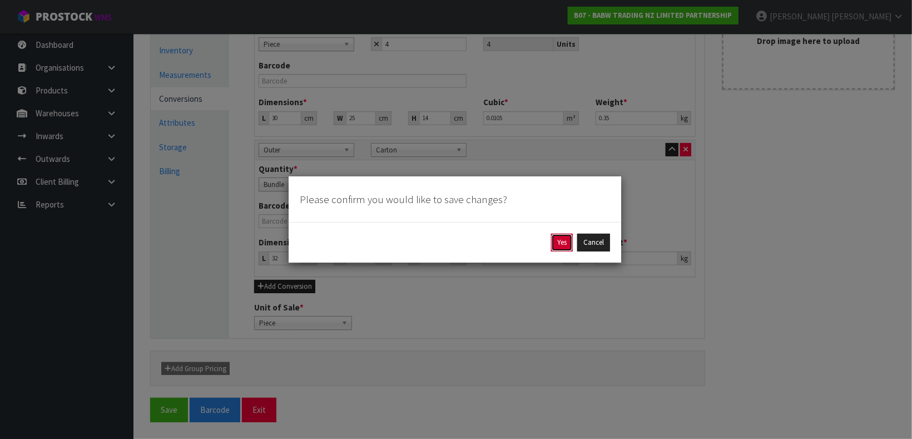
click at [566, 244] on button "Yes" at bounding box center [562, 243] width 22 height 18
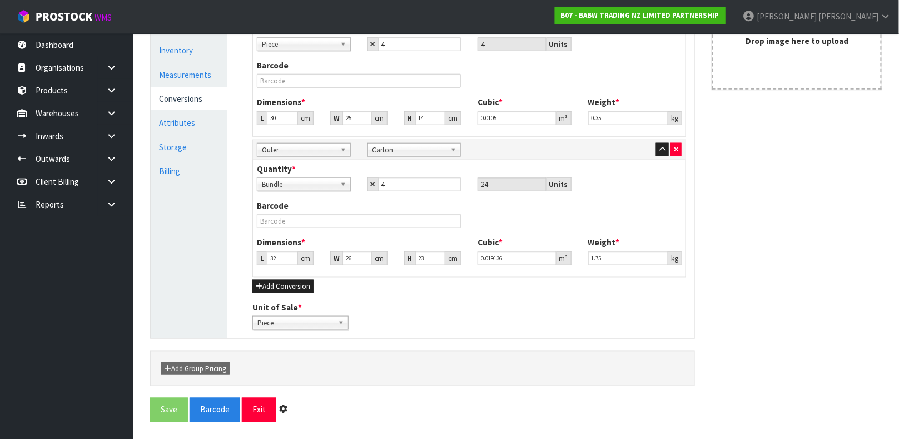
scroll to position [0, 0]
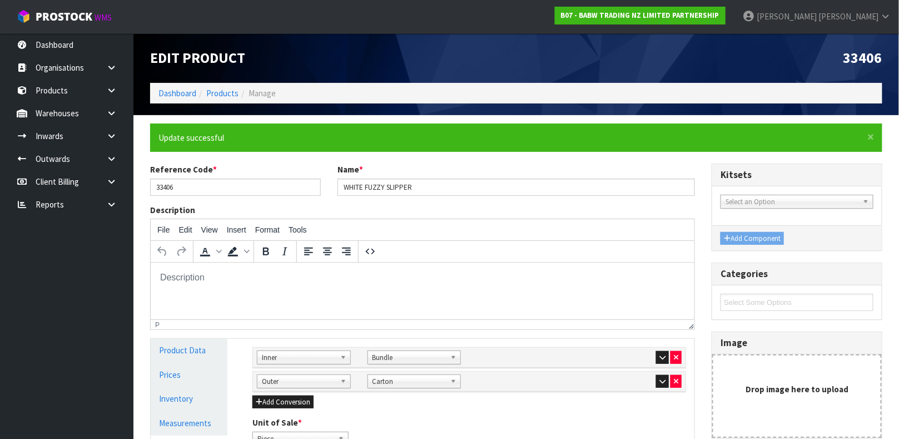
click at [224, 84] on ol "Dashboard Products Manage" at bounding box center [516, 93] width 732 height 21
drag, startPoint x: 223, startPoint y: 84, endPoint x: 221, endPoint y: 90, distance: 5.8
click at [224, 87] on ol "Dashboard Products Manage" at bounding box center [516, 93] width 732 height 21
click at [224, 83] on ol "Dashboard Products Manage" at bounding box center [516, 93] width 732 height 21
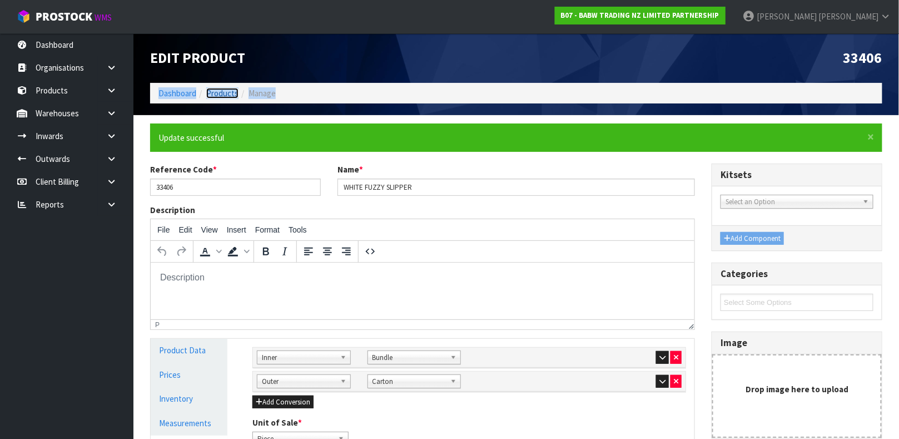
click at [220, 94] on link "Products" at bounding box center [222, 93] width 32 height 11
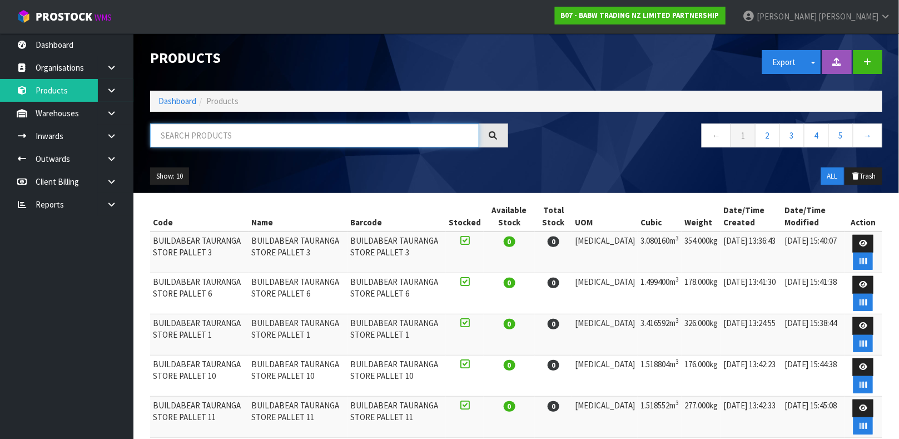
click at [202, 132] on input "text" at bounding box center [314, 135] width 329 height 24
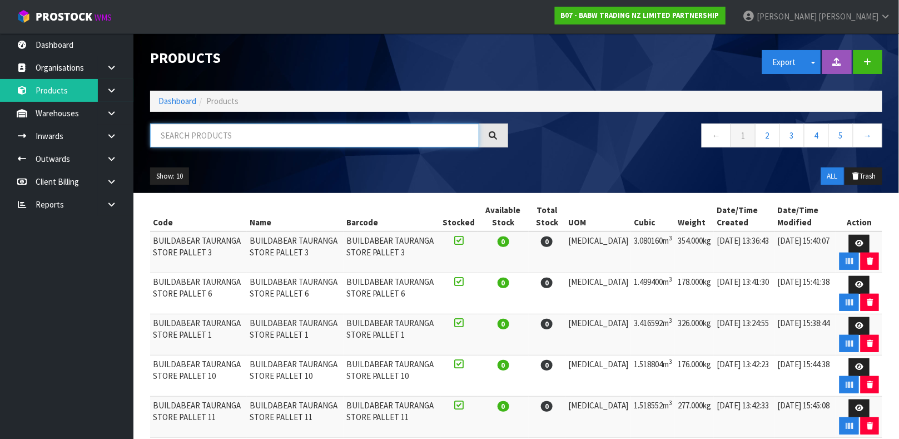
paste input "33406"
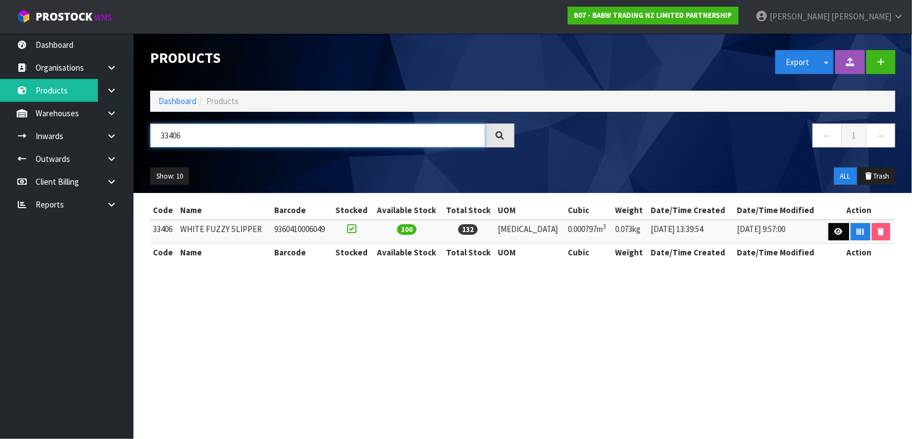
type input "33406"
click at [836, 230] on icon at bounding box center [839, 231] width 8 height 7
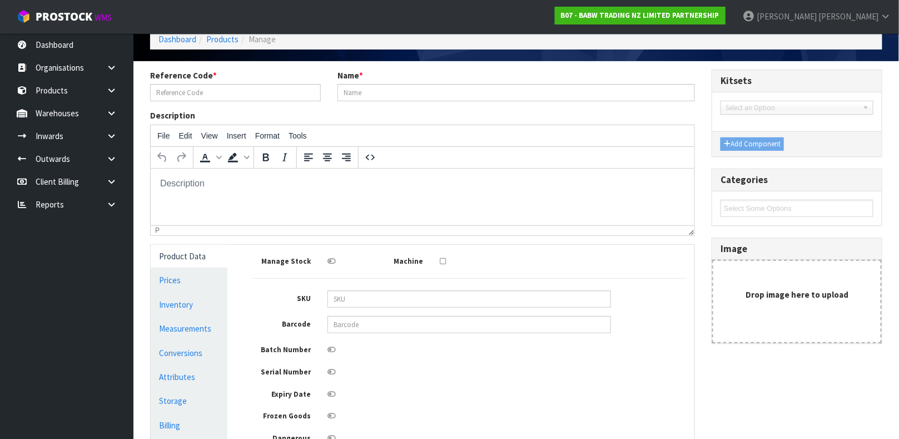
type input "33406"
type input "WHITE FUZZY SLIPPER"
type input "9360410006049"
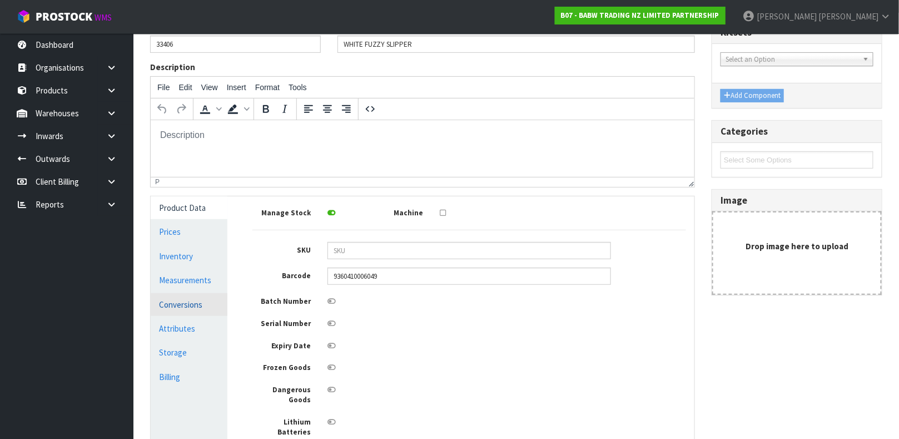
click at [186, 306] on link "Conversions" at bounding box center [189, 304] width 77 height 23
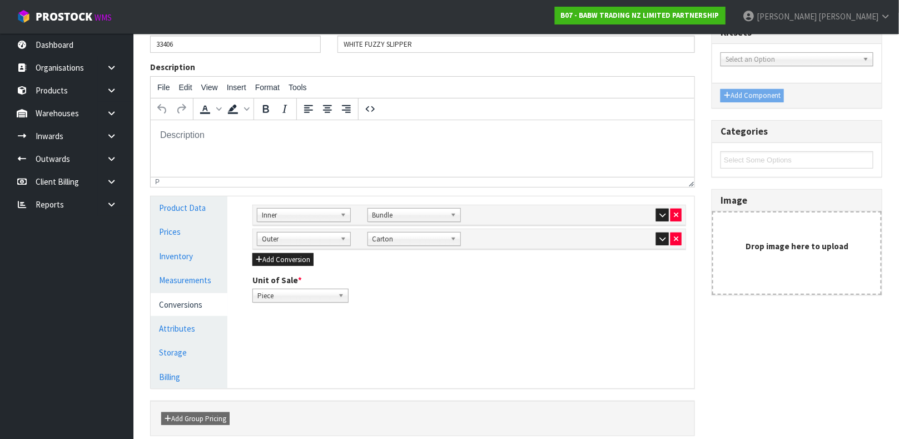
click at [666, 201] on div "Sub Inner Inner Outer Pallet Inner Bag Bar Basket Bin Bottle Box Bundle Cabinet…" at bounding box center [469, 253] width 450 height 115
click at [663, 215] on icon "button" at bounding box center [662, 214] width 6 height 7
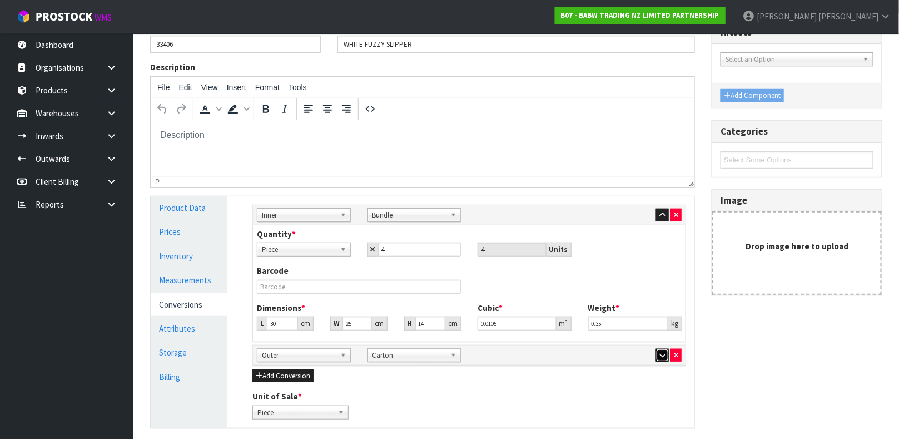
click at [662, 357] on icon "button" at bounding box center [662, 354] width 6 height 7
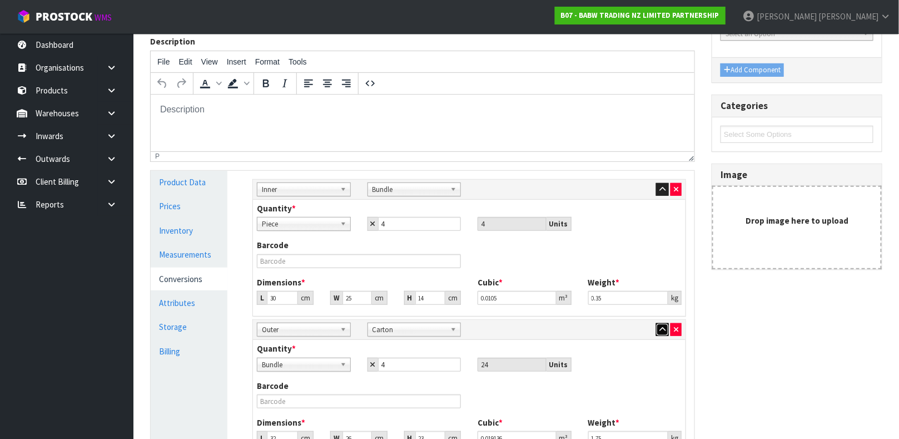
scroll to position [178, 0]
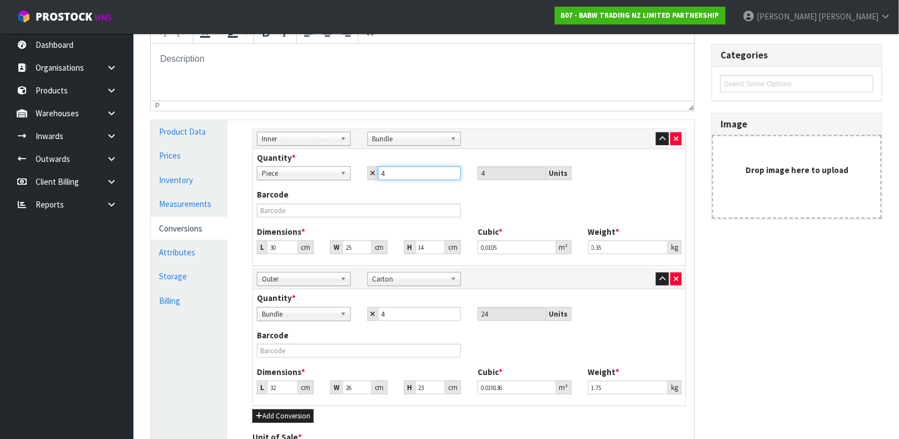
drag, startPoint x: 408, startPoint y: 173, endPoint x: 365, endPoint y: 177, distance: 43.0
click at [365, 177] on div "4" at bounding box center [414, 173] width 111 height 14
type input "6"
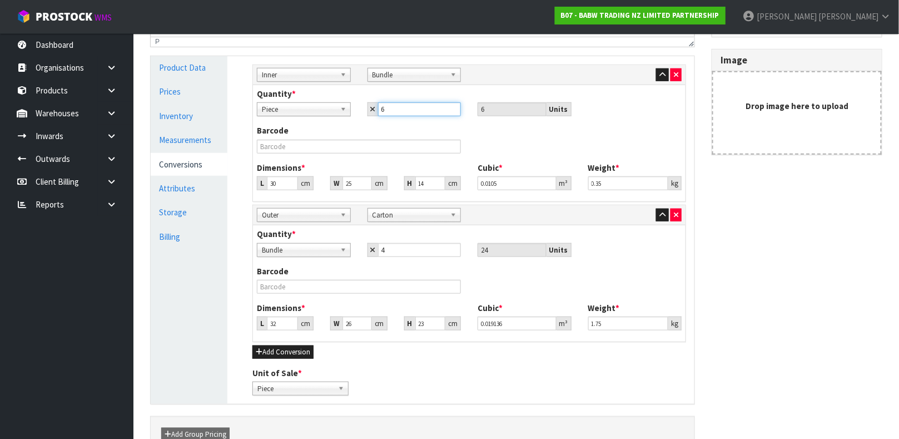
scroll to position [308, 0]
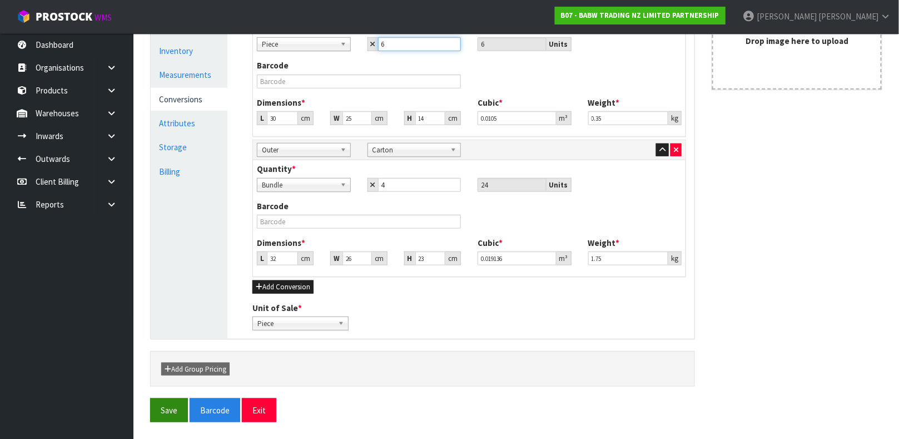
type input "6"
click at [172, 400] on button "Save" at bounding box center [169, 410] width 38 height 24
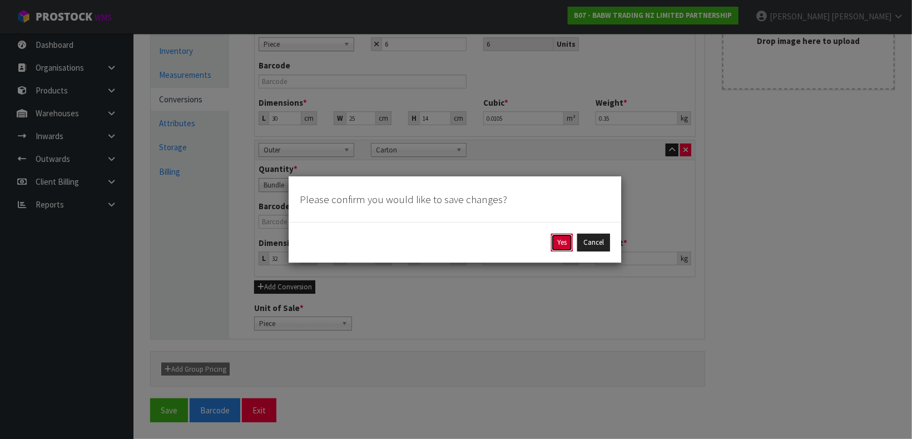
click at [560, 247] on button "Yes" at bounding box center [562, 243] width 22 height 18
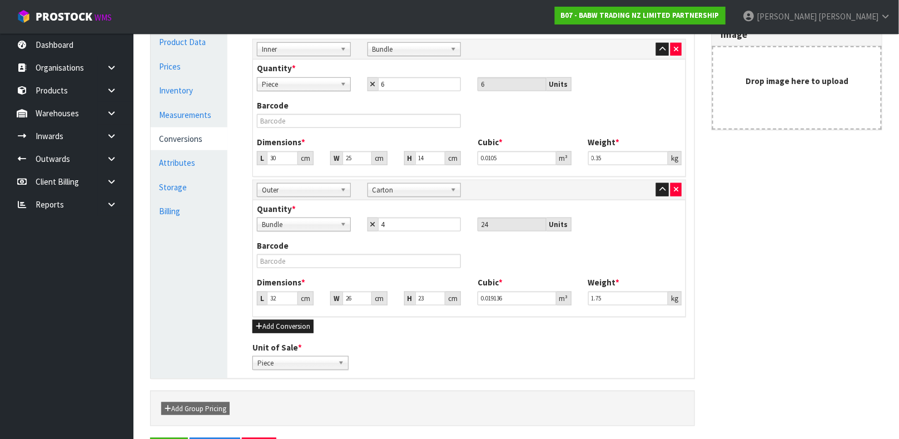
scroll to position [0, 0]
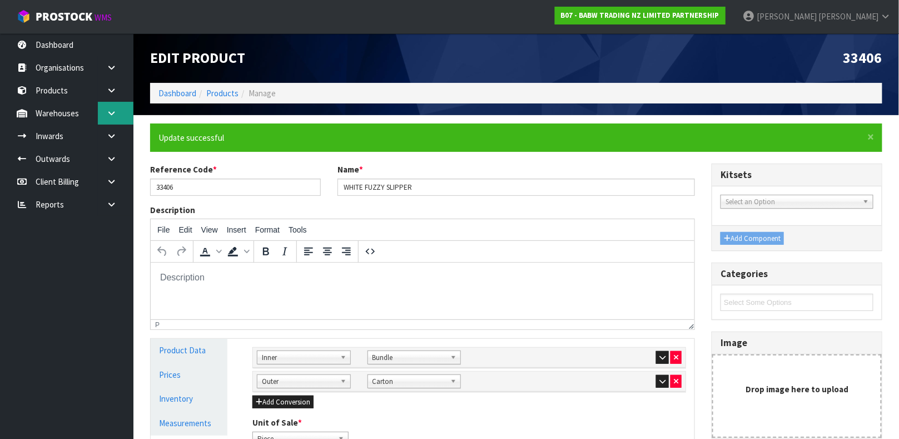
click at [102, 117] on link at bounding box center [116, 113] width 36 height 23
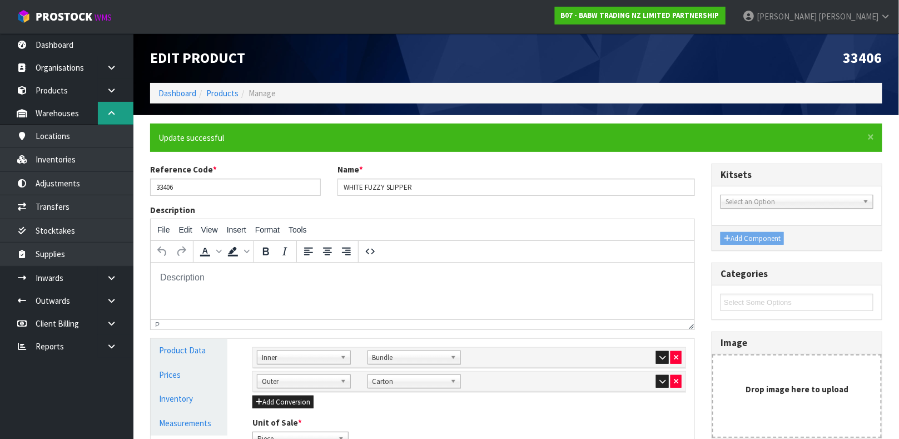
click at [102, 117] on link at bounding box center [116, 113] width 36 height 23
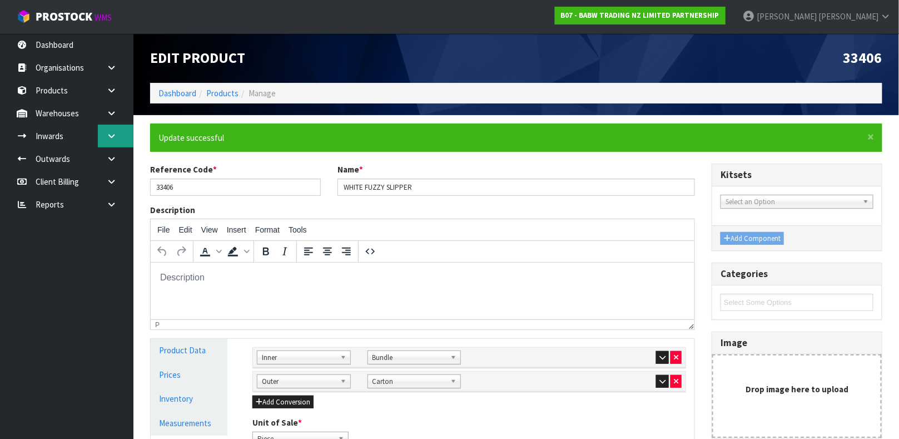
click at [109, 137] on icon at bounding box center [111, 136] width 11 height 8
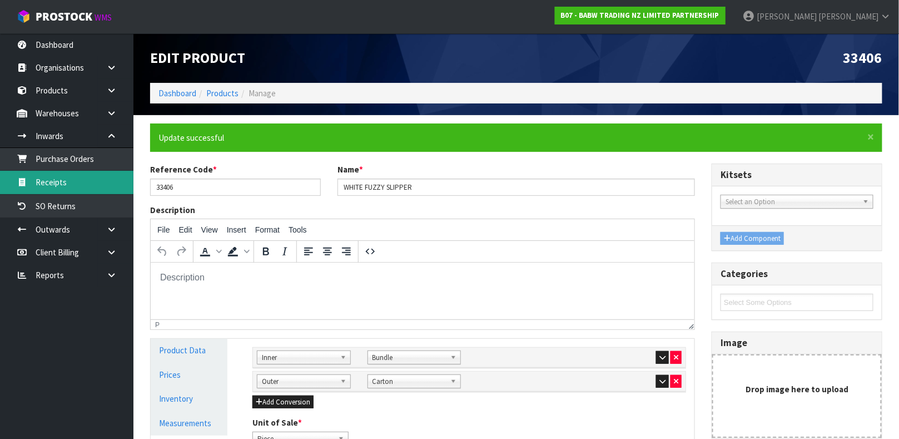
click at [62, 178] on link "Receipts" at bounding box center [66, 182] width 133 height 23
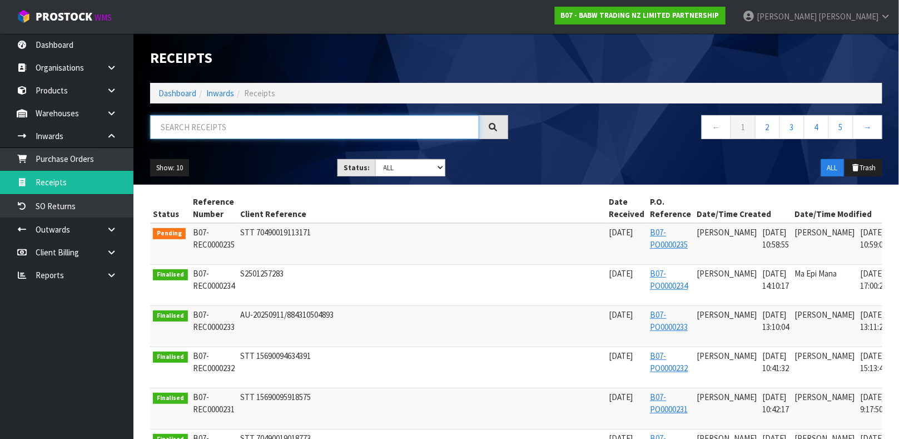
click at [227, 128] on input "text" at bounding box center [314, 127] width 329 height 24
paste input "33406"
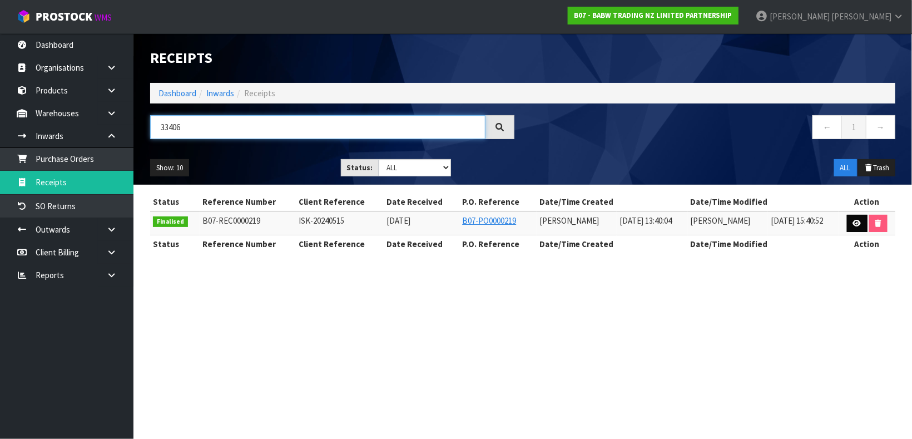
type input "33406"
click at [848, 226] on link at bounding box center [857, 224] width 21 height 18
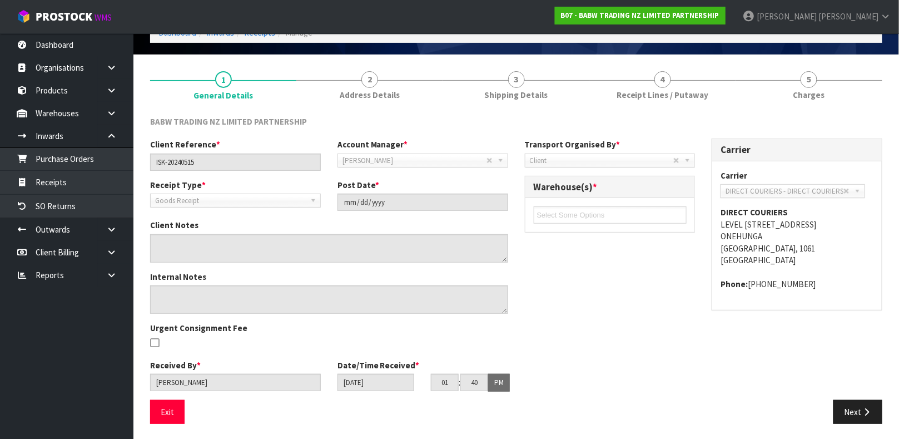
scroll to position [62, 0]
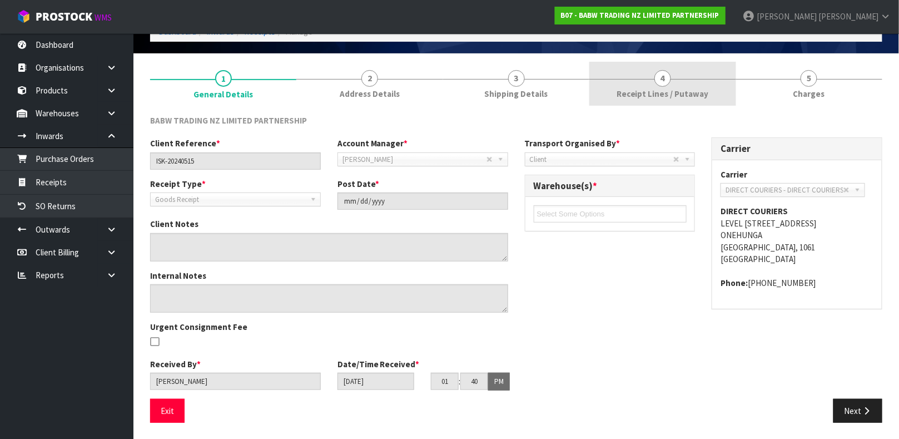
click at [694, 88] on span "Receipt Lines / Putaway" at bounding box center [663, 94] width 92 height 12
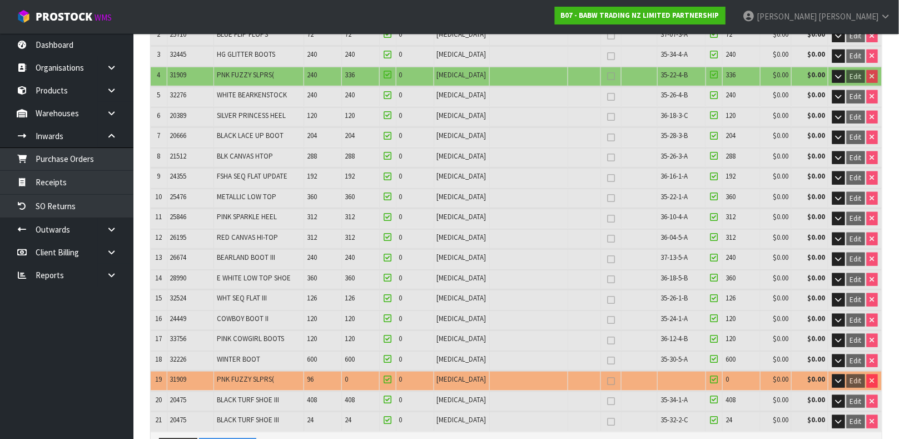
scroll to position [223, 0]
